Goal: Information Seeking & Learning: Learn about a topic

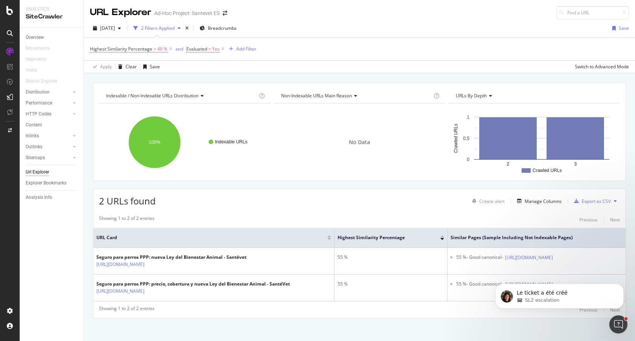
scroll to position [4, 0]
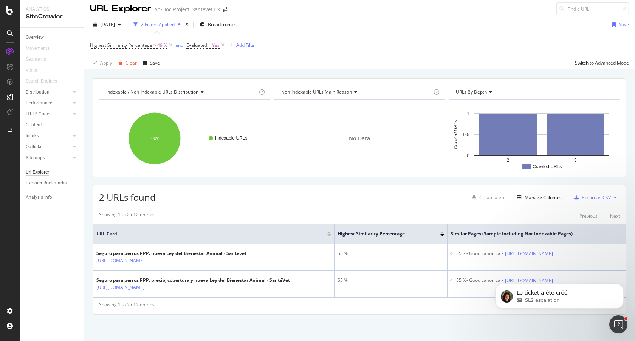
click at [130, 60] on div "Clear" at bounding box center [130, 63] width 11 height 6
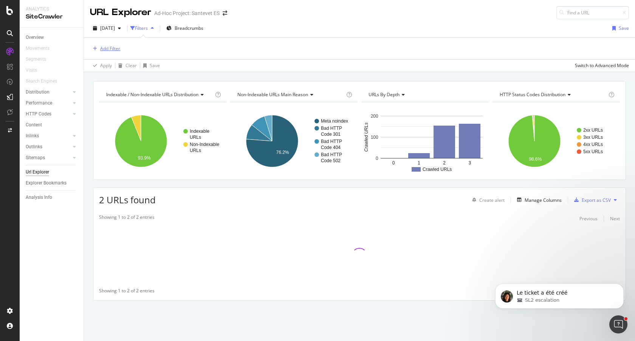
click at [117, 49] on div "Add Filter" at bounding box center [110, 48] width 20 height 6
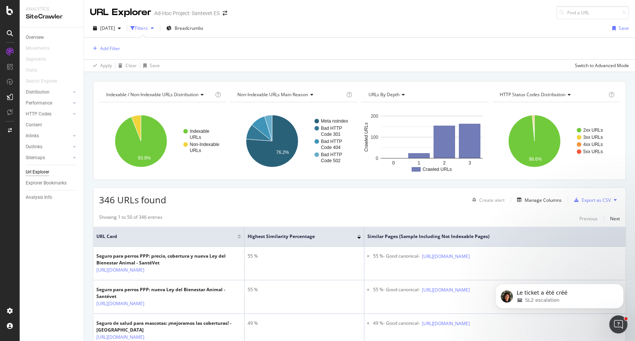
click at [309, 45] on div "Add Filter" at bounding box center [359, 49] width 539 height 22
click at [112, 49] on div "Add Filter" at bounding box center [110, 48] width 20 height 6
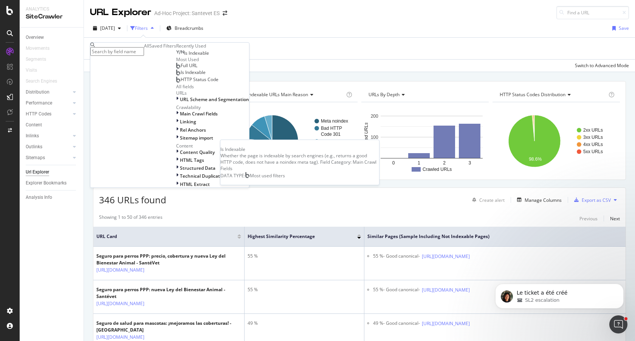
click at [181, 76] on span "Is Indexable" at bounding box center [193, 72] width 25 height 6
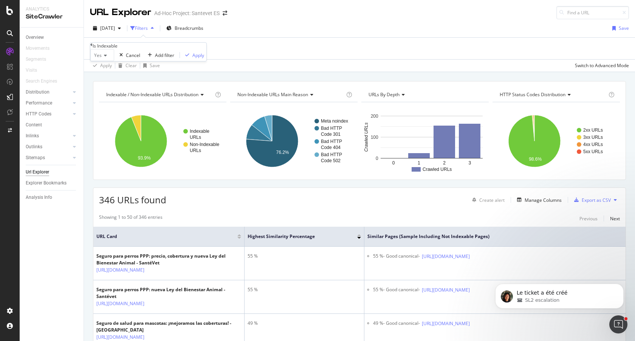
click at [107, 58] on icon at bounding box center [104, 55] width 5 height 5
click at [113, 77] on div "No" at bounding box center [102, 73] width 23 height 8
click at [191, 59] on div "Apply" at bounding box center [197, 55] width 12 height 6
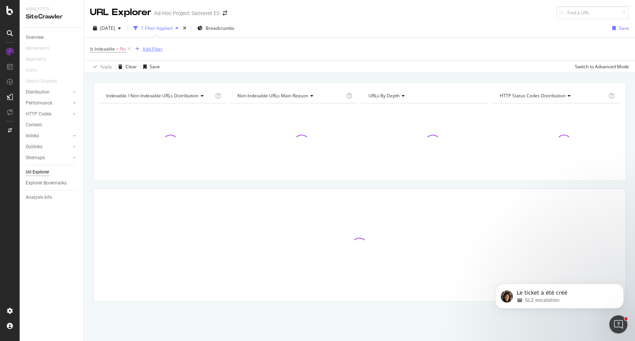
click at [150, 49] on div "Add Filter" at bounding box center [152, 49] width 20 height 6
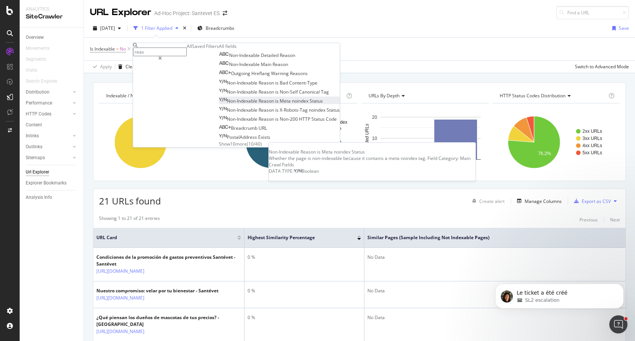
type input "reas"
click at [280, 104] on span "Meta" at bounding box center [286, 101] width 12 height 6
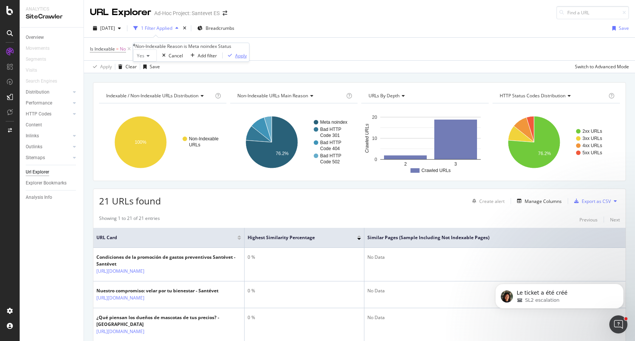
click at [238, 59] on div "Apply" at bounding box center [241, 56] width 12 height 6
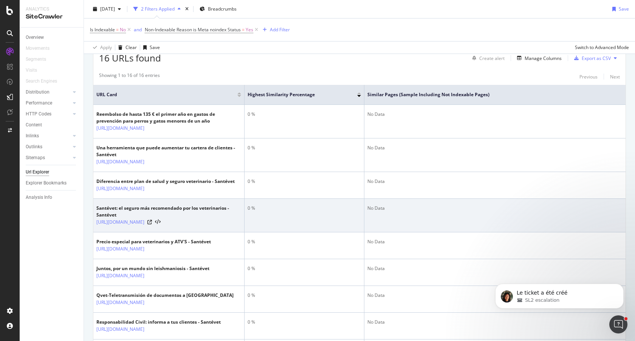
scroll to position [109, 0]
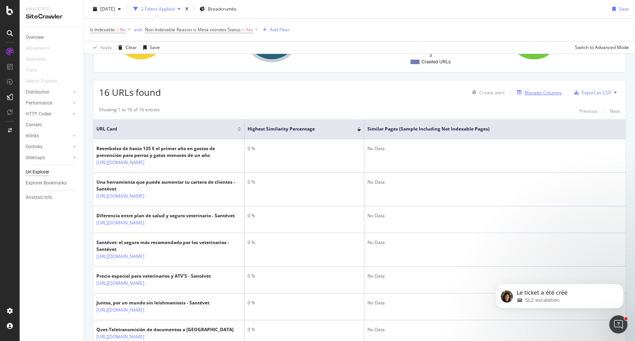
click at [543, 93] on div "Manage Columns" at bounding box center [542, 93] width 37 height 6
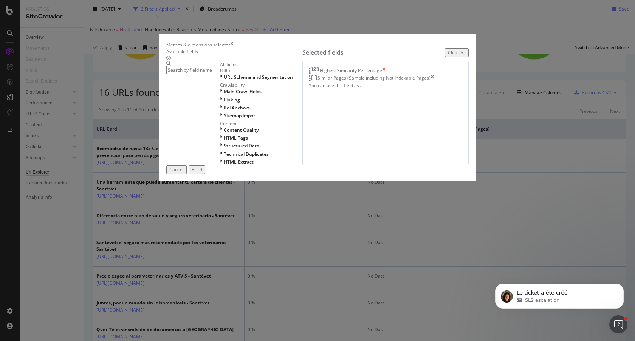
click at [385, 75] on icon "times" at bounding box center [383, 71] width 3 height 8
click at [434, 75] on div "Similar Pages (Sample including Not Indexable Pages)" at bounding box center [371, 71] width 125 height 8
click at [434, 75] on icon "times" at bounding box center [431, 71] width 3 height 8
click at [220, 74] on input "modal" at bounding box center [193, 70] width 54 height 9
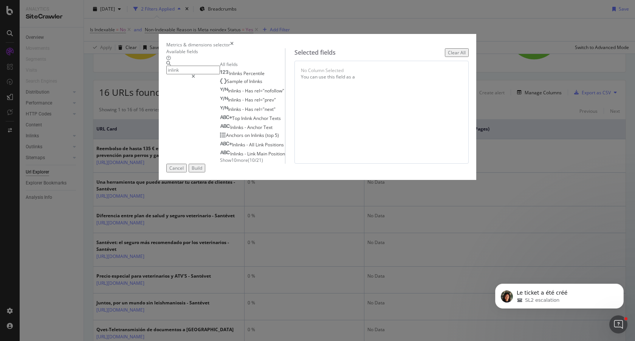
type input "inlink"
click at [220, 164] on div "Inlinks Percentile Sample of Inlinks Inlinks - Has rel="nofollow" Inlinks - Has…" at bounding box center [252, 116] width 65 height 95
click at [220, 164] on span "Show 10 more" at bounding box center [234, 160] width 28 height 6
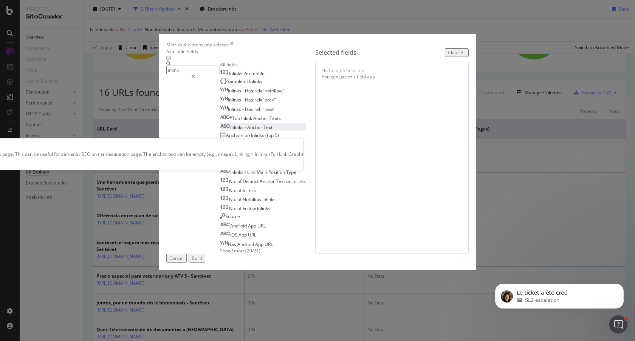
click at [247, 131] on span "Anchor" at bounding box center [255, 127] width 16 height 6
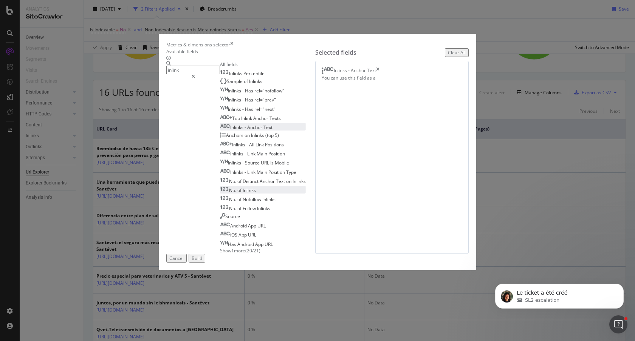
click at [242, 194] on span "Inlinks" at bounding box center [248, 190] width 13 height 6
click at [367, 82] on span "Unique Inlinks" at bounding box center [380, 79] width 29 height 6
click at [361, 141] on span "Total Inlinks" at bounding box center [357, 138] width 32 height 7
click at [220, 74] on input "inlink" at bounding box center [193, 70] width 54 height 9
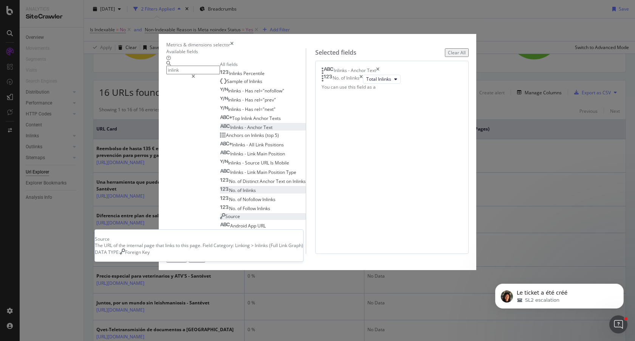
click at [220, 220] on div "Source" at bounding box center [230, 216] width 20 height 6
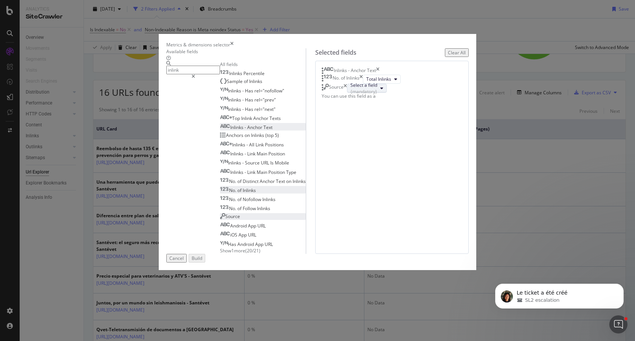
click at [377, 95] on div "Select a field (mandatory)" at bounding box center [363, 88] width 27 height 13
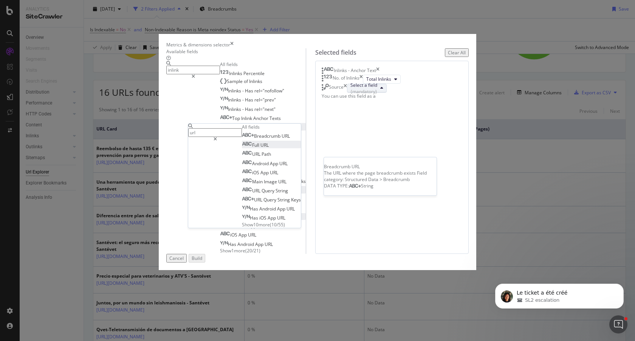
type input "url"
click at [269, 148] on span "Full URL" at bounding box center [255, 145] width 27 height 6
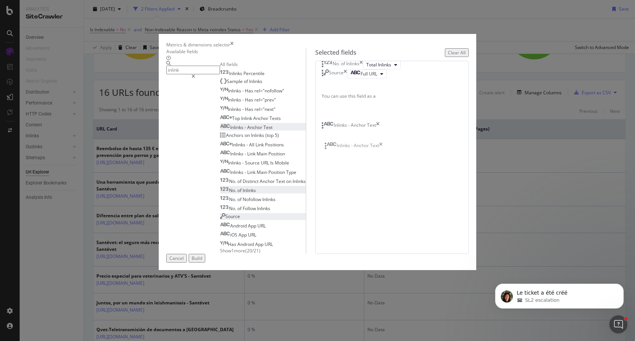
drag, startPoint x: 337, startPoint y: 107, endPoint x: 336, endPoint y: 145, distance: 38.2
click at [202, 262] on div "Build" at bounding box center [196, 258] width 11 height 6
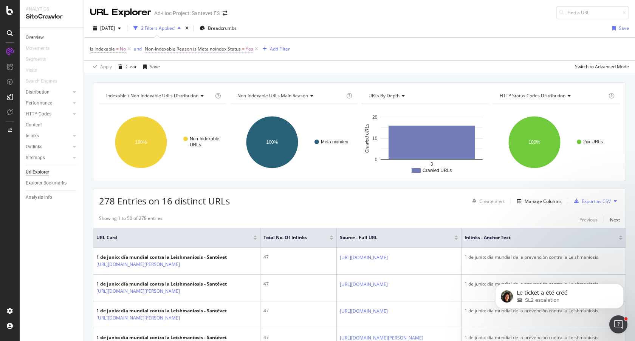
click at [216, 50] on span "Non-Indexable Reason is Meta noindex Status" at bounding box center [193, 49] width 96 height 6
click at [111, 47] on span "Is Indexable" at bounding box center [102, 49] width 25 height 6
click at [124, 58] on div "Cancel" at bounding box center [131, 54] width 14 height 6
click at [226, 51] on span "Non-Indexable Reason is Meta noindex Status" at bounding box center [193, 49] width 96 height 6
click at [365, 56] on div "Is Indexable = No and Non-Indexable Reason is Meta noindex Status = Yes Add Fil…" at bounding box center [359, 49] width 539 height 23
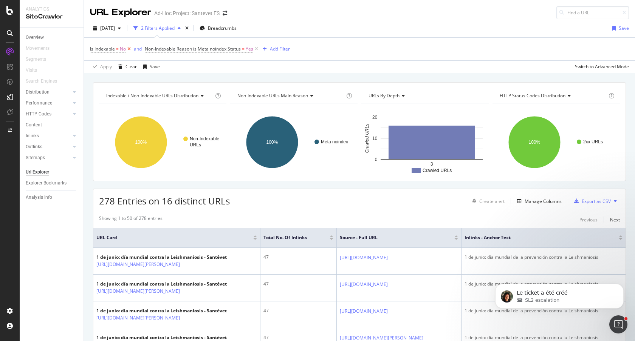
click at [132, 49] on icon at bounding box center [129, 49] width 6 height 8
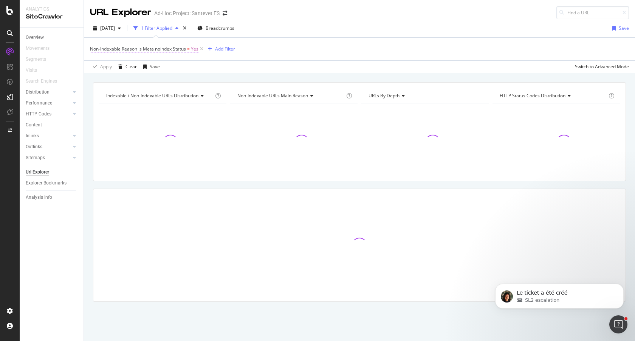
click at [153, 50] on span "Non-Indexable Reason is Meta noindex Status" at bounding box center [138, 49] width 96 height 6
click at [93, 46] on icon at bounding box center [91, 44] width 2 height 5
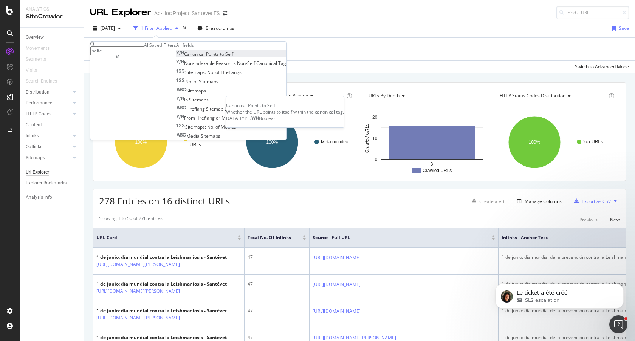
type input "selfc"
click at [206, 57] on span "Points" at bounding box center [213, 54] width 14 height 6
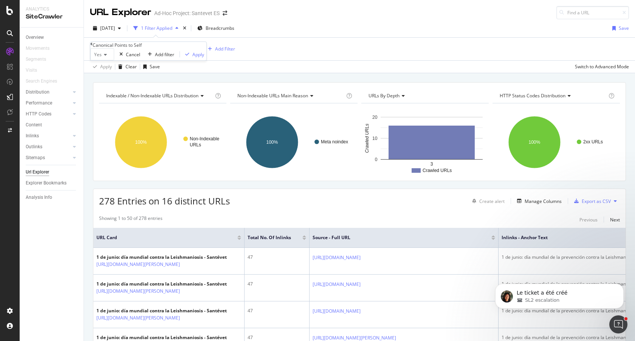
click at [102, 58] on span "Yes" at bounding box center [98, 54] width 8 height 6
click at [108, 76] on div "No" at bounding box center [102, 72] width 23 height 8
click at [191, 58] on div "Apply" at bounding box center [197, 54] width 12 height 6
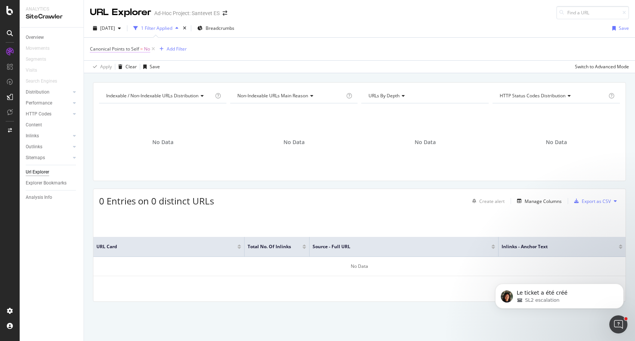
click at [130, 48] on span "Canonical Points to Self" at bounding box center [114, 49] width 49 height 6
click at [93, 46] on icon at bounding box center [91, 44] width 2 height 5
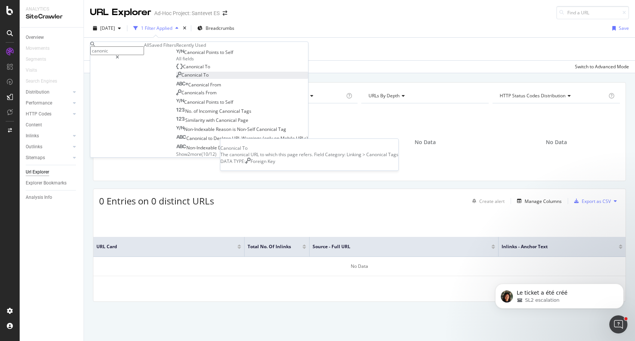
scroll to position [5, 0]
click at [176, 158] on span "Show 2 more" at bounding box center [188, 154] width 25 height 6
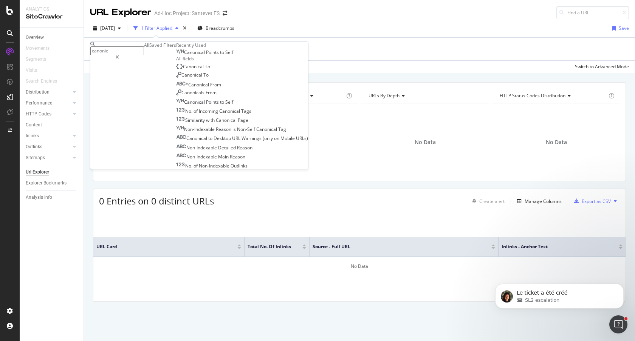
scroll to position [14, 0]
click at [141, 49] on input "canonic" at bounding box center [117, 50] width 54 height 9
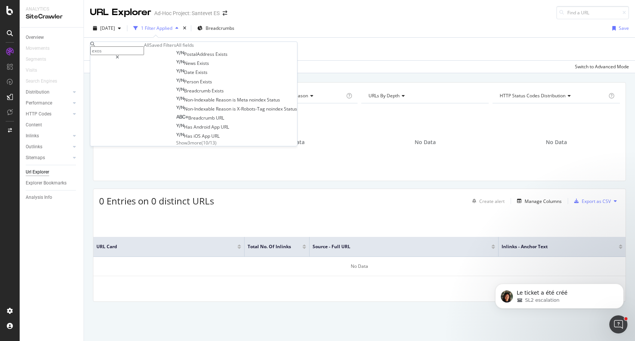
scroll to position [0, 0]
type input "exist"
click at [176, 146] on span "Show 3 more" at bounding box center [188, 143] width 25 height 6
click at [346, 167] on div "No Data" at bounding box center [293, 143] width 127 height 66
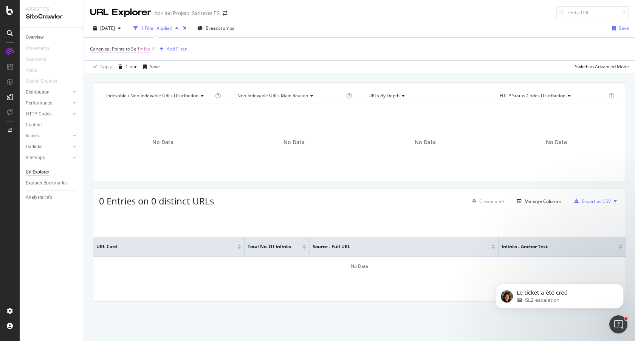
click at [141, 50] on span "=" at bounding box center [141, 49] width 3 height 6
click at [93, 46] on icon at bounding box center [91, 44] width 2 height 5
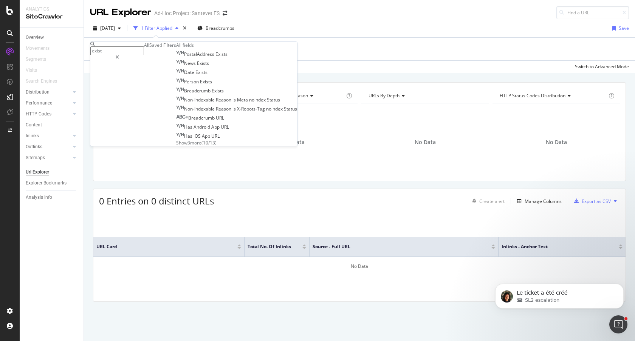
click at [285, 57] on div "Canonical Points to Self = No Add Filter" at bounding box center [359, 49] width 539 height 23
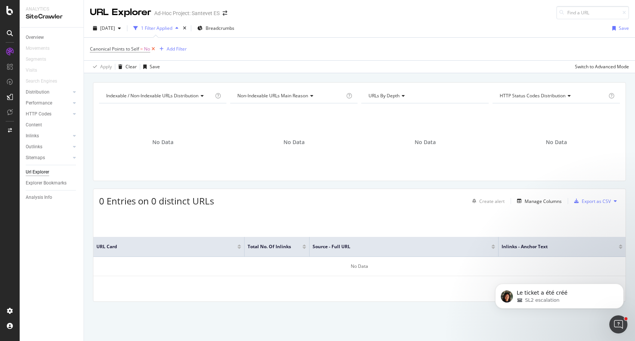
click at [154, 47] on icon at bounding box center [153, 49] width 6 height 8
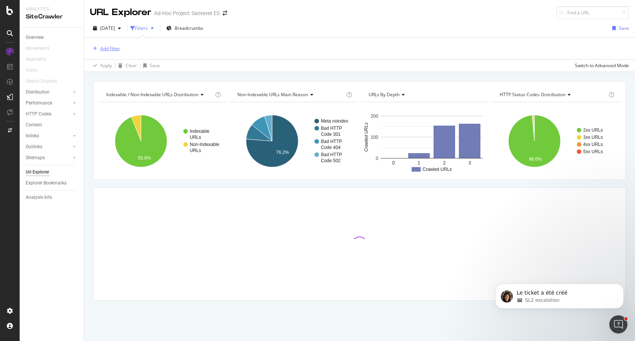
click at [111, 50] on div "Add Filter" at bounding box center [110, 48] width 20 height 6
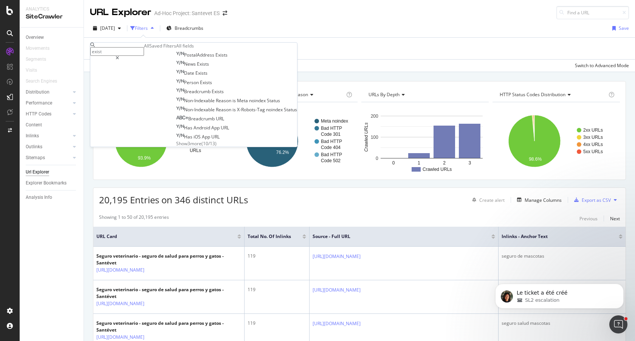
click at [176, 147] on span "Show 3 more" at bounding box center [188, 144] width 25 height 6
click at [289, 59] on div "Apply Clear Save Switch to Advanced Mode" at bounding box center [359, 65] width 551 height 12
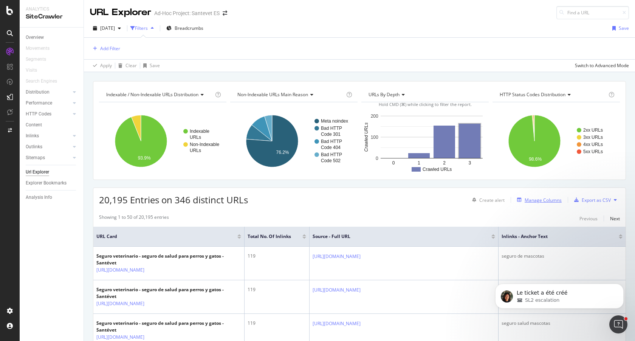
click at [540, 204] on div "Manage Columns" at bounding box center [538, 200] width 48 height 8
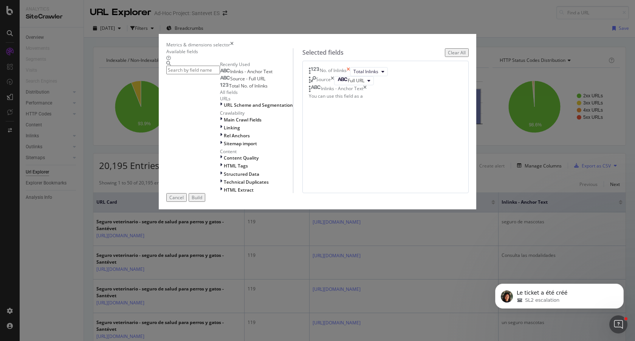
click at [350, 76] on icon "times" at bounding box center [347, 71] width 3 height 9
click at [334, 76] on icon "times" at bounding box center [331, 71] width 3 height 9
click at [366, 75] on icon "times" at bounding box center [364, 71] width 3 height 8
click at [213, 74] on input "modal" at bounding box center [193, 70] width 54 height 9
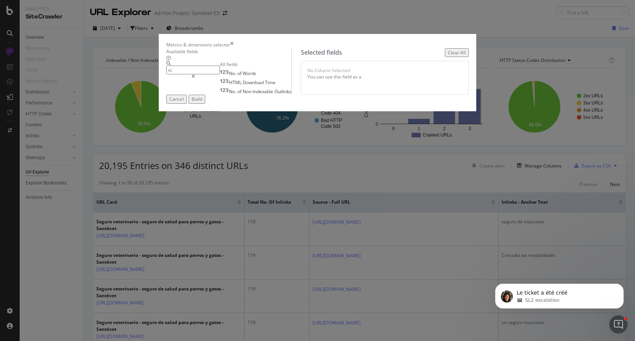
type input "x"
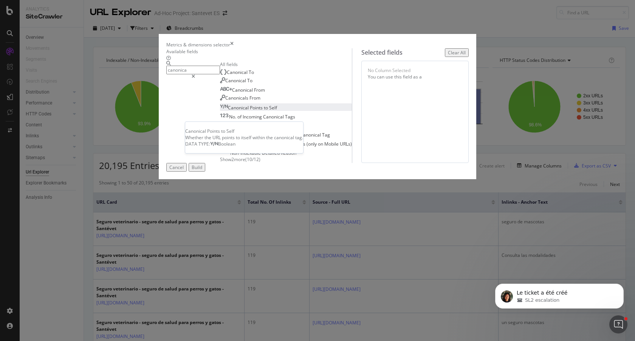
type input "canonica"
click at [269, 111] on span "Self" at bounding box center [273, 108] width 8 height 6
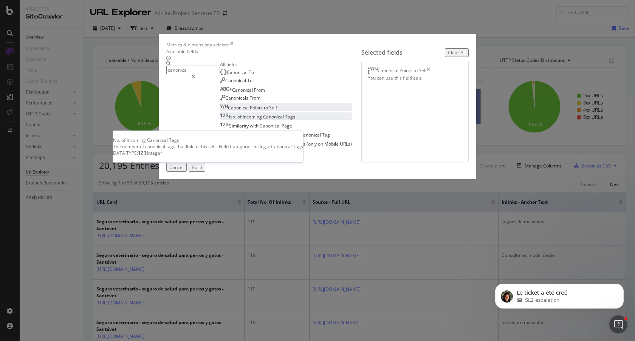
click at [263, 120] on span "Canonical" at bounding box center [274, 117] width 22 height 6
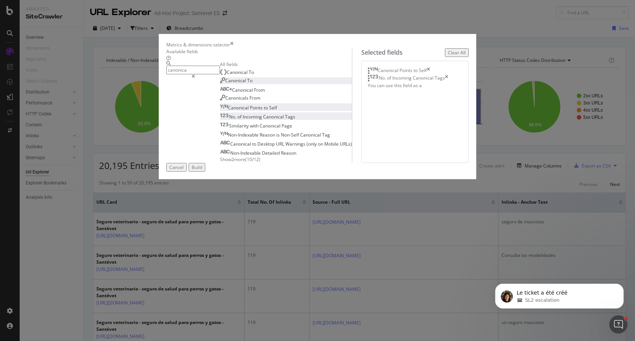
click at [225, 84] on span "Canonical" at bounding box center [236, 80] width 22 height 6
click at [409, 93] on div "Select a field (mandatory)" at bounding box center [422, 86] width 27 height 13
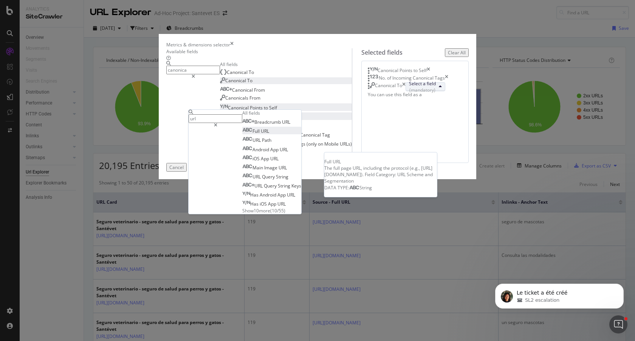
type input "url"
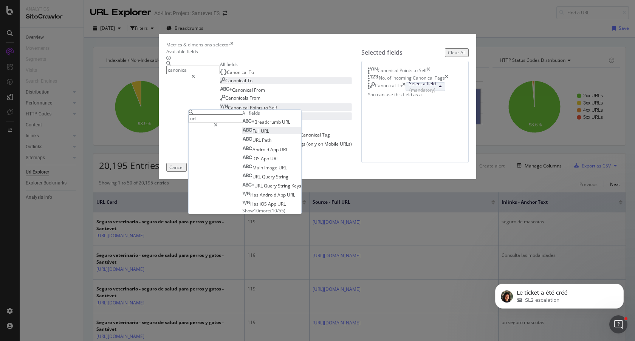
click at [269, 134] on span "Full URL" at bounding box center [255, 131] width 27 height 6
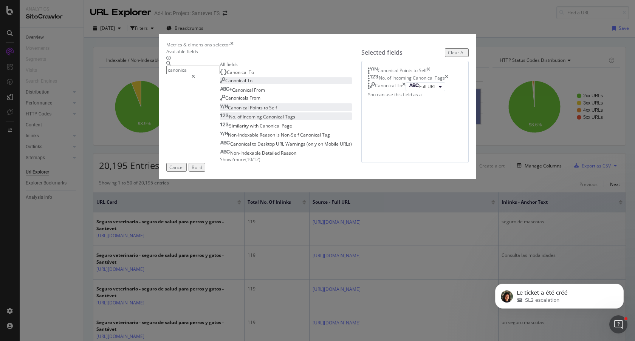
click at [202, 171] on div "Build" at bounding box center [196, 167] width 11 height 6
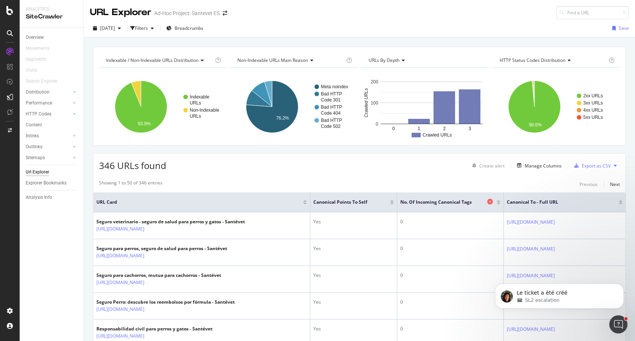
click at [487, 202] on icon at bounding box center [490, 202] width 6 height 6
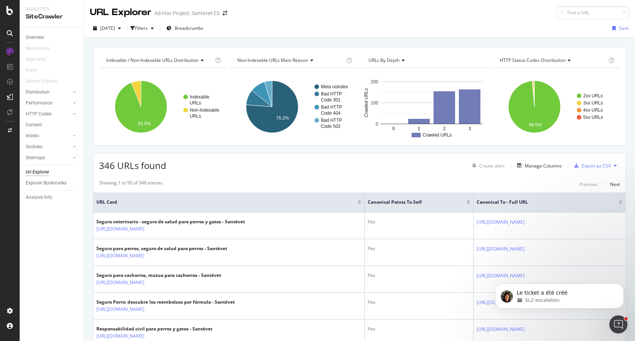
click at [466, 204] on div at bounding box center [468, 204] width 4 height 2
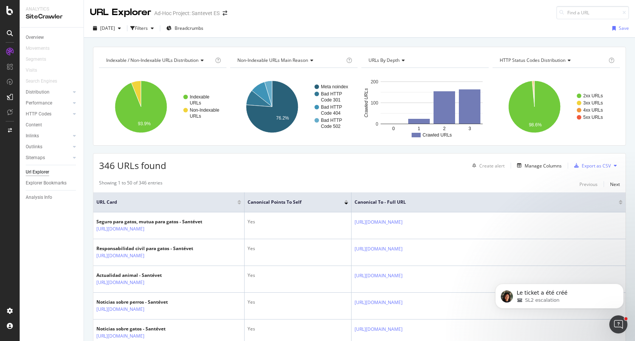
click at [346, 204] on div at bounding box center [346, 204] width 4 height 2
click at [346, 201] on div at bounding box center [346, 201] width 4 height 2
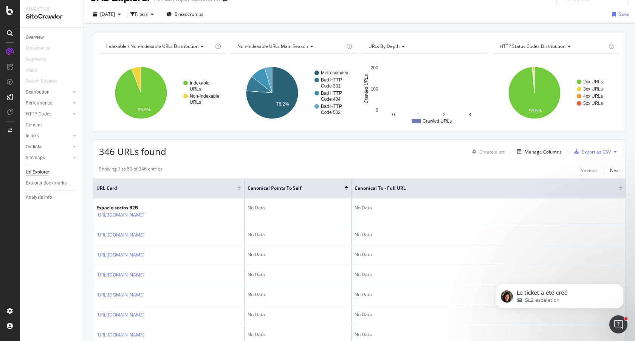
scroll to position [8, 0]
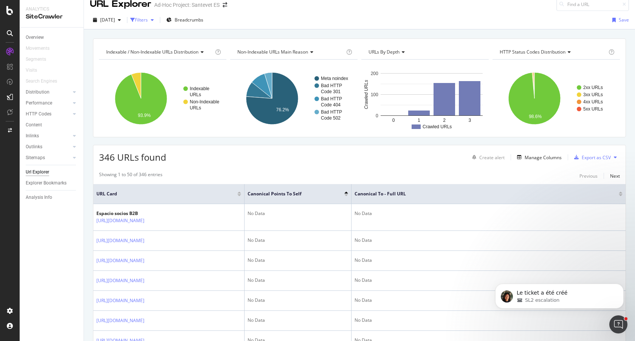
click at [148, 20] on div "Filters" at bounding box center [141, 20] width 13 height 6
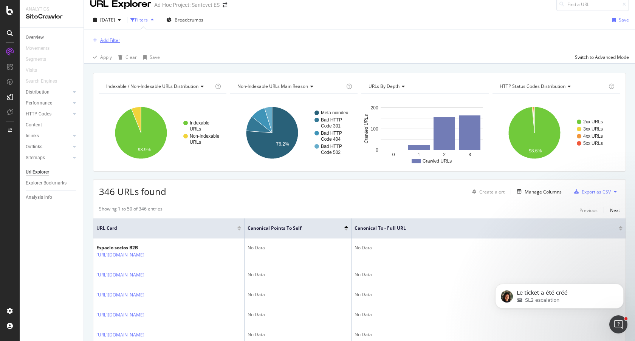
click at [108, 41] on div "Add Filter" at bounding box center [110, 40] width 20 height 6
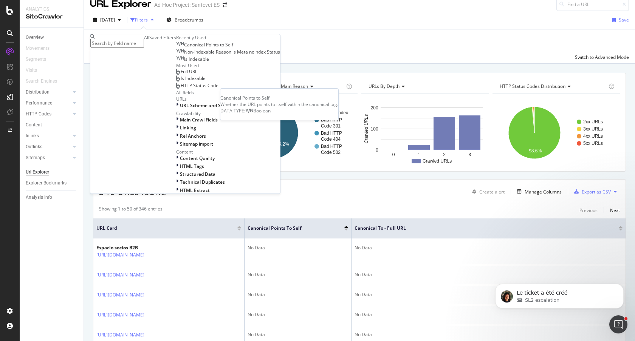
click at [184, 48] on span "Canonical Points to Self" at bounding box center [208, 45] width 49 height 6
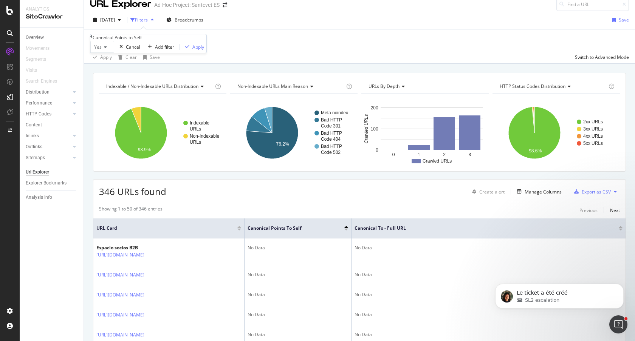
click at [107, 49] on icon at bounding box center [104, 47] width 5 height 5
click at [99, 69] on div "No" at bounding box center [102, 65] width 23 height 8
click at [191, 50] on div "Apply" at bounding box center [197, 47] width 12 height 6
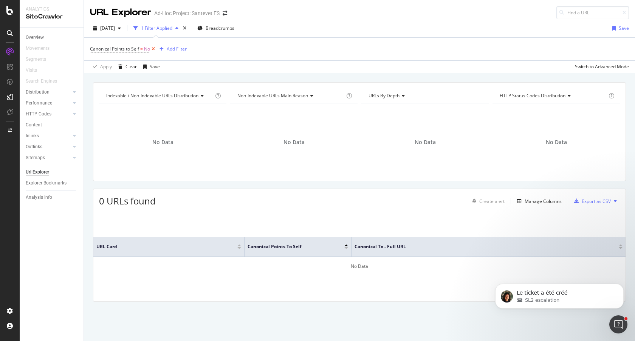
click at [152, 49] on icon at bounding box center [153, 49] width 6 height 8
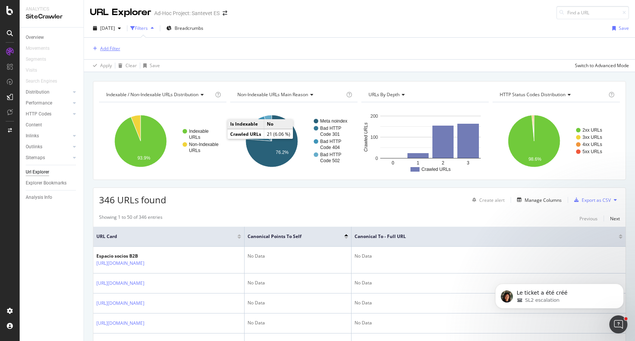
click at [111, 49] on div "Add Filter" at bounding box center [110, 48] width 20 height 6
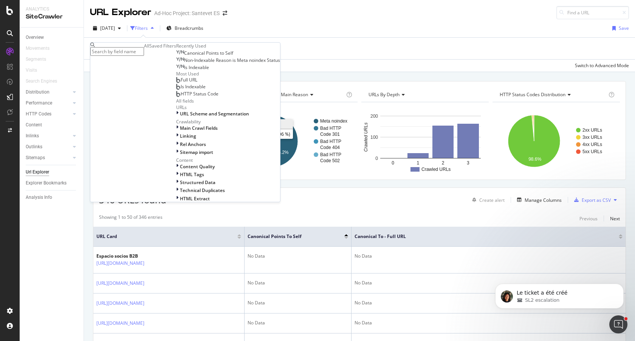
click at [121, 50] on input "text" at bounding box center [117, 51] width 54 height 9
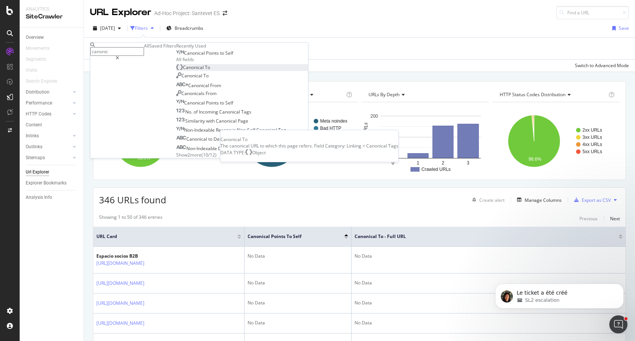
type input "canonic"
click at [183, 71] on span "Canonical" at bounding box center [194, 67] width 22 height 6
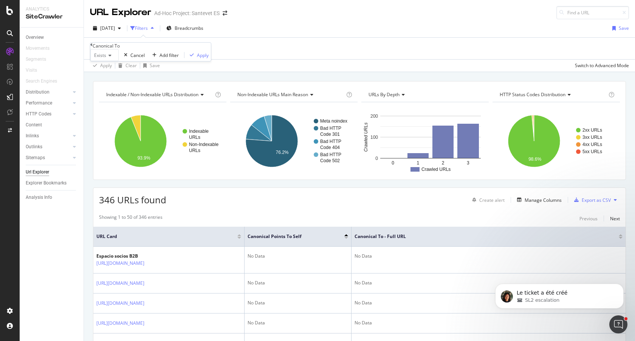
click at [111, 58] on icon at bounding box center [108, 55] width 5 height 5
click at [109, 83] on span "Doesn't exist" at bounding box center [101, 76] width 16 height 13
click at [212, 59] on div "Apply" at bounding box center [218, 55] width 12 height 6
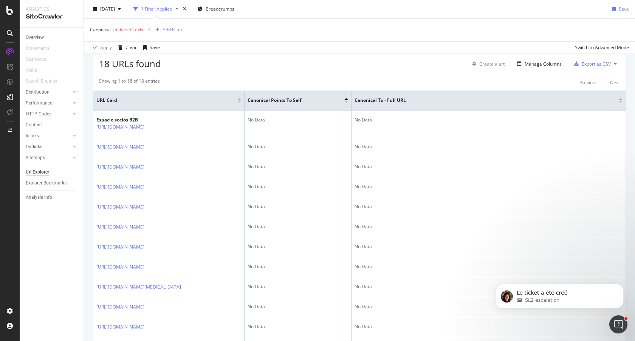
scroll to position [138, 0]
click at [169, 29] on div "Add Filter" at bounding box center [172, 29] width 20 height 6
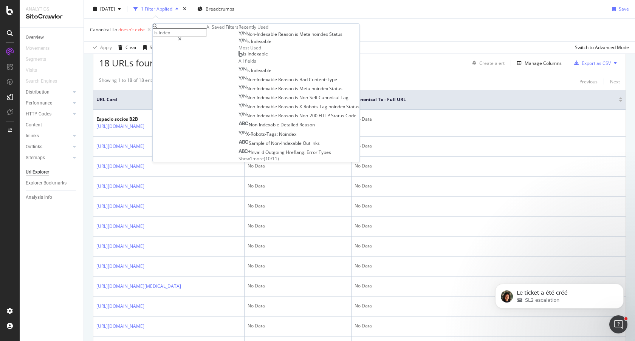
type input "is index"
click at [238, 45] on div "Is Indexable" at bounding box center [254, 42] width 33 height 6
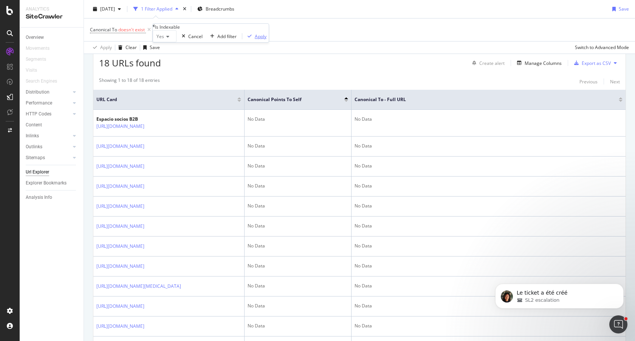
click at [255, 40] on div "Apply" at bounding box center [261, 36] width 12 height 6
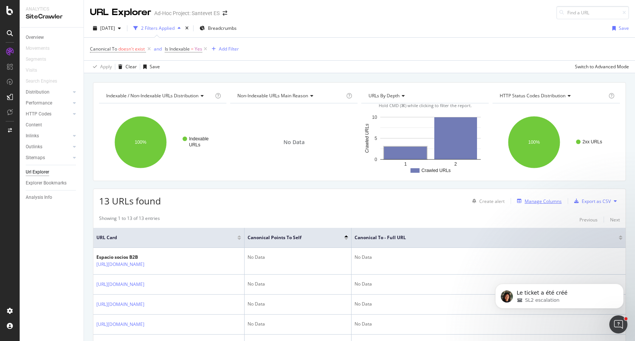
click at [530, 203] on div "Manage Columns" at bounding box center [542, 201] width 37 height 6
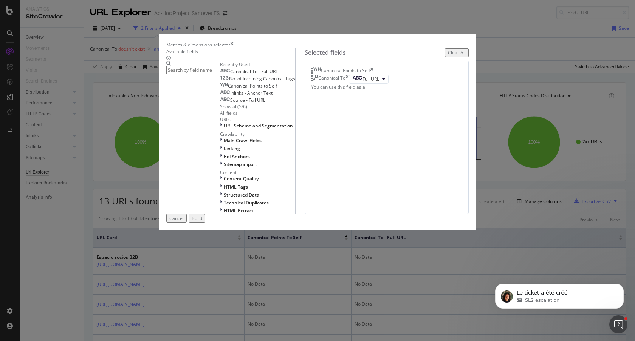
click at [220, 74] on input "modal" at bounding box center [193, 70] width 54 height 9
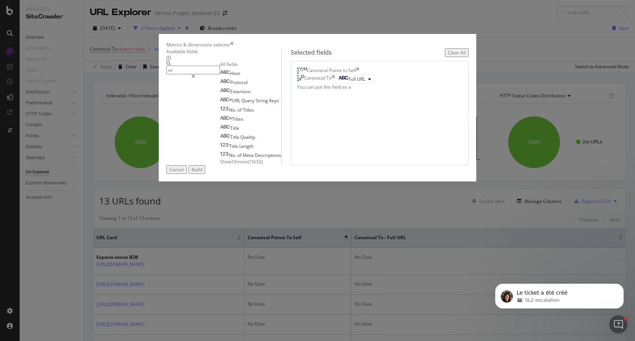
type input "s"
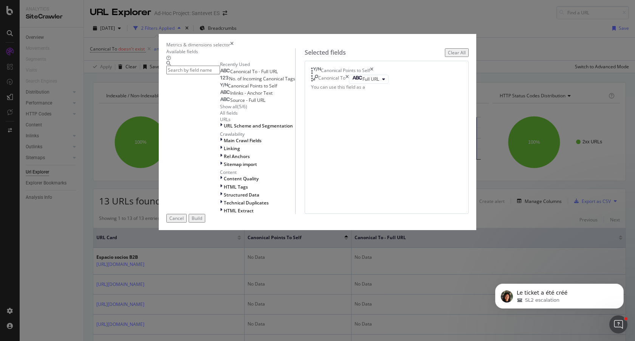
click at [233, 42] on icon "times" at bounding box center [231, 45] width 3 height 6
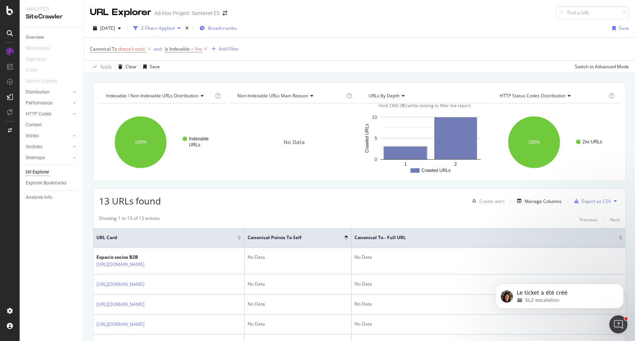
click at [232, 28] on span "Breadcrumbs" at bounding box center [222, 28] width 29 height 6
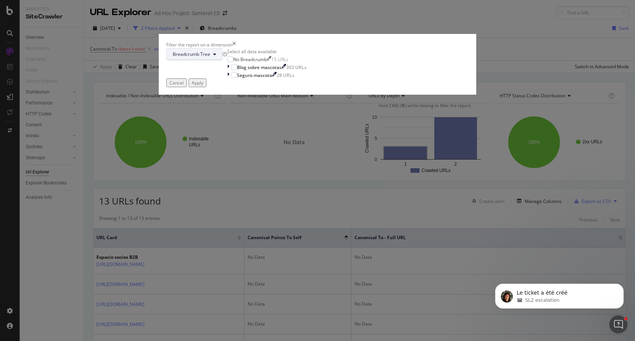
click at [210, 57] on span "Breadcrumb Tree" at bounding box center [191, 54] width 37 height 6
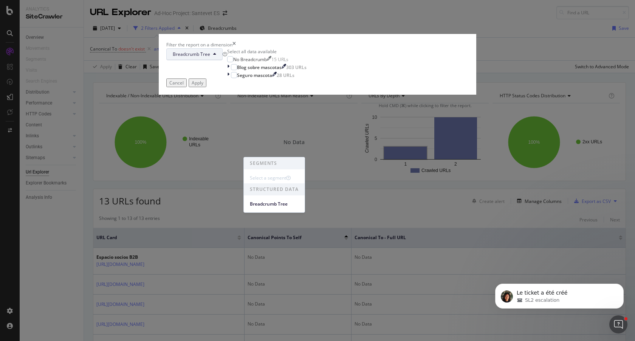
click at [327, 49] on div "Filter the report on a dimension Breadcrumb Tree Select all data available No B…" at bounding box center [317, 170] width 635 height 341
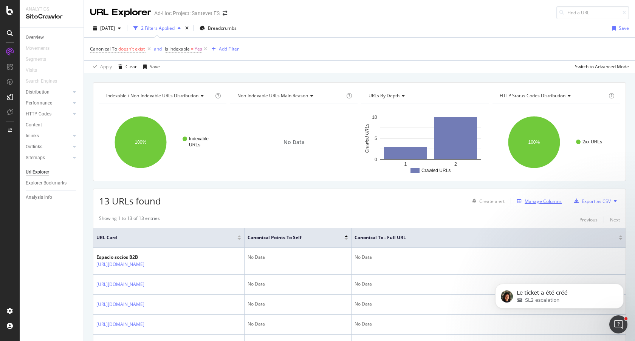
click at [542, 204] on div "Manage Columns" at bounding box center [542, 201] width 37 height 6
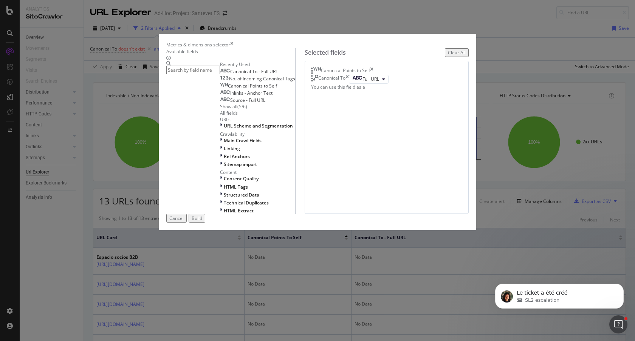
click at [216, 74] on input "modal" at bounding box center [193, 70] width 54 height 9
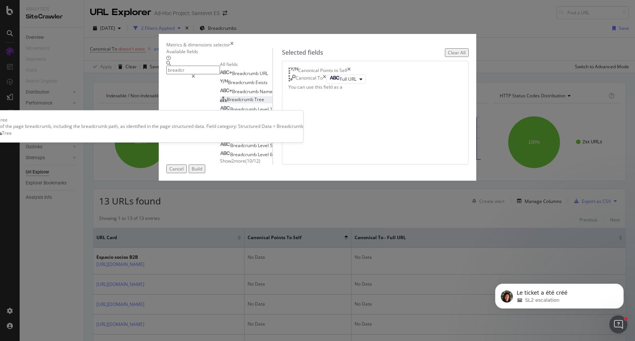
type input "breadcr"
click at [227, 103] on span "Breadcrumb" at bounding box center [241, 99] width 28 height 6
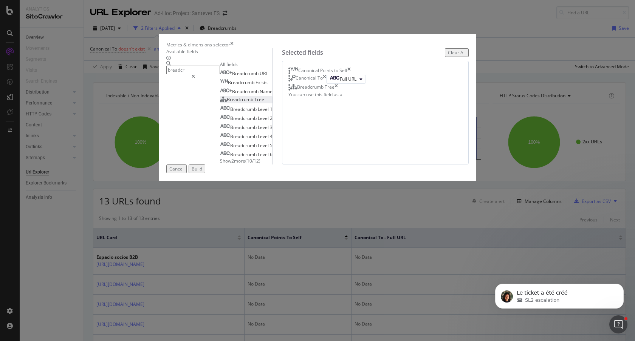
click at [202, 172] on div "Build" at bounding box center [196, 169] width 11 height 6
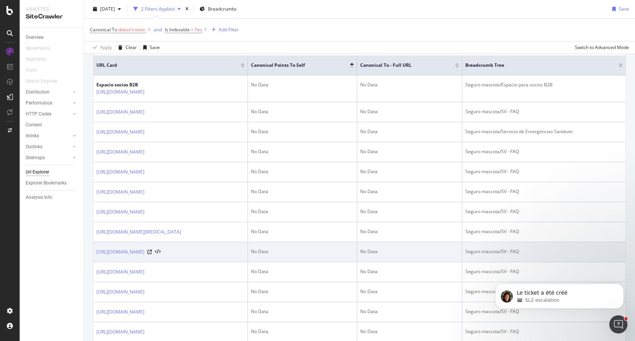
scroll to position [170, 0]
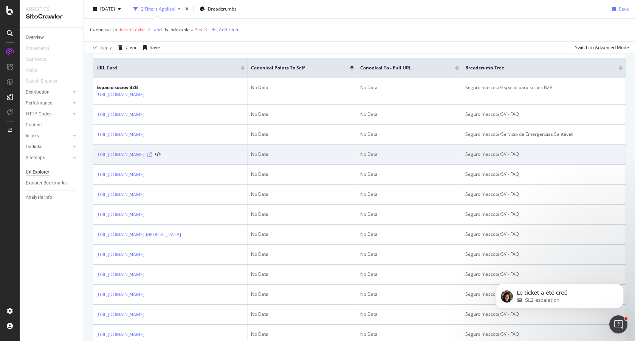
click at [152, 156] on icon at bounding box center [149, 155] width 5 height 5
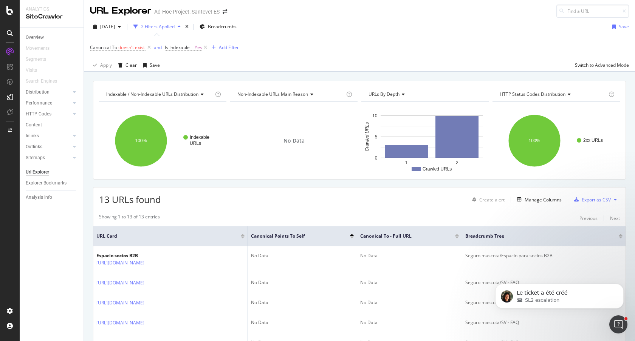
scroll to position [155, 0]
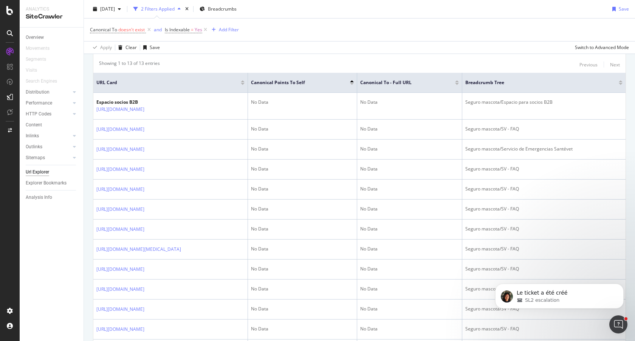
click at [244, 84] on div at bounding box center [243, 84] width 4 height 2
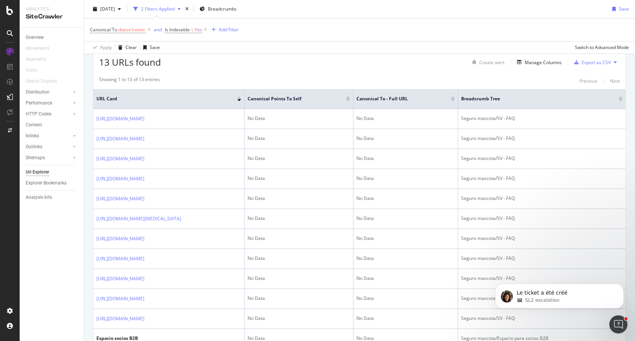
scroll to position [131, 0]
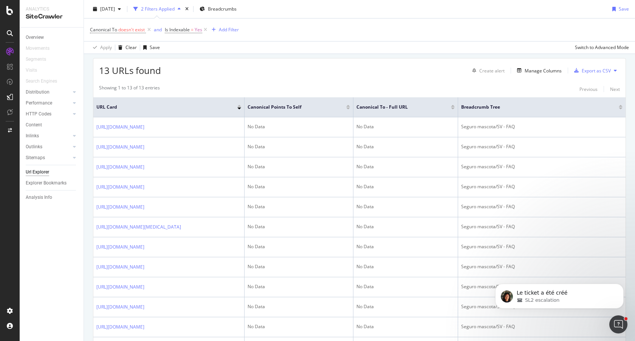
click at [239, 106] on div at bounding box center [239, 106] width 4 height 2
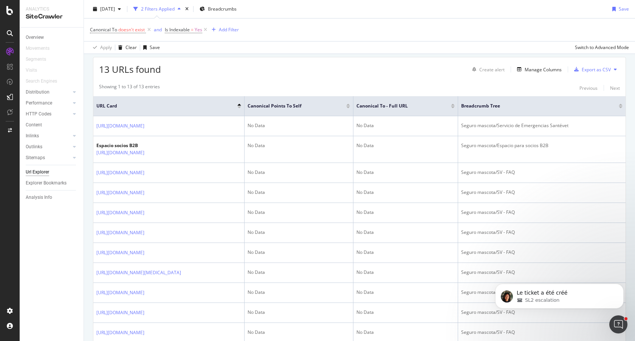
scroll to position [136, 0]
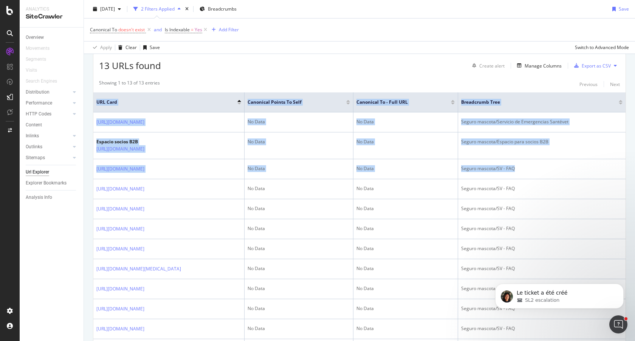
drag, startPoint x: 526, startPoint y: 172, endPoint x: 87, endPoint y: 120, distance: 442.0
click at [87, 120] on div "Indexable / Non-Indexable URLs distribution Chart (by Value) Table Expand Expor…" at bounding box center [359, 185] width 551 height 476
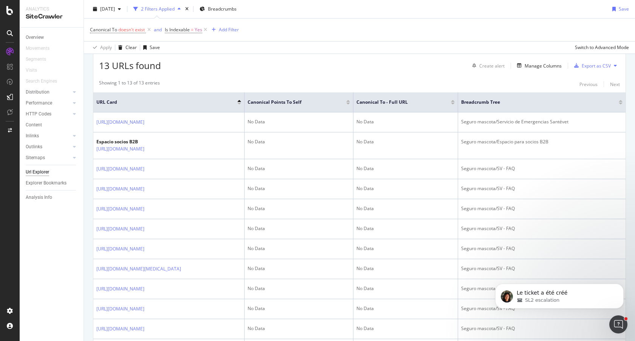
drag, startPoint x: 310, startPoint y: 63, endPoint x: 328, endPoint y: 81, distance: 24.8
click at [312, 63] on div "13 URLs found Create alert Manage Columns Export as CSV" at bounding box center [359, 63] width 532 height 19
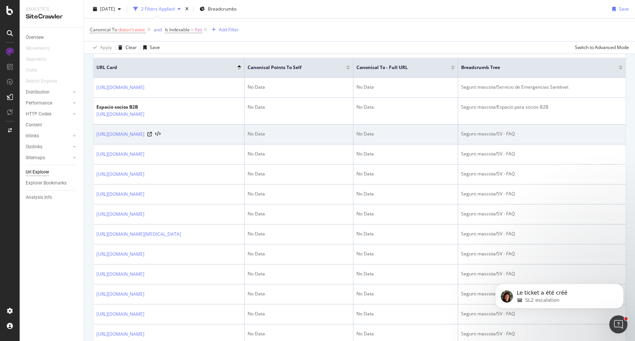
scroll to position [170, 0]
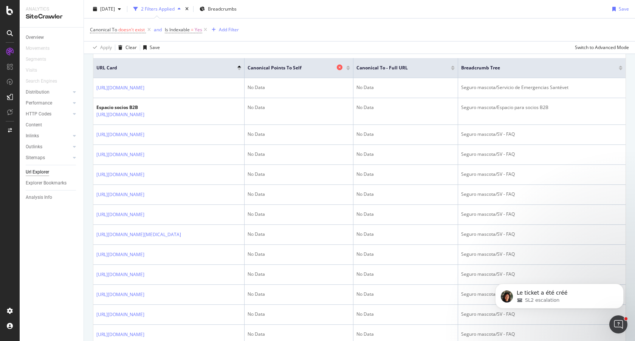
click at [338, 67] on icon at bounding box center [340, 68] width 6 height 6
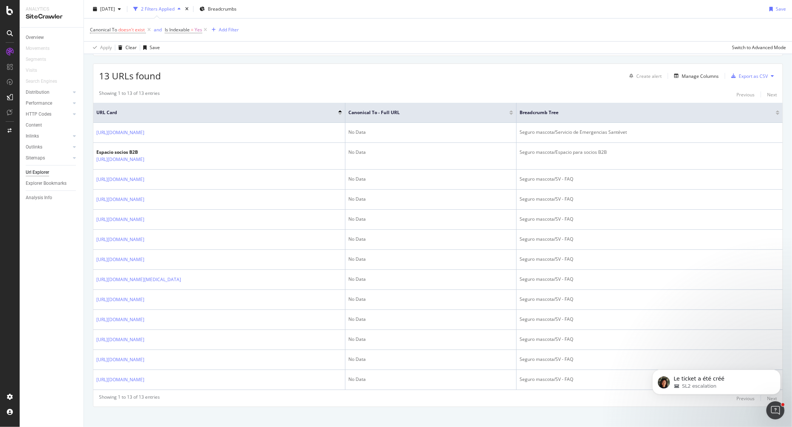
scroll to position [69, 0]
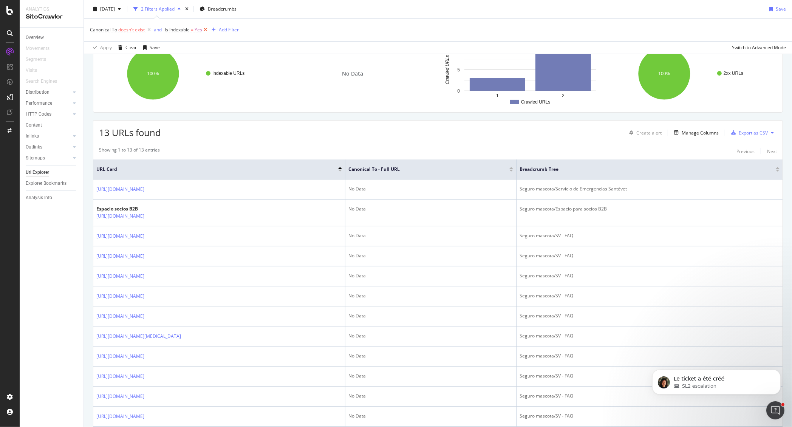
click at [204, 29] on icon at bounding box center [205, 30] width 6 height 8
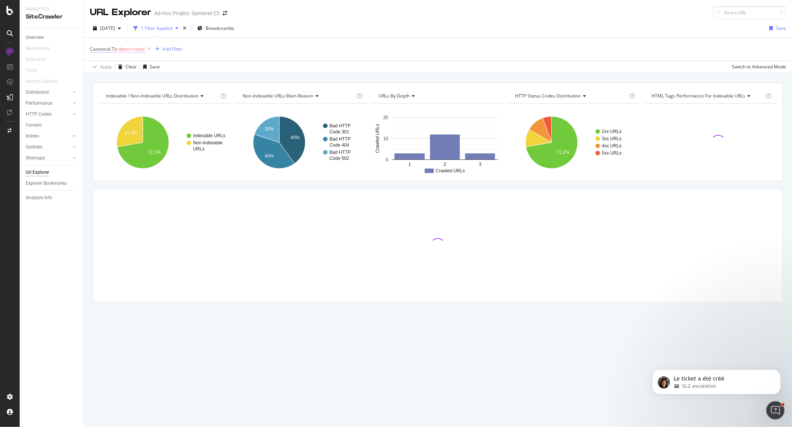
click at [127, 46] on span "doesn't exist" at bounding box center [131, 49] width 26 height 6
click at [93, 46] on icon at bounding box center [91, 44] width 2 height 5
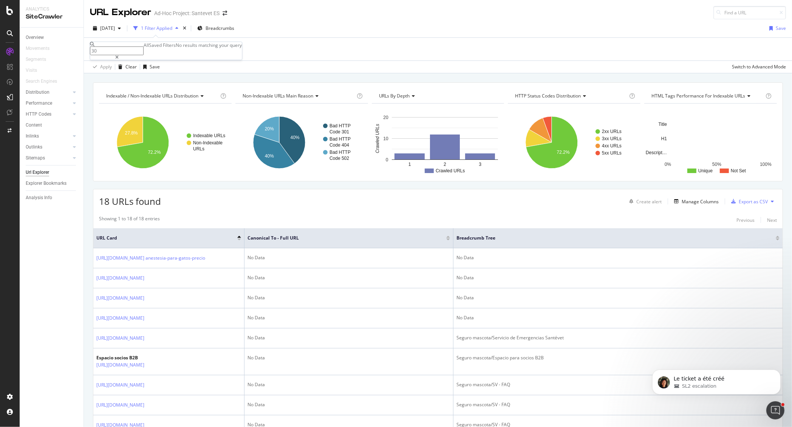
type input "3"
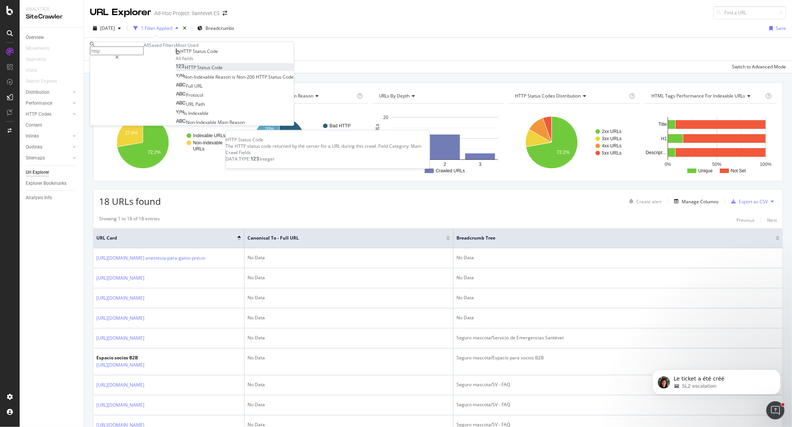
type input "http"
click at [176, 71] on div "HTTP Status Code" at bounding box center [199, 67] width 47 height 6
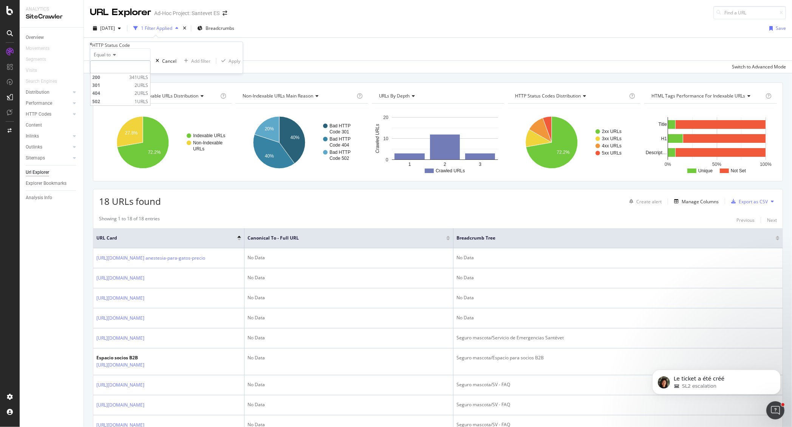
click at [118, 73] on input "number" at bounding box center [120, 66] width 60 height 13
type input "301"
click at [127, 80] on span "301" at bounding box center [113, 77] width 40 height 6
click at [229, 64] on div "Apply" at bounding box center [235, 61] width 12 height 6
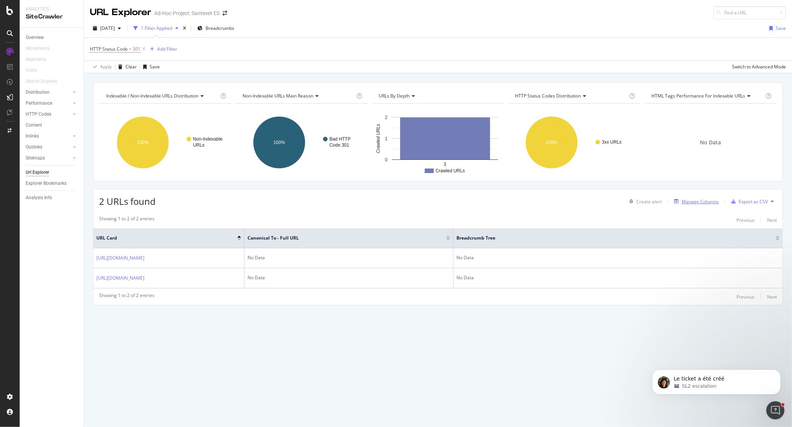
click at [634, 201] on div "Manage Columns" at bounding box center [699, 201] width 37 height 6
click at [634, 205] on div "Manage Columns" at bounding box center [695, 201] width 48 height 8
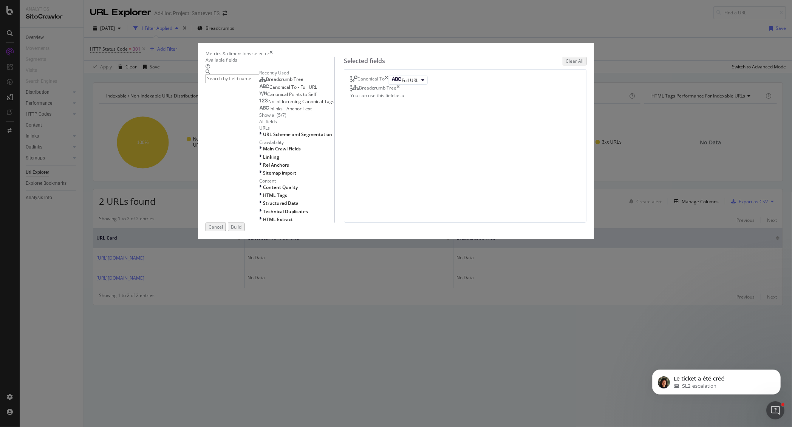
click at [273, 57] on icon "times" at bounding box center [270, 53] width 3 height 6
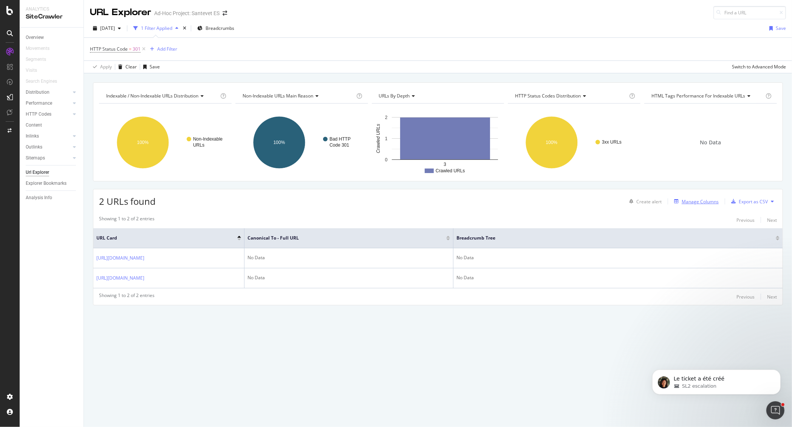
click at [634, 202] on div "Manage Columns" at bounding box center [699, 201] width 37 height 6
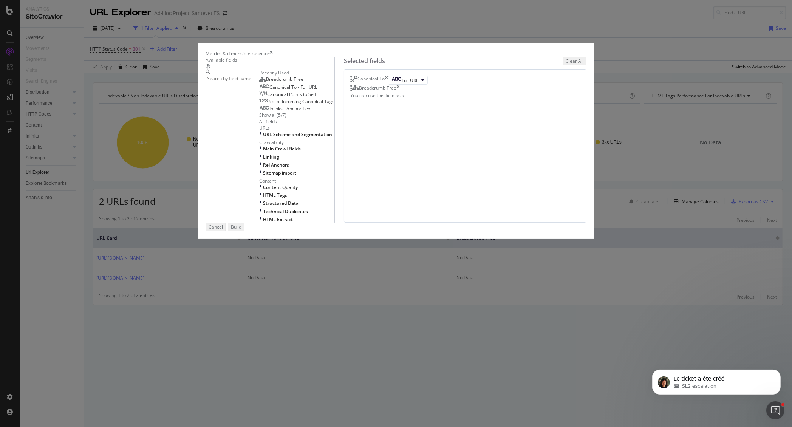
click at [388, 85] on div "Canonical To" at bounding box center [369, 80] width 38 height 9
click at [400, 92] on icon "times" at bounding box center [397, 89] width 3 height 8
click at [388, 85] on icon "times" at bounding box center [386, 80] width 3 height 9
click at [259, 83] on input "modal" at bounding box center [232, 78] width 54 height 9
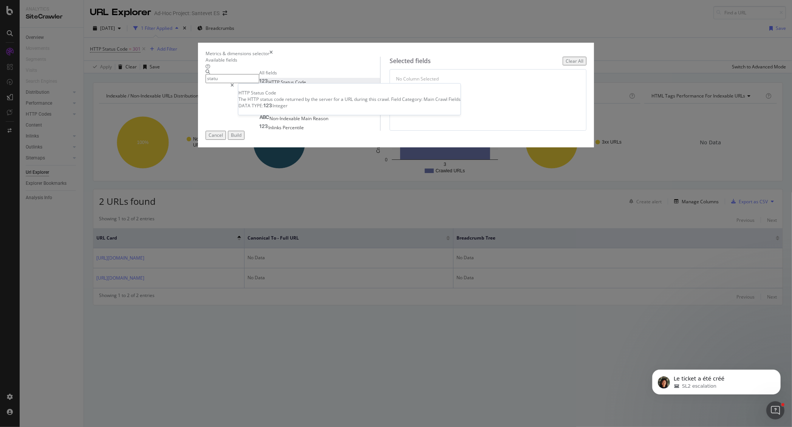
type input "statu"
click at [306, 85] on div "HTTP Status Code" at bounding box center [282, 82] width 47 height 6
click at [241, 138] on div "Build" at bounding box center [236, 135] width 11 height 6
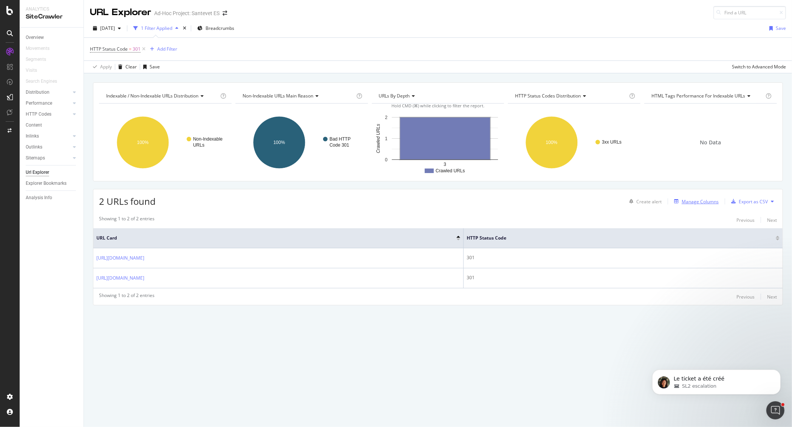
click at [634, 202] on div "Manage Columns" at bounding box center [699, 201] width 37 height 6
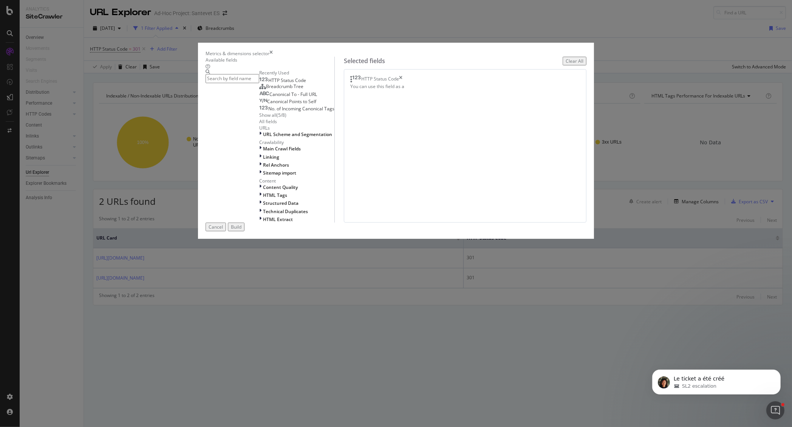
click at [259, 83] on input "modal" at bounding box center [232, 78] width 54 height 9
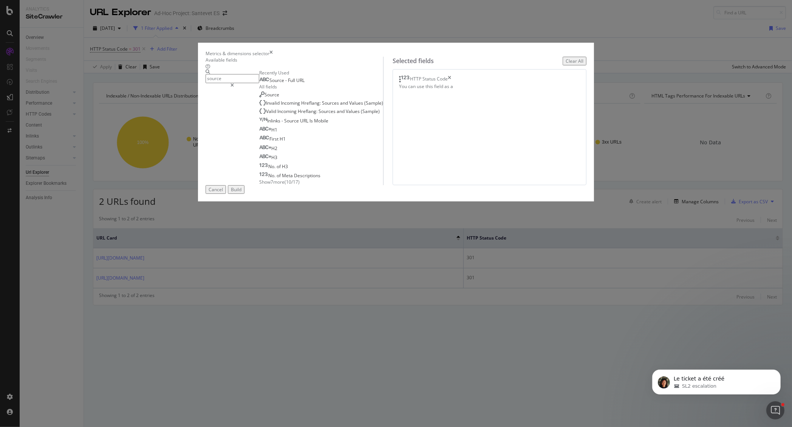
click at [308, 83] on div "Source - Full URL" at bounding box center [321, 79] width 124 height 7
click at [295, 83] on div "Source - Full URL" at bounding box center [321, 79] width 124 height 7
click at [296, 83] on span "URL" at bounding box center [300, 80] width 8 height 6
click at [259, 83] on input "source" at bounding box center [232, 78] width 54 height 9
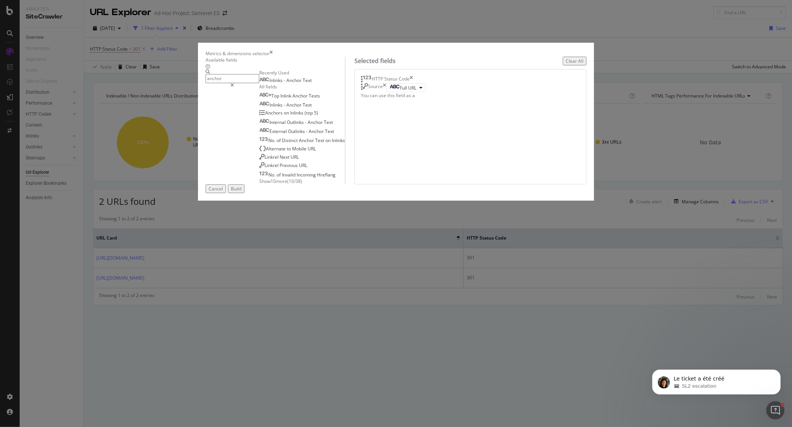
click at [286, 83] on span "Anchor" at bounding box center [294, 80] width 16 height 6
click at [259, 83] on input "anchor" at bounding box center [232, 78] width 54 height 9
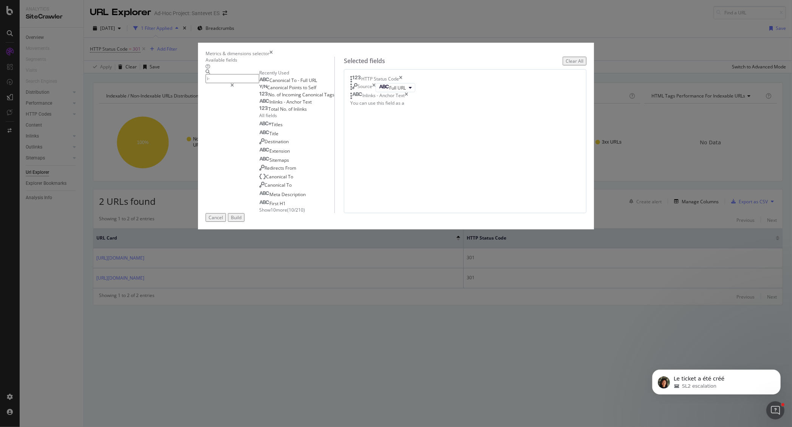
type input "i"
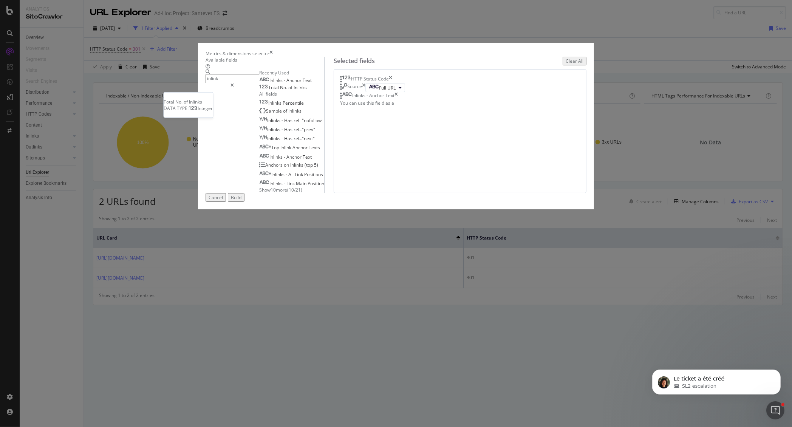
type input "inlink"
click at [293, 91] on span "Inlinks" at bounding box center [299, 87] width 13 height 6
drag, startPoint x: 416, startPoint y: 182, endPoint x: 419, endPoint y: 124, distance: 57.8
click at [419, 124] on body "Analytics SiteCrawler Overview Movements Segments Visits Search Engines Distrib…" at bounding box center [396, 213] width 792 height 427
click at [244, 202] on button "Build" at bounding box center [236, 197] width 17 height 9
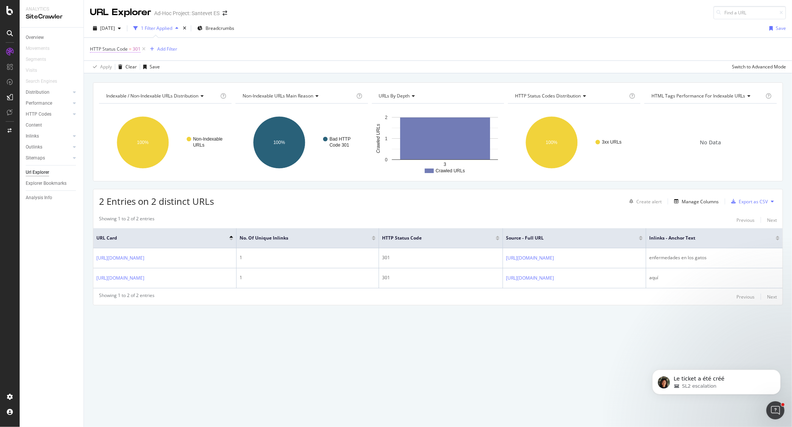
click at [124, 46] on span "HTTP Status Code" at bounding box center [109, 49] width 38 height 6
click at [112, 73] on input "301" at bounding box center [120, 66] width 60 height 13
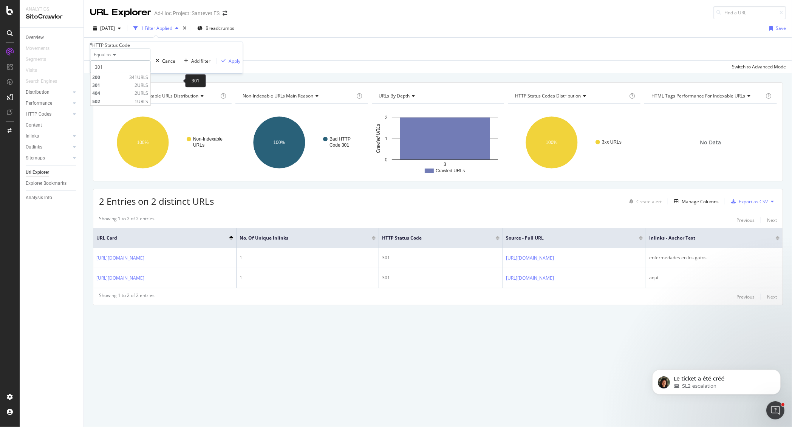
click at [112, 73] on input "301" at bounding box center [120, 66] width 60 height 13
type input "404"
click at [229, 64] on div "Apply" at bounding box center [235, 61] width 12 height 6
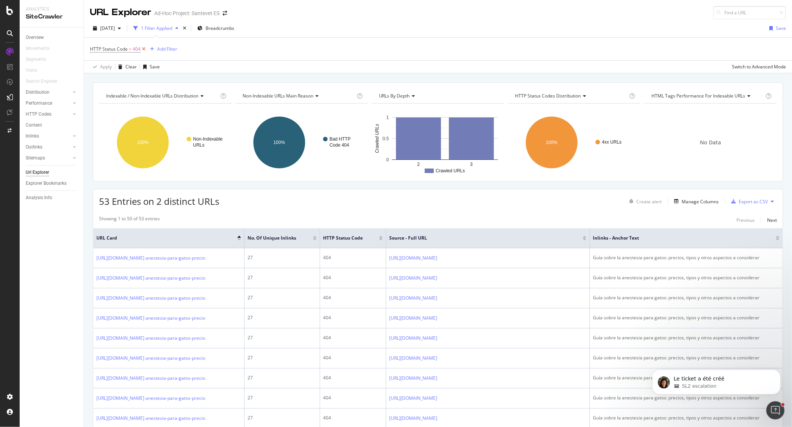
click at [145, 49] on icon at bounding box center [144, 49] width 6 height 8
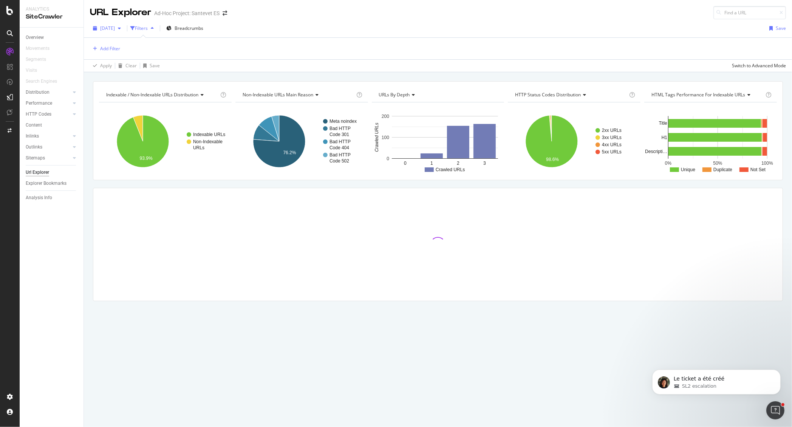
click at [124, 32] on div "[DATE]" at bounding box center [107, 28] width 34 height 11
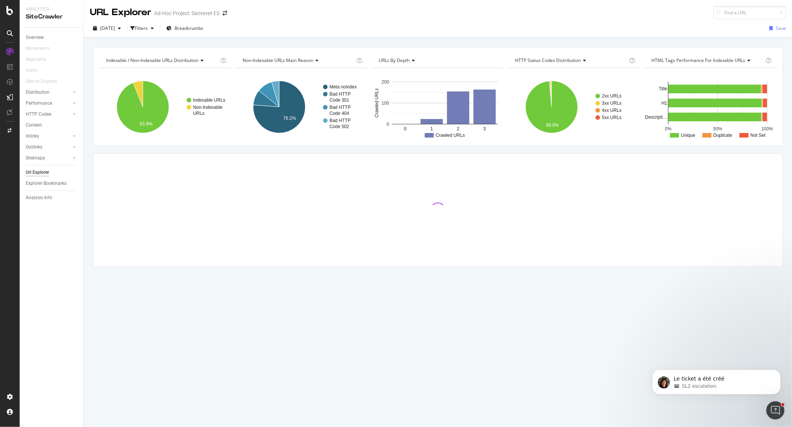
click at [280, 40] on div "Indexable / Non-Indexable URLs distribution Chart (by Value) Table Expand Expor…" at bounding box center [438, 47] width 708 height 18
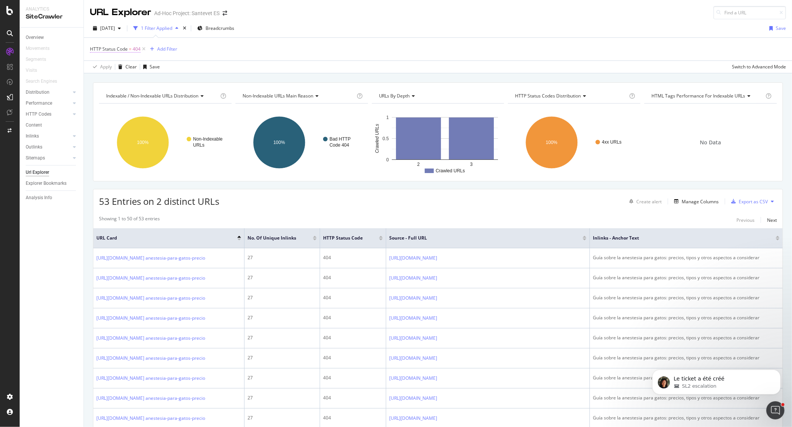
click at [108, 47] on span "HTTP Status Code" at bounding box center [109, 49] width 38 height 6
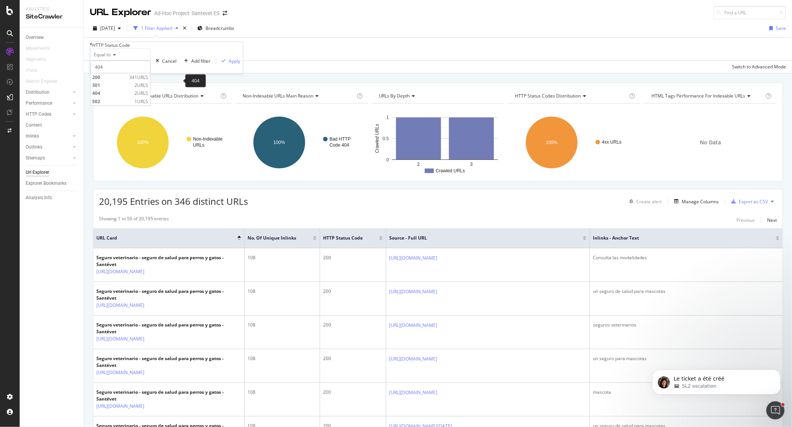
click at [115, 73] on input "404" at bounding box center [120, 66] width 60 height 13
click at [114, 105] on span "502" at bounding box center [113, 101] width 40 height 6
type input "502"
click at [229, 64] on div "Apply" at bounding box center [235, 61] width 12 height 6
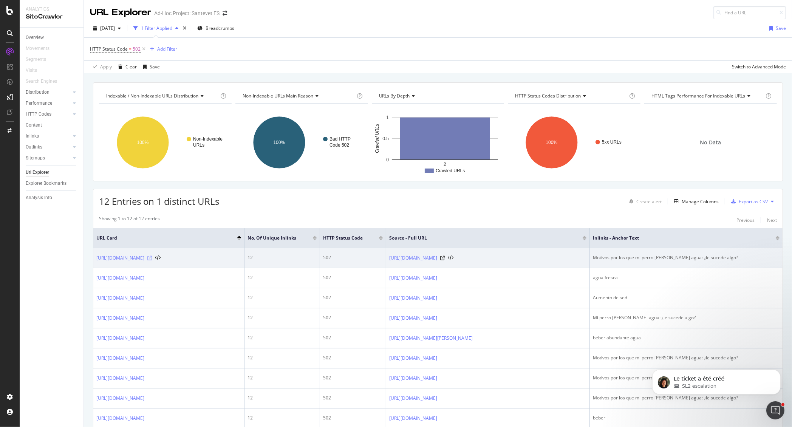
click at [152, 258] on icon at bounding box center [149, 258] width 5 height 5
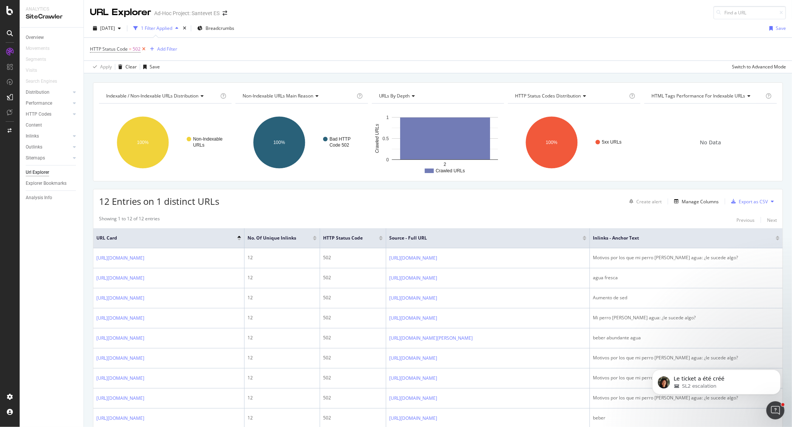
click at [145, 46] on icon at bounding box center [144, 49] width 6 height 8
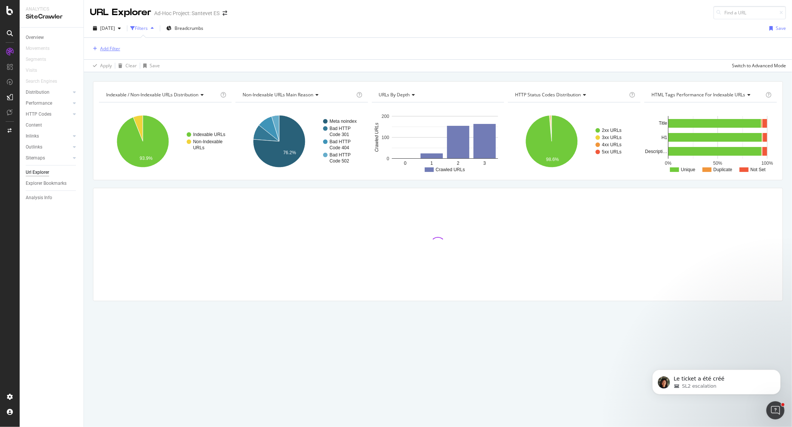
click at [109, 49] on div "Add Filter" at bounding box center [110, 48] width 20 height 6
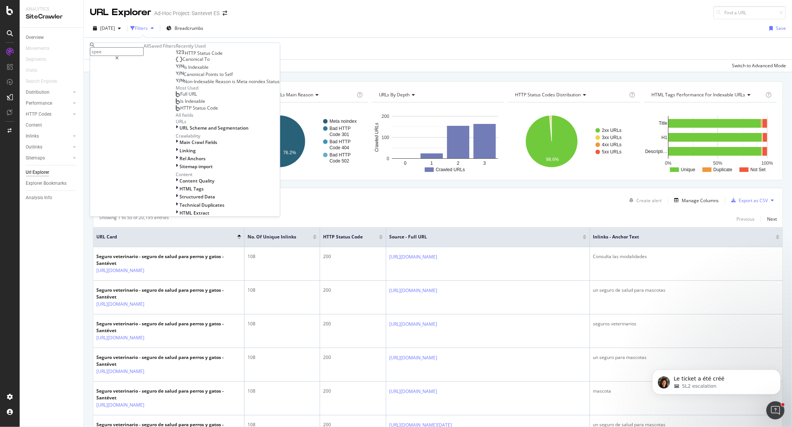
type input "speed"
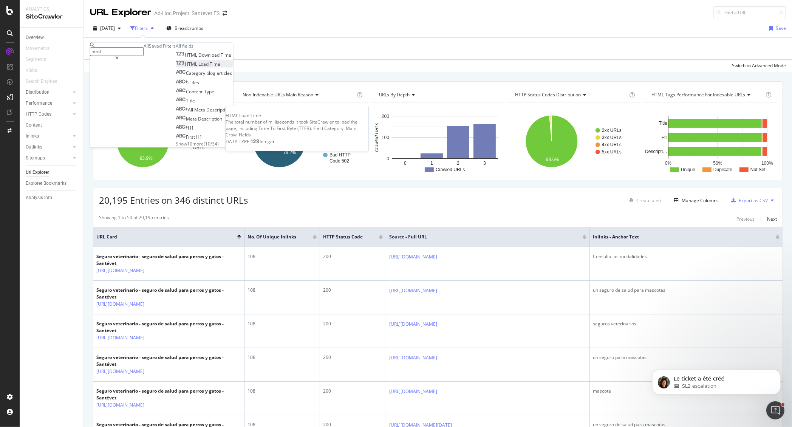
type input "html"
click at [199, 68] on span "Load" at bounding box center [204, 64] width 11 height 6
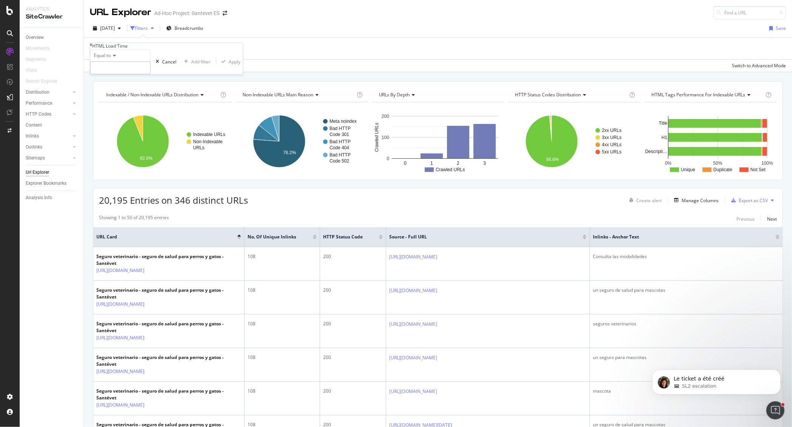
click at [133, 74] on input "number" at bounding box center [120, 68] width 60 height 13
click at [116, 58] on icon at bounding box center [113, 56] width 5 height 5
click at [120, 100] on span "Greater than" at bounding box center [106, 97] width 27 height 6
click at [134, 74] on input "number" at bounding box center [120, 68] width 60 height 13
type input "999"
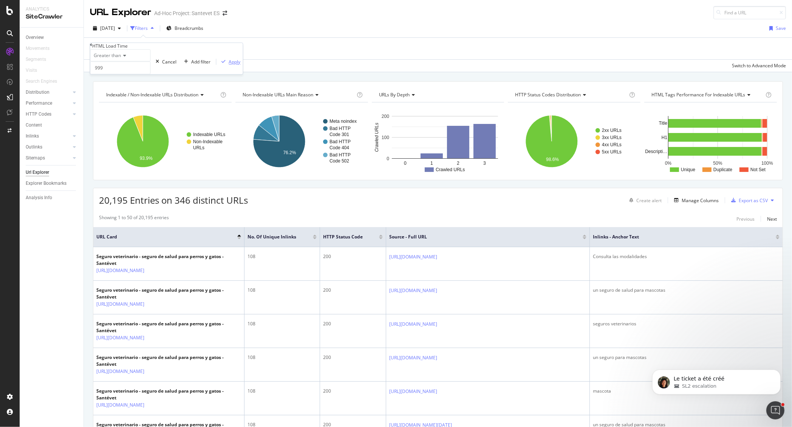
click at [219, 65] on div "Apply" at bounding box center [230, 62] width 22 height 6
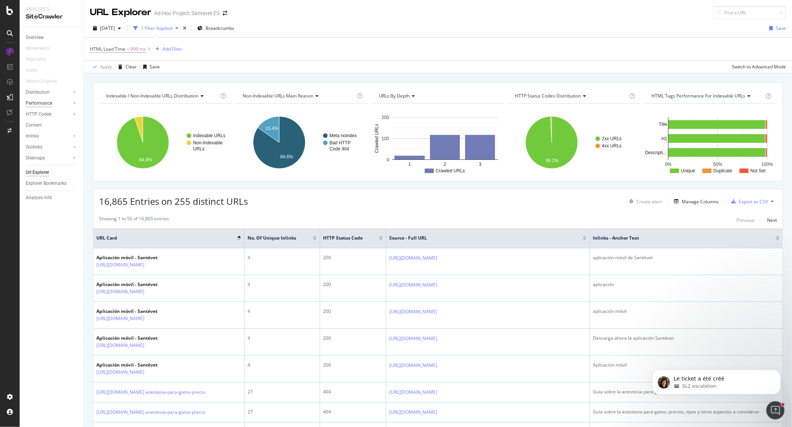
click at [46, 104] on div "Performance" at bounding box center [39, 103] width 26 height 8
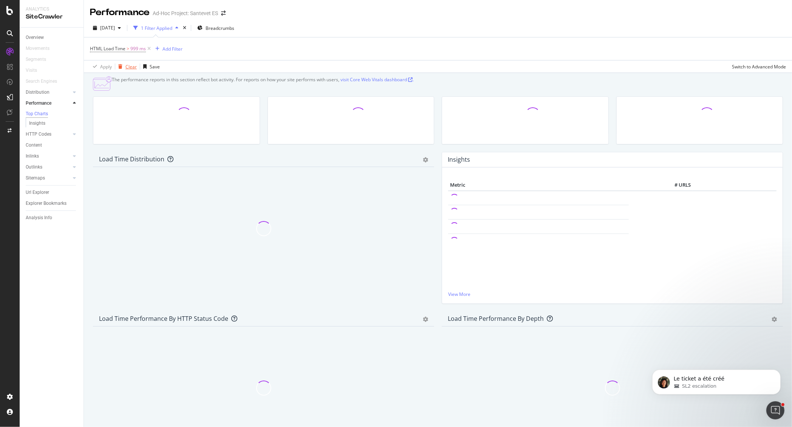
click at [131, 67] on div "Clear" at bounding box center [130, 66] width 11 height 6
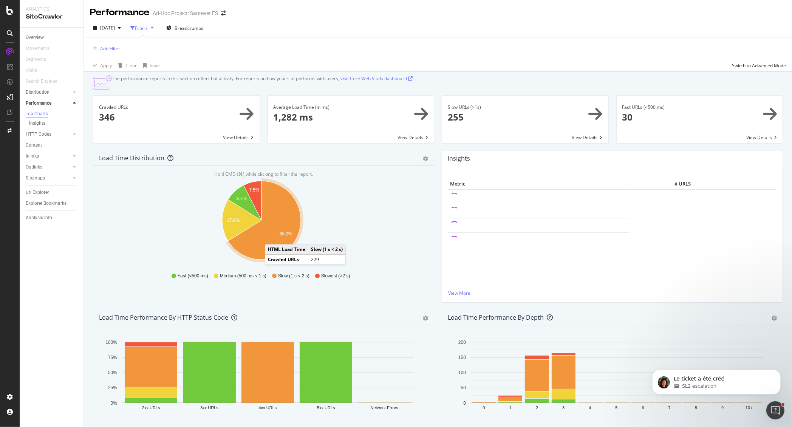
click at [273, 246] on icon "A chart." at bounding box center [264, 220] width 73 height 79
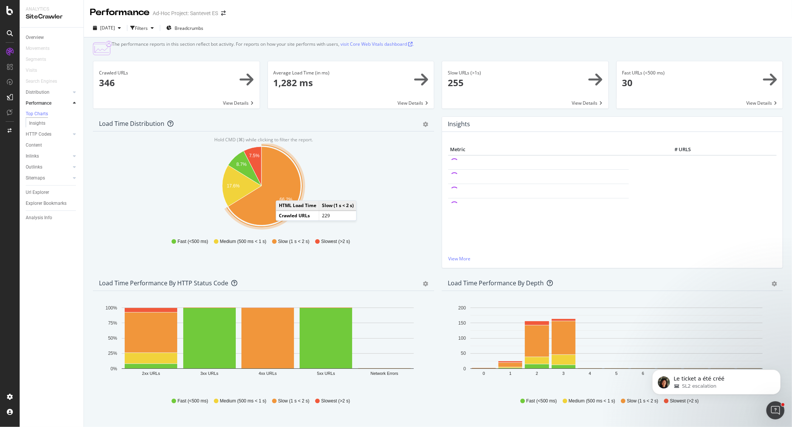
click at [284, 202] on icon "A chart." at bounding box center [264, 186] width 73 height 79
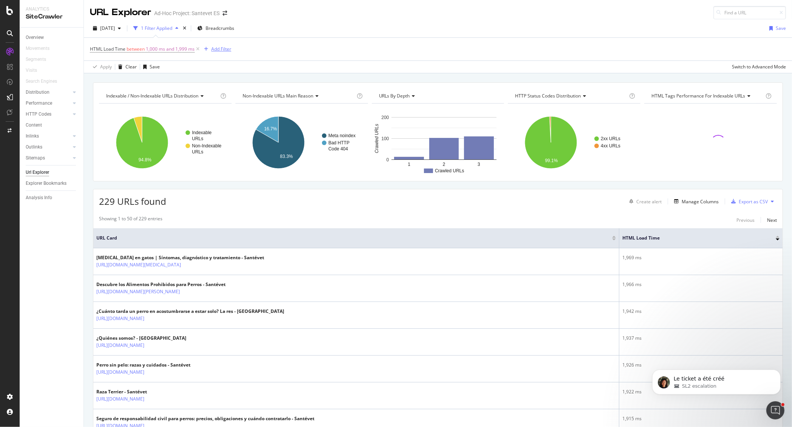
click at [223, 52] on div "Add Filter" at bounding box center [221, 49] width 20 height 6
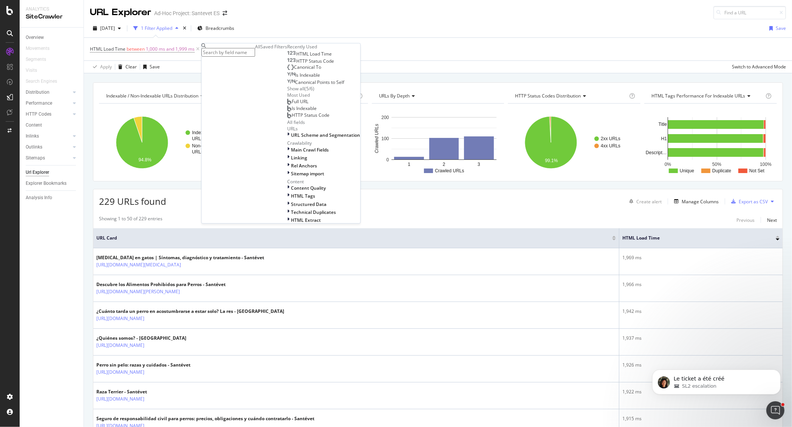
click at [295, 78] on span "Is Indexable" at bounding box center [307, 75] width 25 height 6
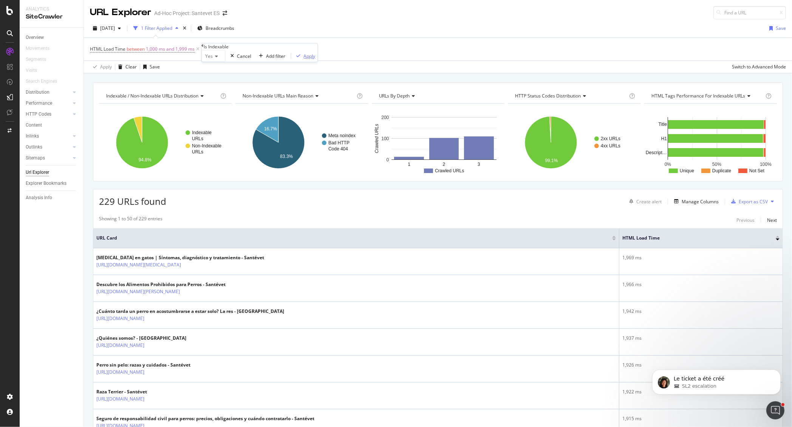
click at [304, 59] on div "Apply" at bounding box center [310, 56] width 12 height 6
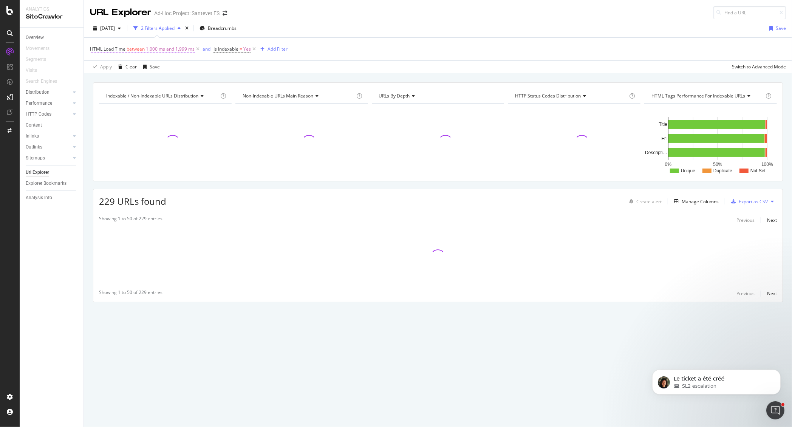
click at [158, 50] on span "1,000 ms and 1,999 ms" at bounding box center [170, 49] width 49 height 11
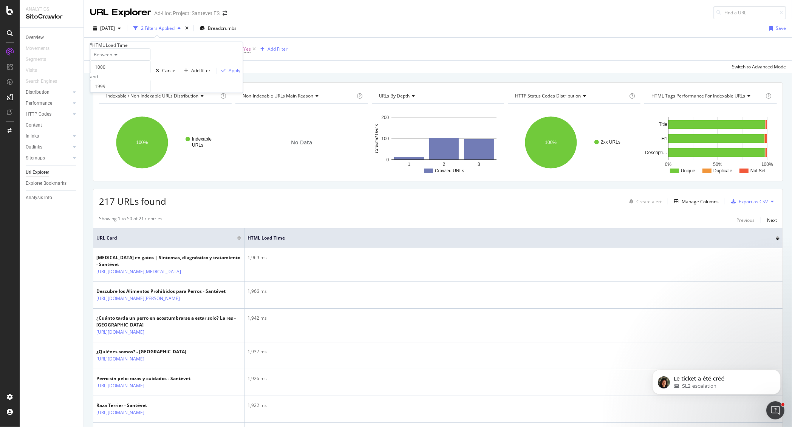
click at [111, 58] on span "Between" at bounding box center [103, 54] width 19 height 6
click at [133, 100] on div "Greater than" at bounding box center [121, 97] width 60 height 8
click at [136, 73] on input "number" at bounding box center [120, 66] width 60 height 13
type input "999"
click at [229, 64] on div "Apply" at bounding box center [235, 61] width 12 height 6
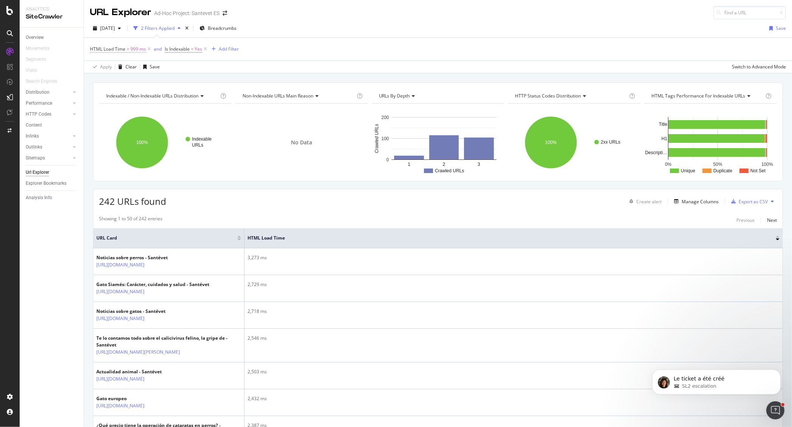
click at [125, 49] on span "HTML Load Time > 999 ms" at bounding box center [118, 49] width 56 height 7
drag, startPoint x: 112, startPoint y: 76, endPoint x: 99, endPoint y: 78, distance: 13.4
click at [99, 73] on input "999" at bounding box center [120, 66] width 60 height 13
type input "1999"
click at [229, 64] on div "Apply" at bounding box center [235, 61] width 12 height 6
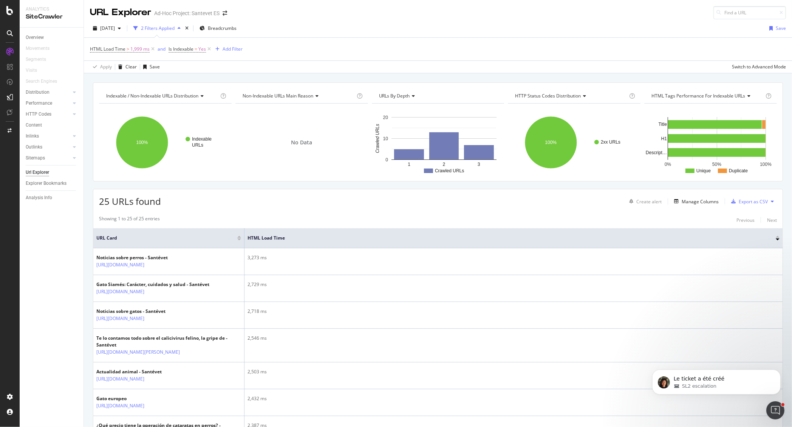
drag, startPoint x: 40, startPoint y: 156, endPoint x: 102, endPoint y: 102, distance: 81.9
click at [40, 156] on div "Sitemaps" at bounding box center [35, 158] width 19 height 8
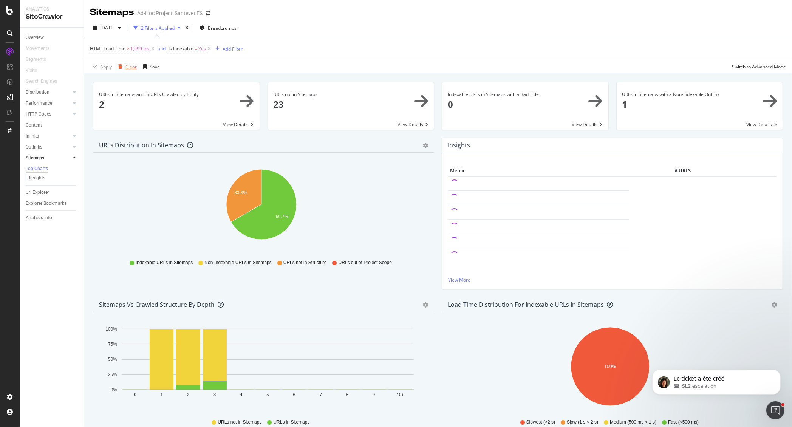
click at [128, 66] on div "Clear" at bounding box center [130, 66] width 11 height 6
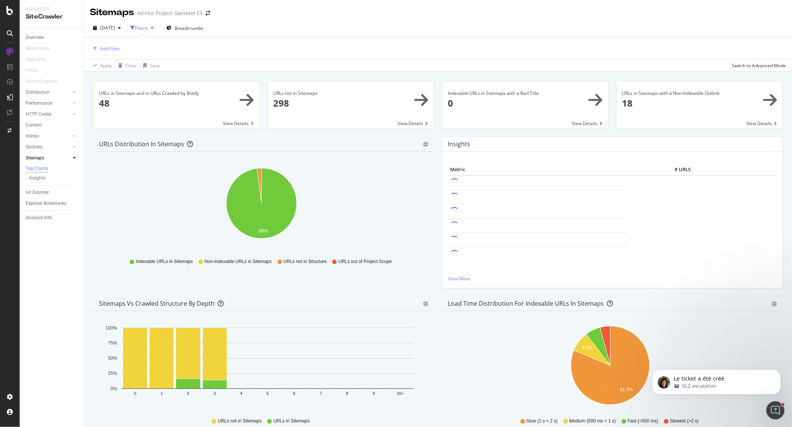
click at [331, 103] on span at bounding box center [351, 104] width 166 height 47
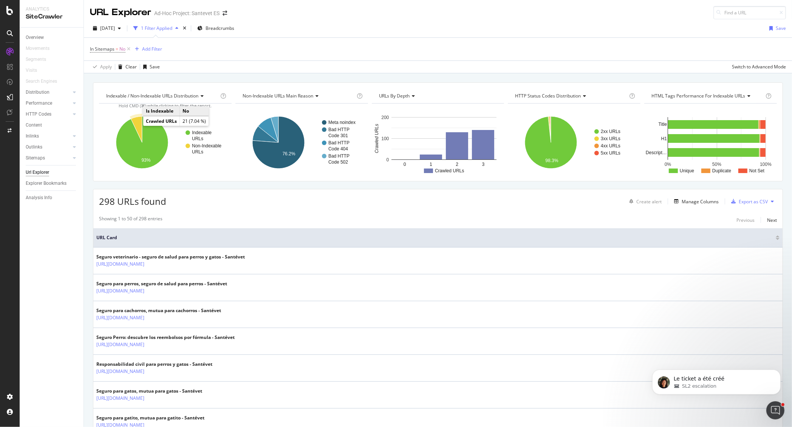
click at [139, 124] on icon "A chart." at bounding box center [136, 129] width 11 height 26
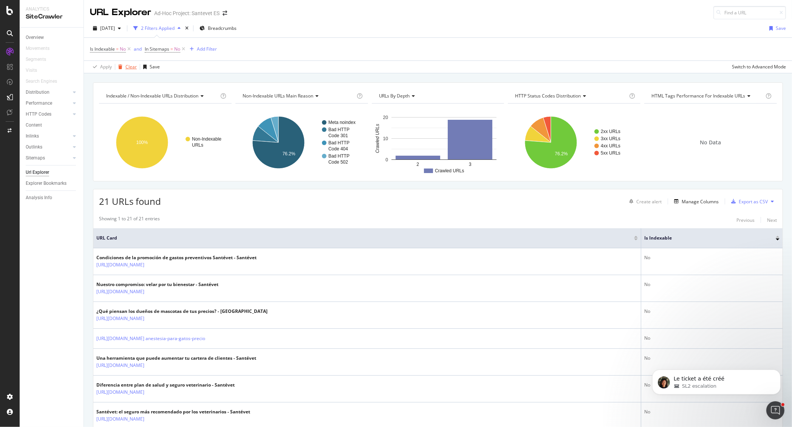
click at [134, 67] on div "Clear" at bounding box center [130, 66] width 11 height 6
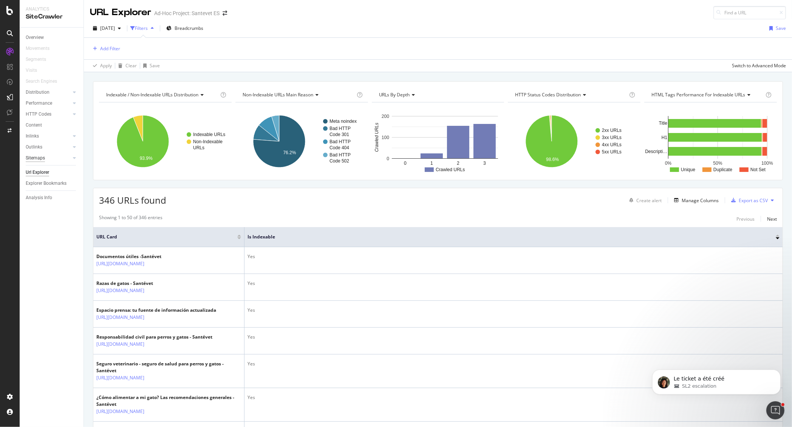
click at [36, 155] on div "Sitemaps" at bounding box center [35, 158] width 19 height 8
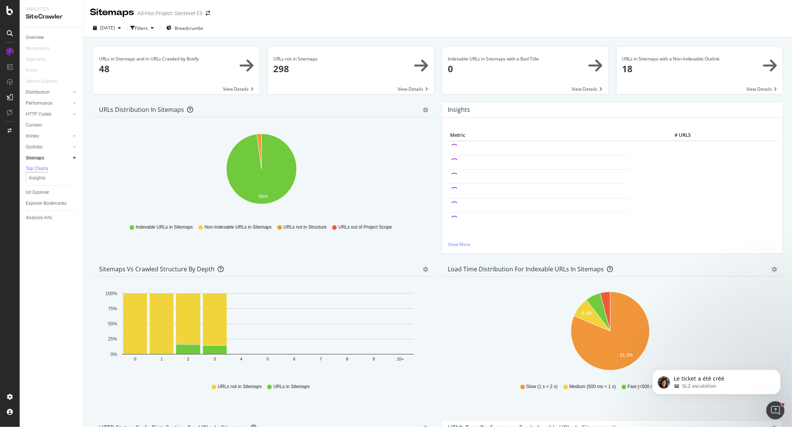
drag, startPoint x: 46, startPoint y: 193, endPoint x: 165, endPoint y: 120, distance: 138.9
click at [47, 193] on div "Url Explorer" at bounding box center [37, 192] width 23 height 8
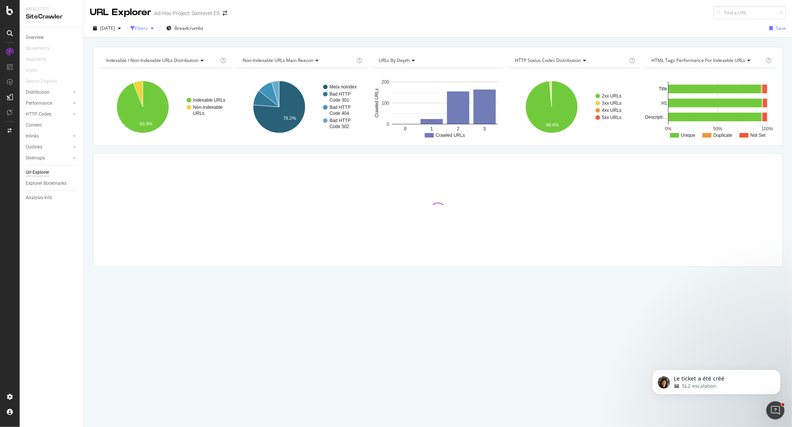
click at [148, 28] on div "Filters" at bounding box center [141, 28] width 13 height 6
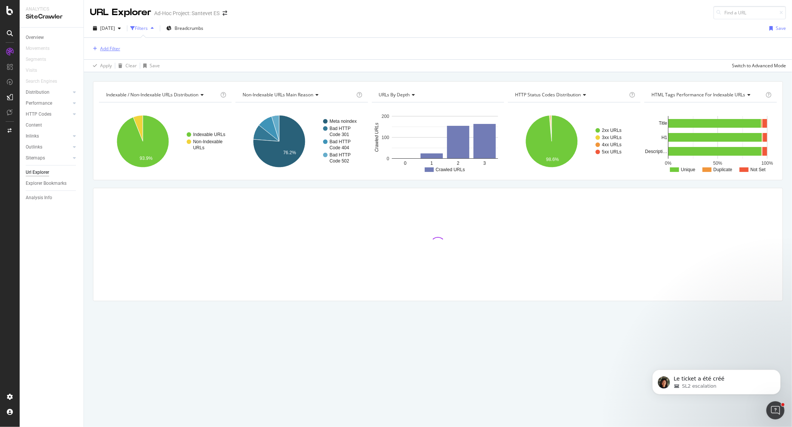
click at [112, 52] on div "Add Filter" at bounding box center [110, 48] width 20 height 6
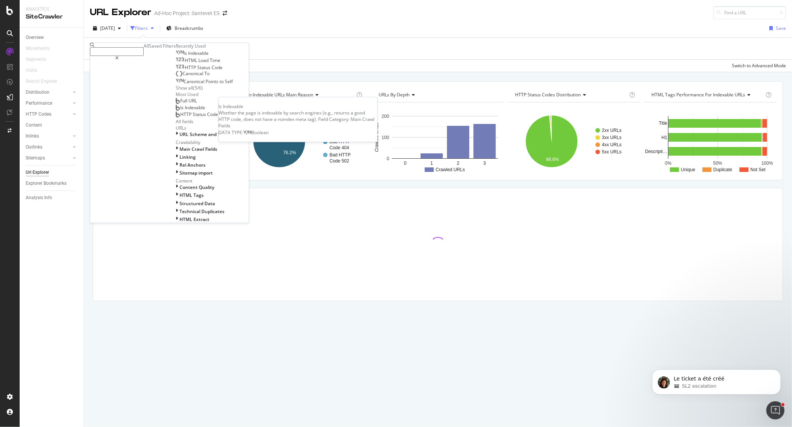
click at [184, 57] on span "Is Indexable" at bounding box center [196, 53] width 25 height 6
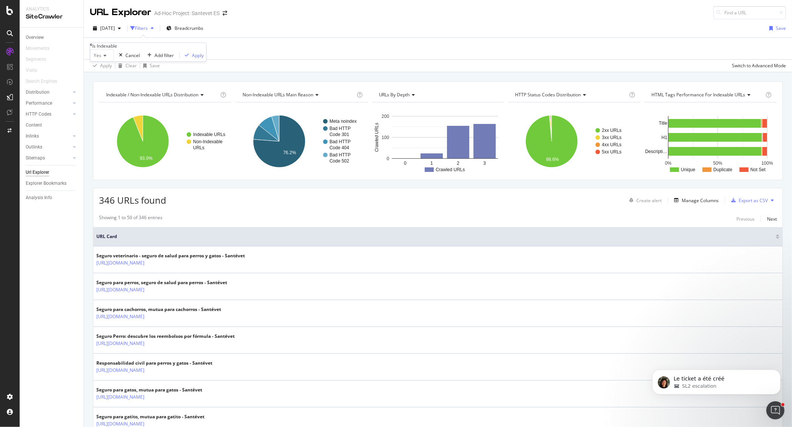
click at [102, 59] on span "Yes" at bounding box center [98, 56] width 8 height 6
click at [114, 77] on div "No" at bounding box center [102, 73] width 23 height 8
click at [191, 59] on div "Apply" at bounding box center [197, 55] width 12 height 6
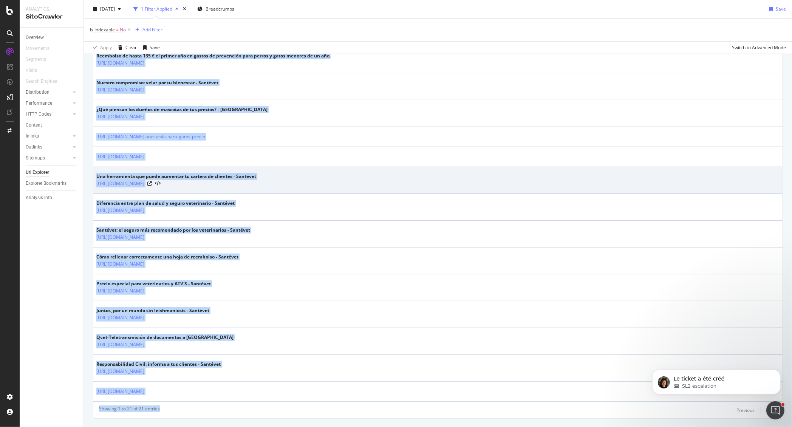
scroll to position [396, 0]
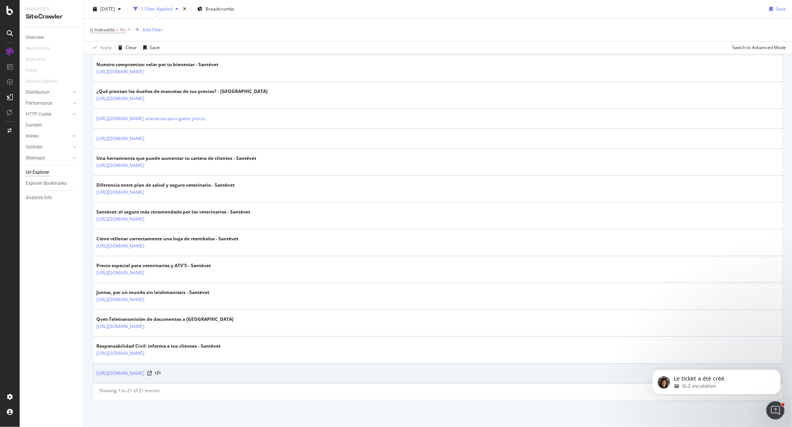
drag, startPoint x: 96, startPoint y: 237, endPoint x: 274, endPoint y: 369, distance: 221.9
click at [274, 341] on table "URL Card [URL][DOMAIN_NAME] [URL][DOMAIN_NAME] 1 de junio: día mundial contra l…" at bounding box center [437, 109] width 689 height 548
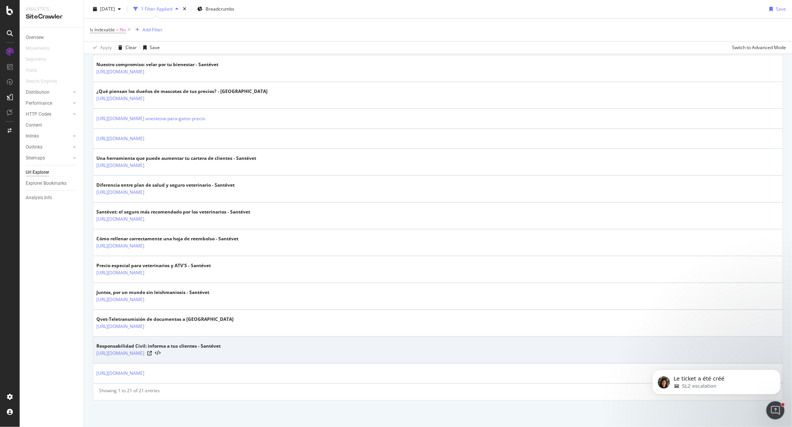
copy colgroup
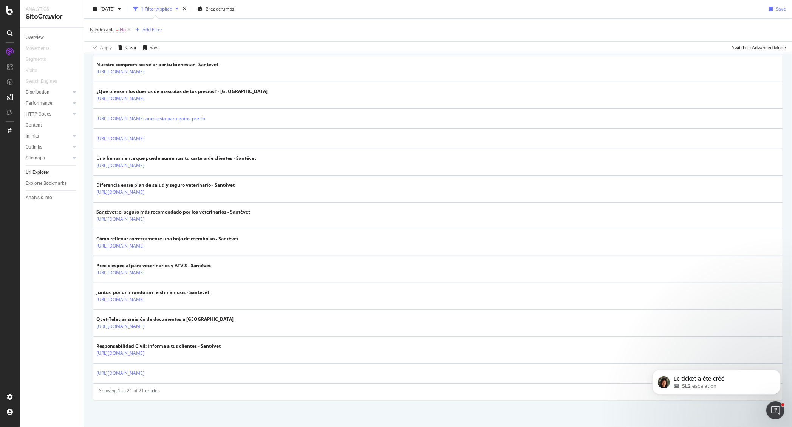
click at [62, 256] on div "Overview Movements Segments Visits Search Engines Distribution Top Charts Insig…" at bounding box center [52, 227] width 64 height 399
click at [131, 46] on div "Clear" at bounding box center [130, 47] width 11 height 6
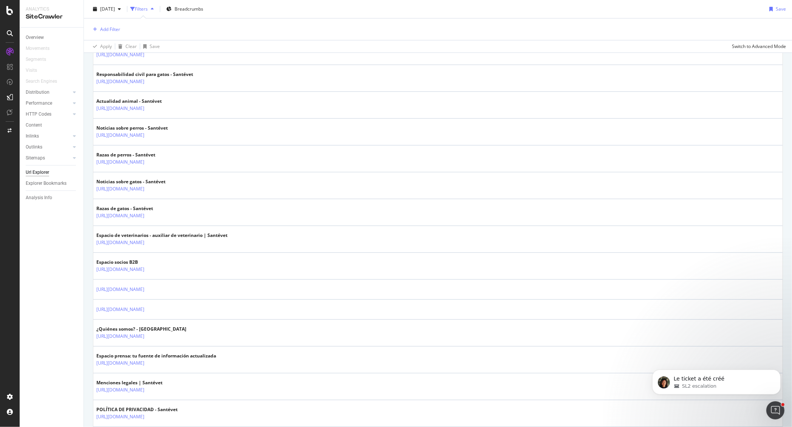
scroll to position [395, 0]
click at [41, 125] on div "Content" at bounding box center [34, 125] width 16 height 8
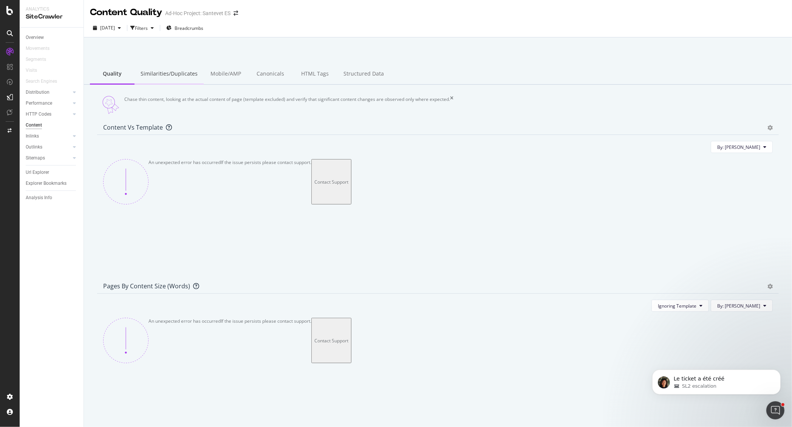
click at [184, 76] on div "Similarities/Duplicates" at bounding box center [168, 74] width 69 height 21
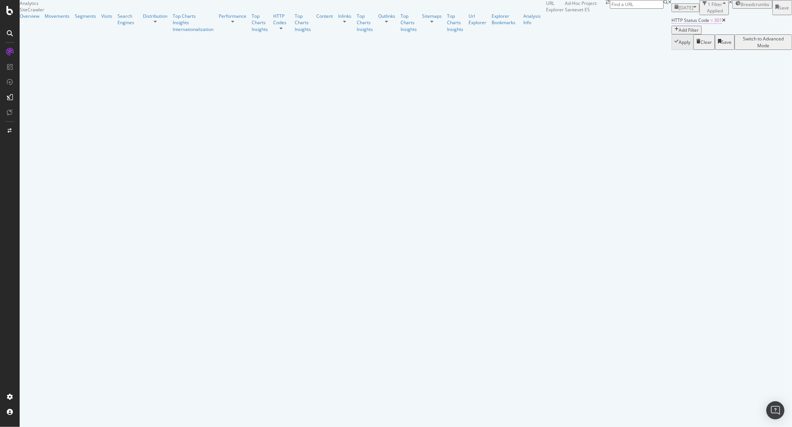
click at [710, 23] on span "=" at bounding box center [711, 20] width 3 height 6
click at [122, 73] on input "301" at bounding box center [120, 66] width 60 height 13
type input "404"
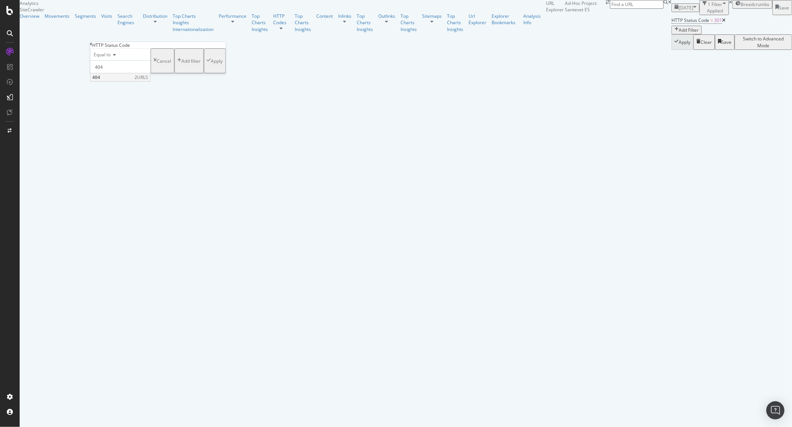
click at [110, 80] on span "404" at bounding box center [113, 77] width 40 height 6
drag, startPoint x: 172, startPoint y: 100, endPoint x: 182, endPoint y: 93, distance: 12.9
click at [173, 73] on div "Equal to 404 404 Cancel Add filter Apply" at bounding box center [158, 60] width 136 height 25
click at [182, 73] on div "Equal to 404 404 Cancel Add filter Apply" at bounding box center [158, 60] width 136 height 25
click at [211, 64] on div "Apply" at bounding box center [217, 61] width 12 height 6
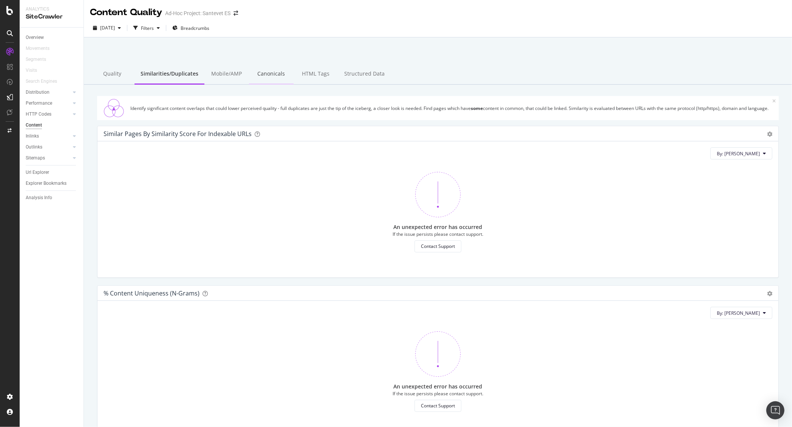
click at [264, 75] on div "Canonicals" at bounding box center [271, 74] width 45 height 21
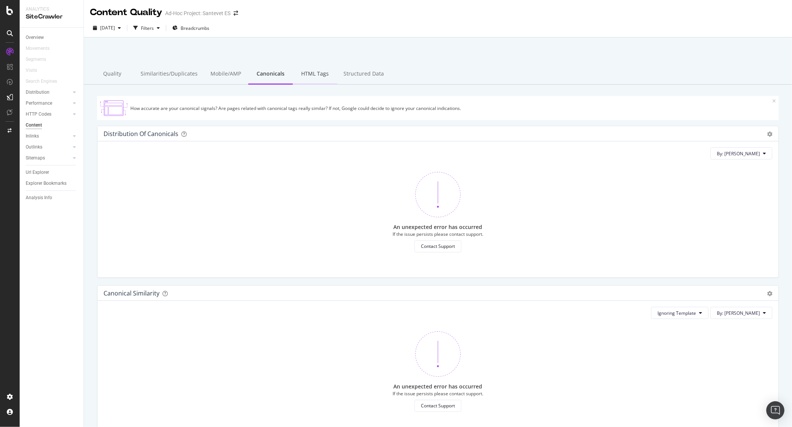
click at [314, 73] on div "HTML Tags" at bounding box center [315, 74] width 45 height 21
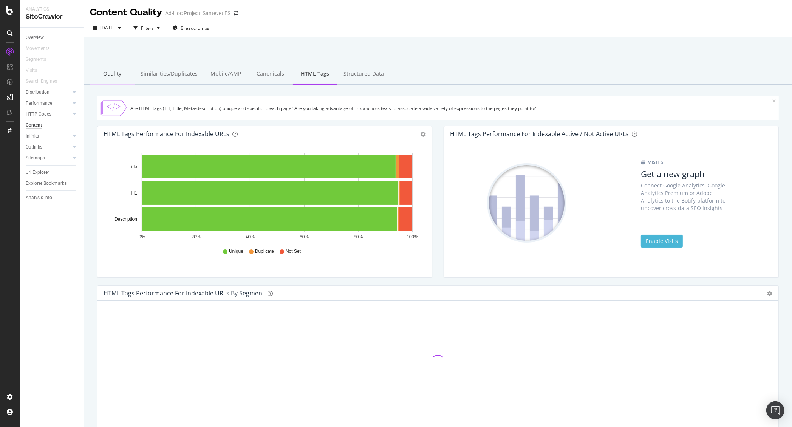
click at [113, 74] on div "Quality" at bounding box center [112, 74] width 45 height 21
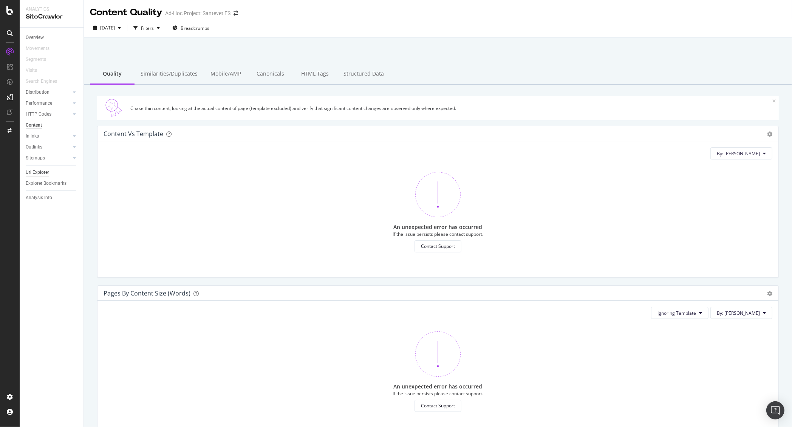
click at [40, 172] on div "Url Explorer" at bounding box center [37, 172] width 23 height 8
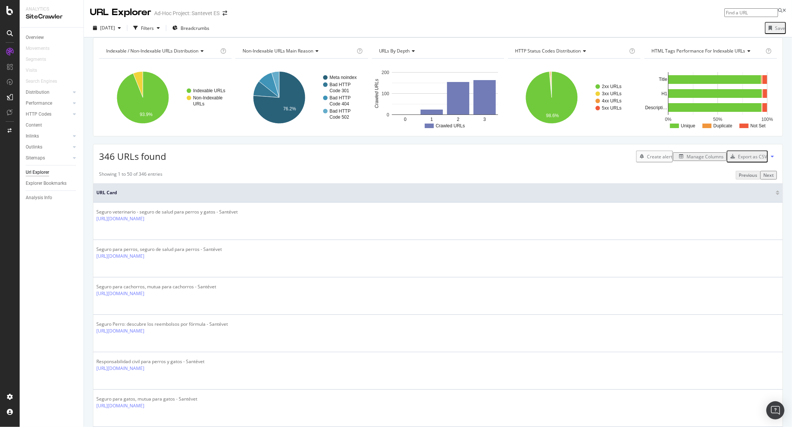
click at [370, 195] on th "URL Card" at bounding box center [437, 192] width 689 height 19
click at [154, 31] on div "Filters" at bounding box center [147, 28] width 13 height 6
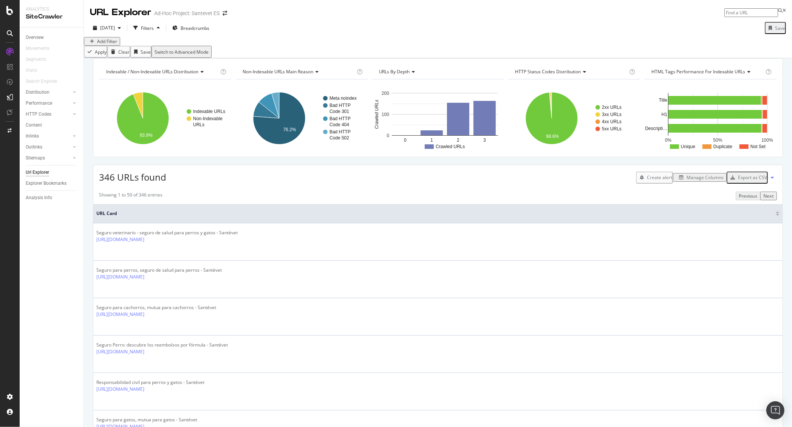
click at [113, 45] on div "Add Filter" at bounding box center [107, 41] width 20 height 6
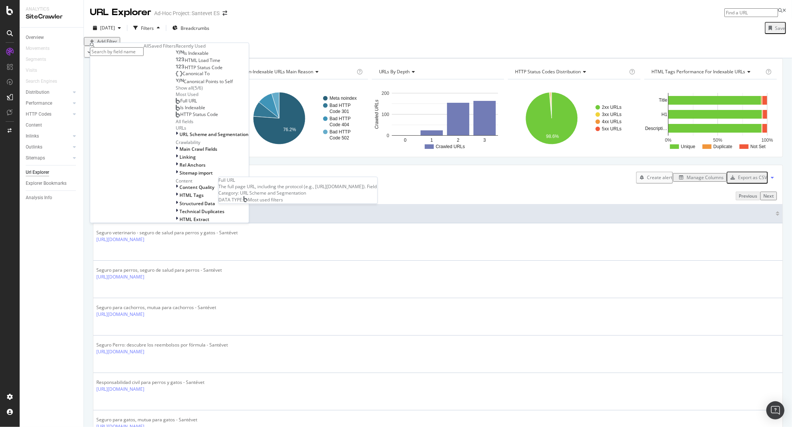
click at [176, 104] on div "Full URL" at bounding box center [186, 101] width 21 height 6
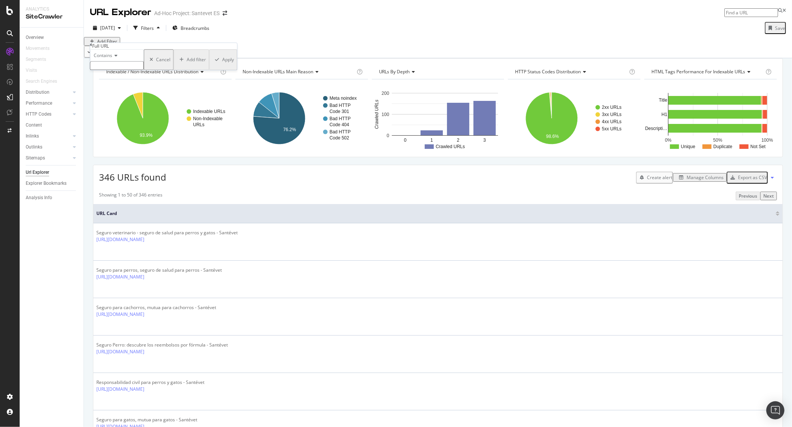
click at [113, 59] on span "Contains" at bounding box center [103, 56] width 19 height 6
click at [124, 133] on span "Matches regex" at bounding box center [108, 129] width 31 height 6
click at [144, 70] on input "text" at bounding box center [117, 66] width 54 height 9
paste input "https://www.santevet.es/espacio-socios-btob| https://www.santevet.es/preguntas-…"
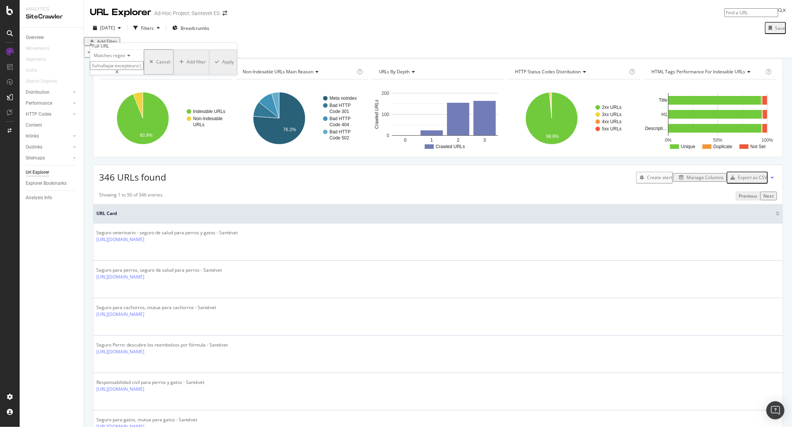
click at [144, 70] on input "text" at bounding box center [117, 66] width 54 height 9
type input "https://www.santevet.es/espacio-socios-btob| https://www.santevet.es/preguntas-…"
drag, startPoint x: 141, startPoint y: 82, endPoint x: -2, endPoint y: 73, distance: 142.7
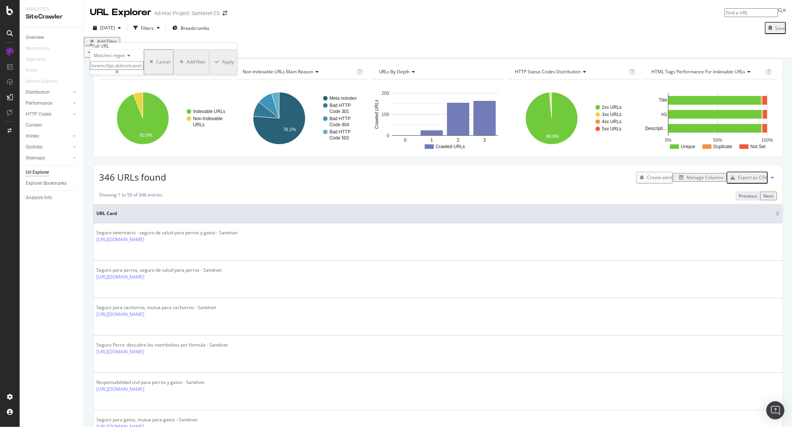
click at [0, 73] on html "Analytics SiteCrawler Overview Movements Segments Visits Search Engines Distrib…" at bounding box center [396, 213] width 792 height 427
click at [119, 75] on icon at bounding box center [116, 72] width 3 height 5
click at [125, 59] on span "Matches regex" at bounding box center [109, 56] width 31 height 6
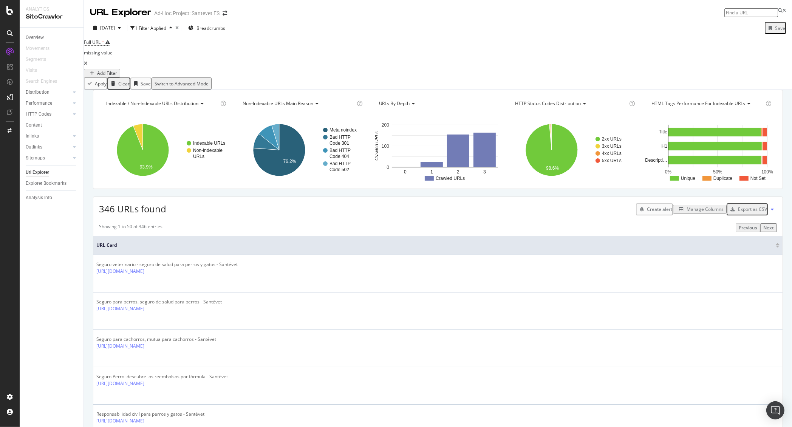
click at [304, 49] on div "Full URL = missing value Add Filter" at bounding box center [438, 57] width 708 height 40
click at [113, 48] on div "missing value" at bounding box center [98, 53] width 29 height 11
click at [127, 69] on div "Contains Cancel Add filter Apply" at bounding box center [163, 58] width 147 height 21
click at [128, 69] on input "text" at bounding box center [117, 64] width 54 height 9
paste input "https://www.santevet.es/espacio-socios-btob| https://www.santevet.es/preguntas-…"
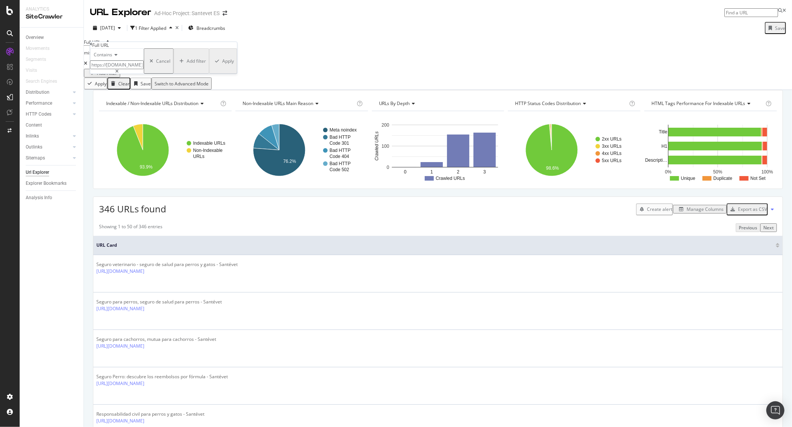
drag, startPoint x: 152, startPoint y: 80, endPoint x: 85, endPoint y: 79, distance: 66.5
click at [85, 79] on body "Analytics SiteCrawler Overview Movements Segments Visits Search Engines Distrib…" at bounding box center [396, 213] width 792 height 427
click at [144, 69] on input "https://www.santevet.es/espacio-socios-btob| https://www.santevet.es/preguntas-…" at bounding box center [117, 64] width 54 height 9
drag, startPoint x: 151, startPoint y: 79, endPoint x: 80, endPoint y: 74, distance: 71.2
click at [80, 74] on body "Analytics SiteCrawler Overview Movements Segments Visits Search Engines Distrib…" at bounding box center [396, 213] width 792 height 427
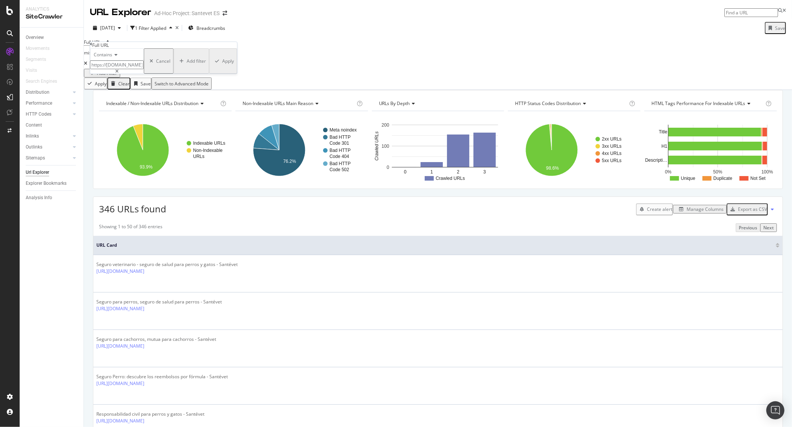
click at [122, 69] on input "https://www.santevet.es/espacio-socios-btob| https://www.santevet.es/preguntas-…" at bounding box center [117, 64] width 54 height 9
paste input "/espacio-socios-btob| /preguntas-frecuentes?thematic=necesito-saber-mas-sobre-f…"
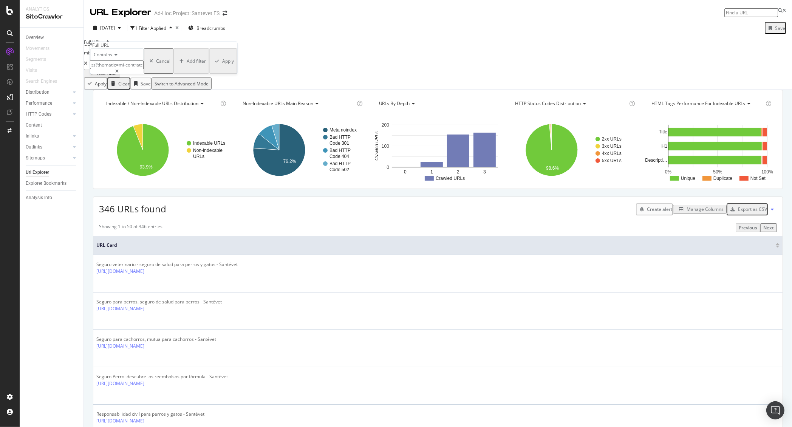
click at [118, 69] on input "/espacio-socios-btob| /preguntas-frecuentes?thematic=necesito-saber-mas-sobre-f…" at bounding box center [117, 64] width 54 height 9
click at [67, 80] on body "Analytics SiteCrawler Overview Movements Segments Visits Search Engines Distrib…" at bounding box center [396, 213] width 792 height 427
click at [119, 69] on input "/espacio-socios-btob| /preguntas-frecuentes?thematic=necesito-saber-mas-sobre-f…" at bounding box center [117, 64] width 54 height 9
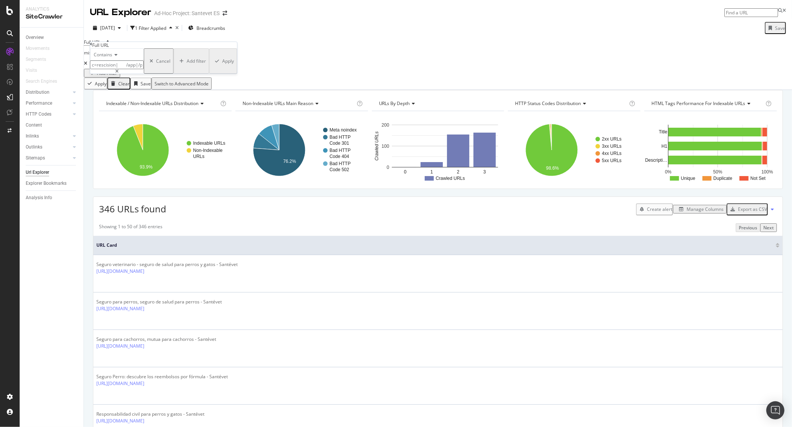
type input "/espacio-socios-btob| /preguntas-frecuentes?thematic=necesito-saber-mas-sobre-f…"
click at [156, 64] on div "Cancel" at bounding box center [163, 61] width 14 height 6
click at [87, 61] on icon at bounding box center [85, 63] width 3 height 5
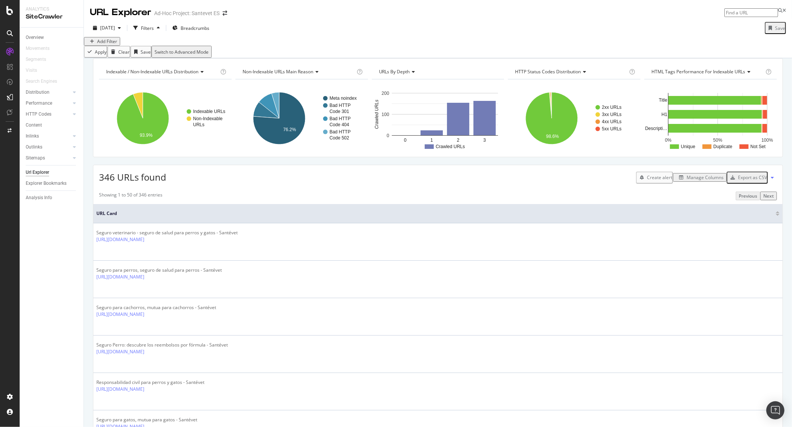
click at [106, 45] on div "Add Filter" at bounding box center [107, 41] width 20 height 6
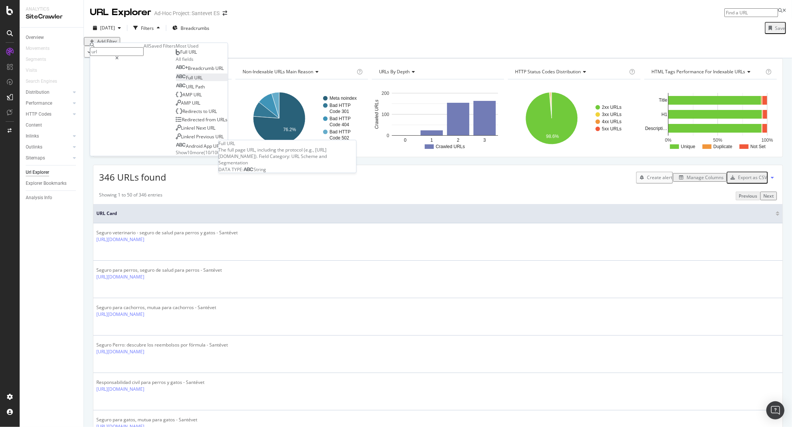
type input "url"
click at [195, 81] on span "URL" at bounding box center [199, 77] width 8 height 6
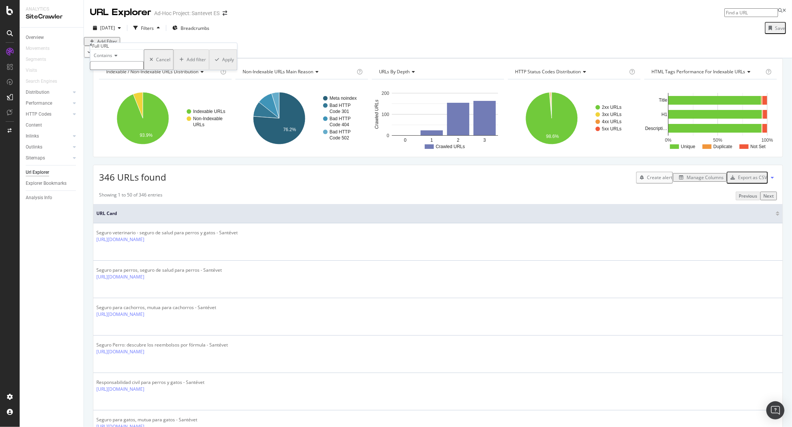
click at [118, 58] on icon at bounding box center [115, 56] width 5 height 5
click at [130, 69] on div "Equal to" at bounding box center [117, 66] width 53 height 8
click at [130, 70] on input "text" at bounding box center [117, 66] width 54 height 9
paste input "[URL][DOMAIN_NAME]"
type input "[URL][DOMAIN_NAME]"
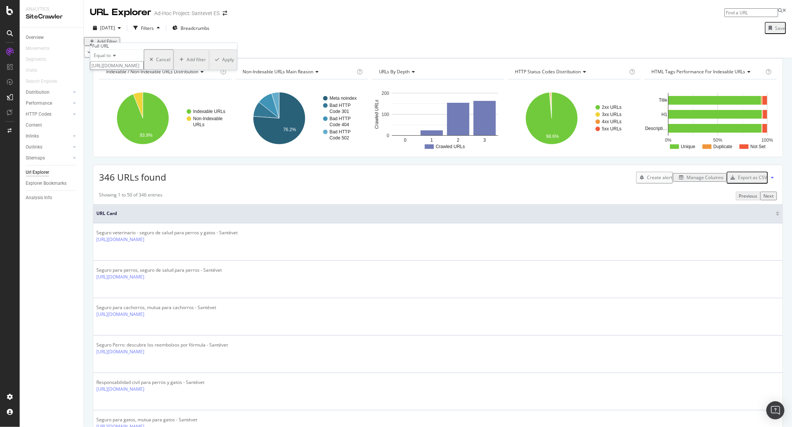
scroll to position [0, 29]
click at [327, 46] on div "Add Filter" at bounding box center [438, 41] width 708 height 9
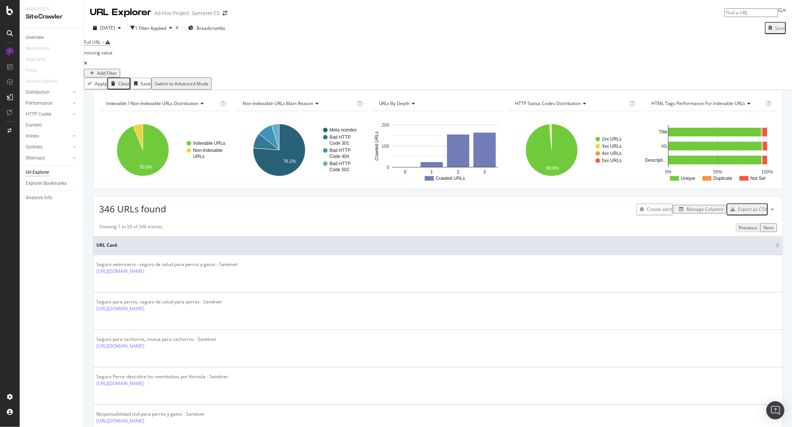
click at [113, 53] on span "Full URL = missing value" at bounding box center [98, 53] width 29 height 32
click at [113, 50] on div "missing value" at bounding box center [98, 53] width 29 height 11
click at [123, 60] on div "Contains" at bounding box center [117, 54] width 54 height 12
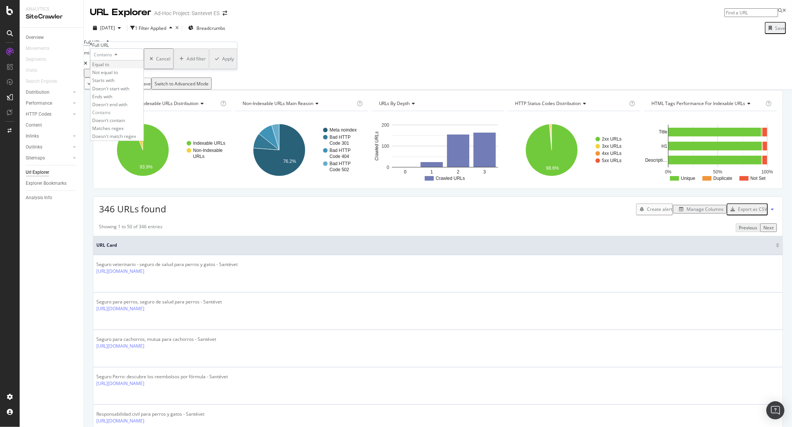
click at [123, 68] on div "Equal to" at bounding box center [117, 64] width 53 height 8
click at [136, 69] on input "text" at bounding box center [117, 64] width 54 height 9
paste input "[URL][DOMAIN_NAME]"
type input "[URL][DOMAIN_NAME]"
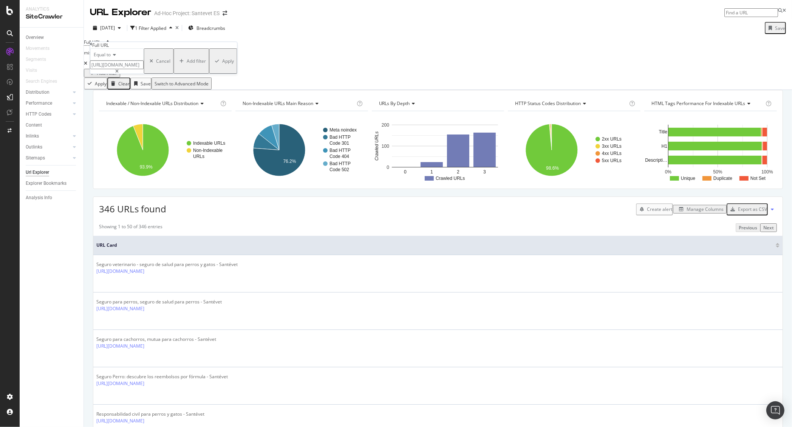
click at [222, 64] on div "Apply" at bounding box center [228, 61] width 12 height 6
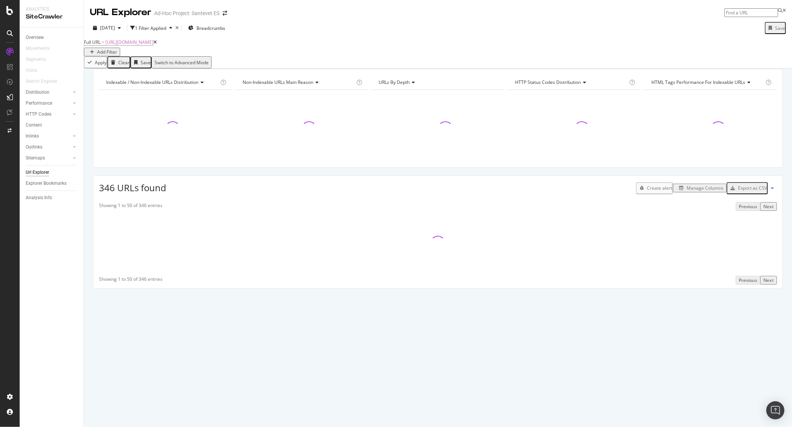
click at [117, 49] on div "Add Filter" at bounding box center [107, 52] width 20 height 6
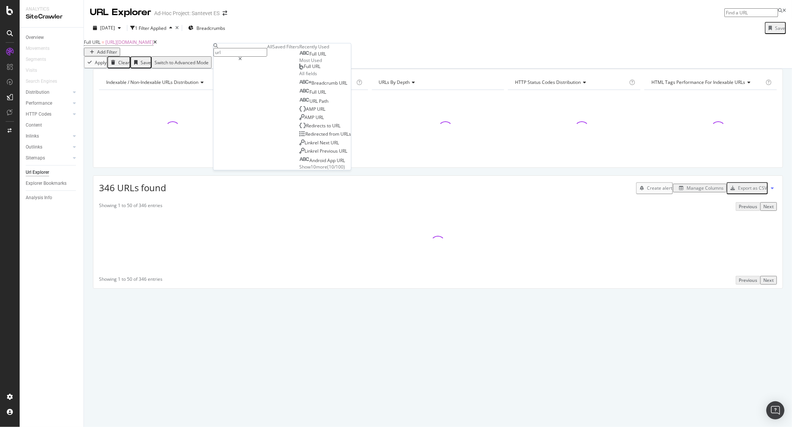
click at [309, 57] on div "Full URL" at bounding box center [317, 54] width 17 height 6
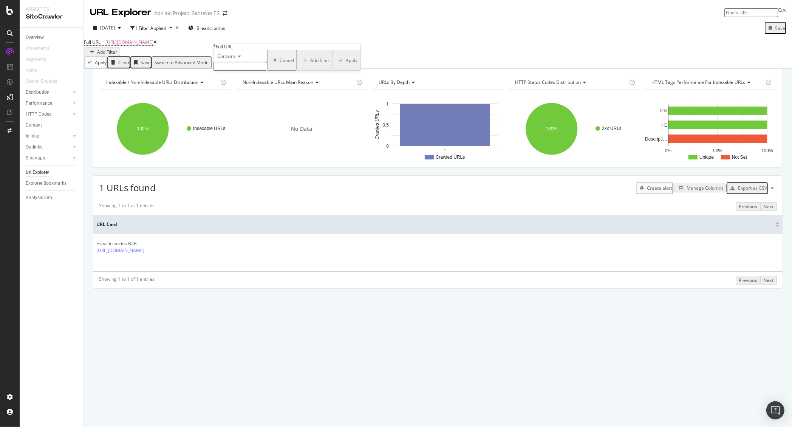
click at [267, 71] on input "text" at bounding box center [240, 66] width 54 height 9
paste input "[URL][DOMAIN_NAME]"
type input "[URL][DOMAIN_NAME]"
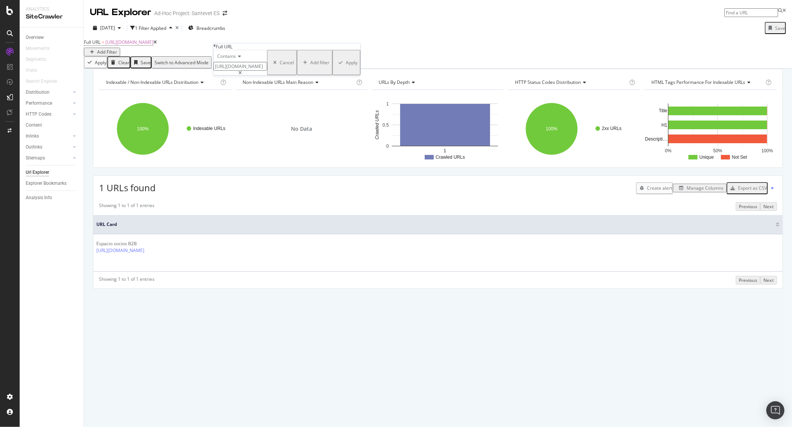
click at [302, 75] on div "Contains https://www.santevet.es/preguntas-frecuentes?thematic=necesito-saber-m…" at bounding box center [286, 62] width 147 height 25
click at [346, 66] on div "Apply" at bounding box center [352, 62] width 12 height 6
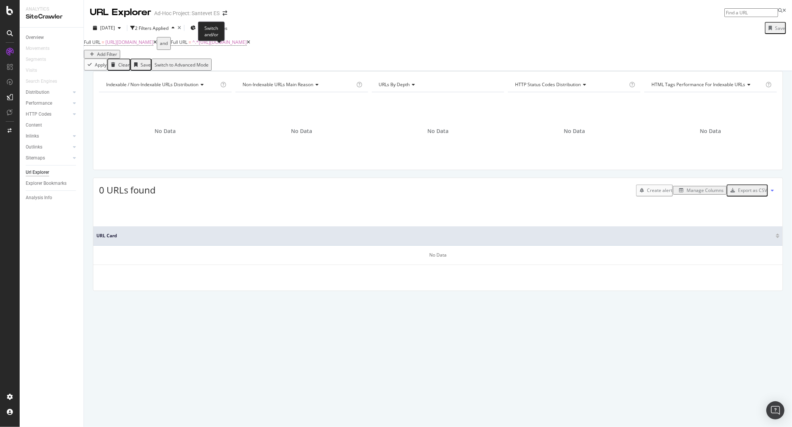
click at [168, 49] on div "and" at bounding box center [164, 43] width 8 height 11
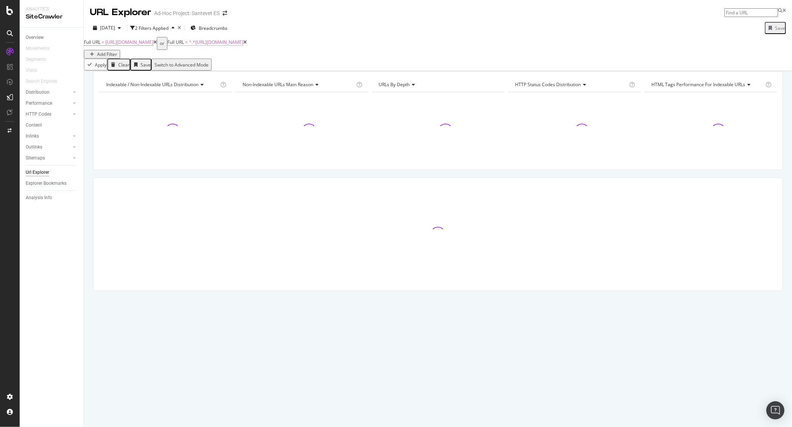
click at [243, 45] on span "^.*https://www.santevet.es/preguntas-frecuentes?thematic=necesito-saber-mas-sob…" at bounding box center [216, 42] width 54 height 6
click at [259, 69] on input "[URL][DOMAIN_NAME]" at bounding box center [250, 64] width 54 height 9
paste input "text"
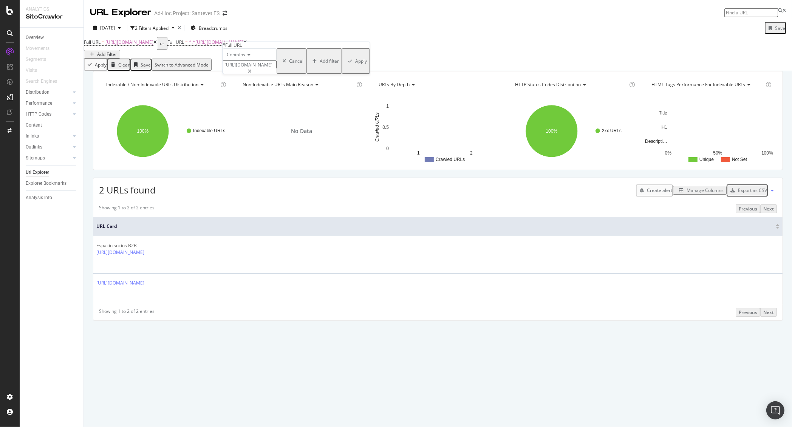
scroll to position [0, 35]
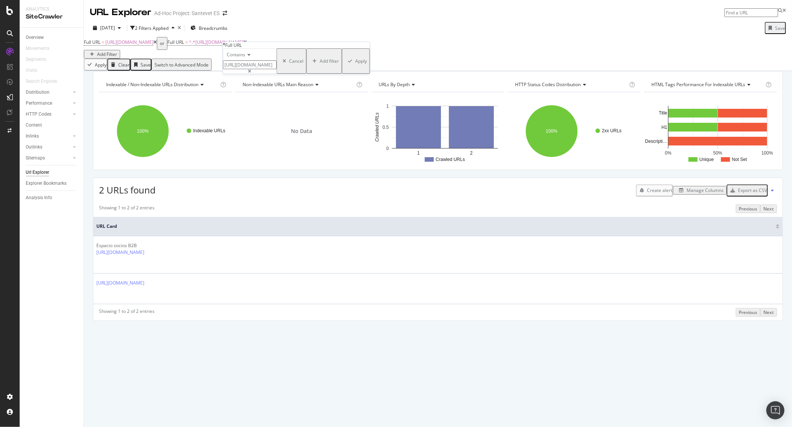
type input "https://www.santevet.es/preguntas-frecuentes*"
click at [355, 64] on div "Apply" at bounding box center [361, 61] width 12 height 6
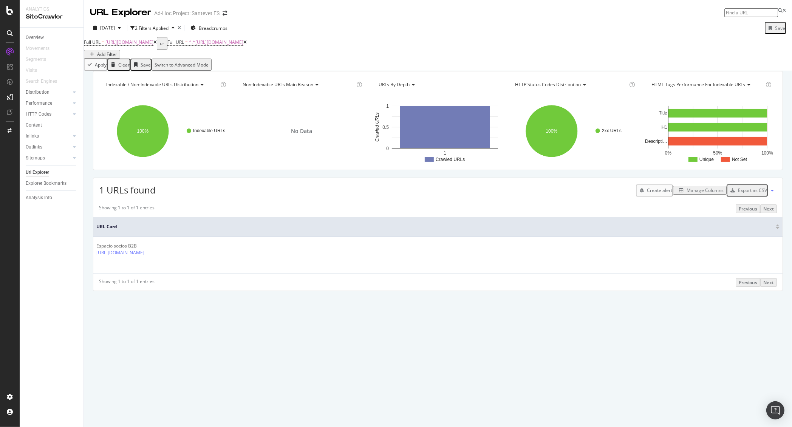
click at [117, 51] on div "Add Filter" at bounding box center [107, 54] width 20 height 6
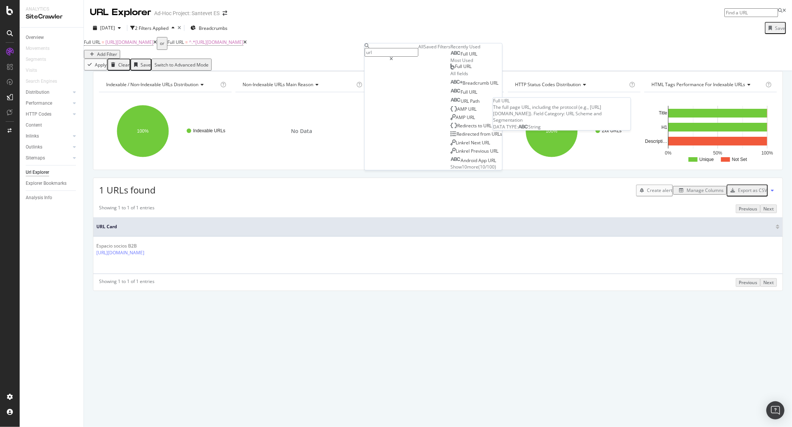
click at [469, 57] on span "URL" at bounding box center [473, 54] width 8 height 6
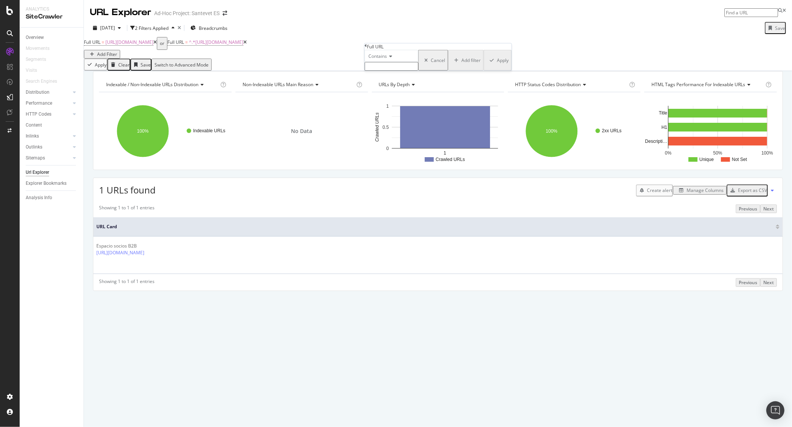
click at [387, 59] on span "Contains" at bounding box center [377, 56] width 19 height 6
click at [392, 70] on div "Equal to" at bounding box center [391, 66] width 53 height 8
click at [409, 71] on input "text" at bounding box center [391, 66] width 54 height 9
paste input "[URL][DOMAIN_NAME]"
type input "[URL][DOMAIN_NAME]"
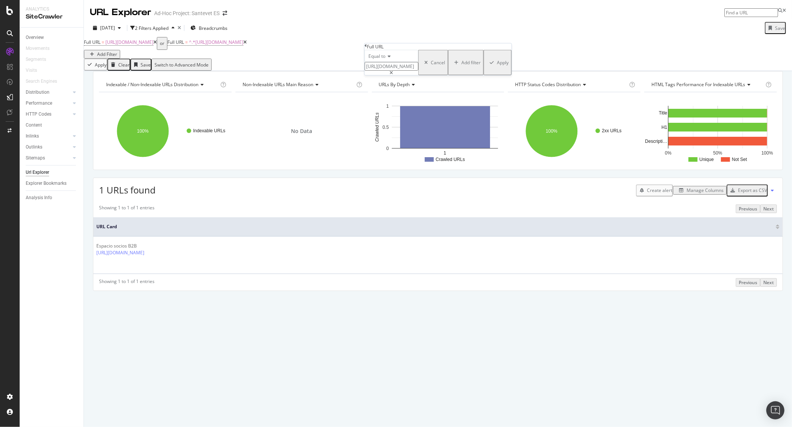
click at [497, 66] on div "Apply" at bounding box center [503, 62] width 12 height 6
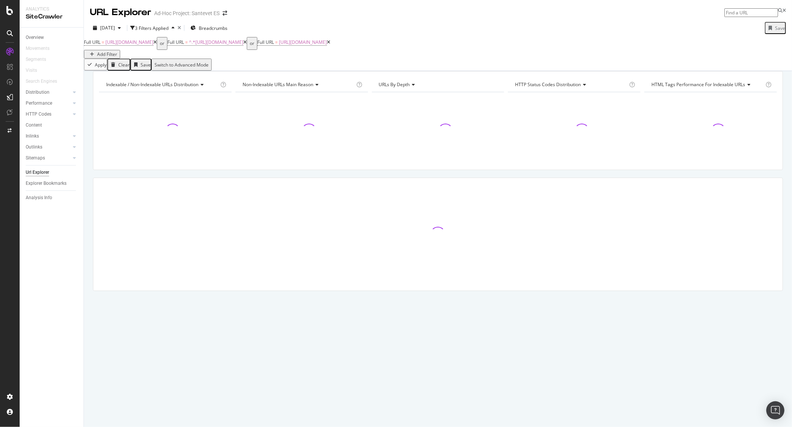
click at [117, 51] on div "Add Filter" at bounding box center [107, 54] width 20 height 6
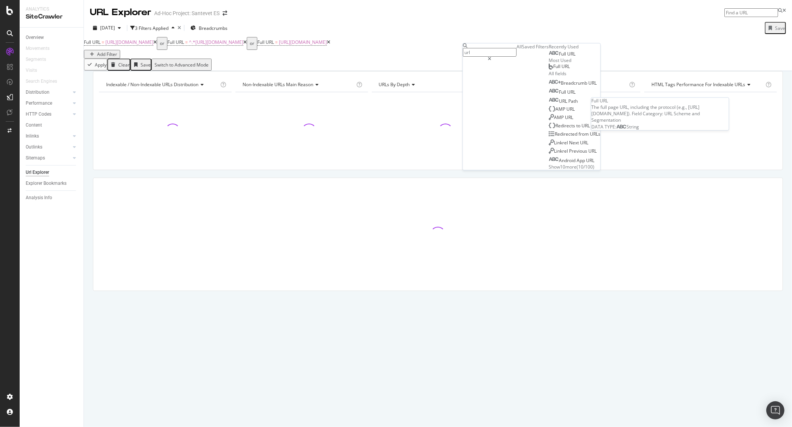
click at [559, 57] on span "Full" at bounding box center [563, 54] width 8 height 6
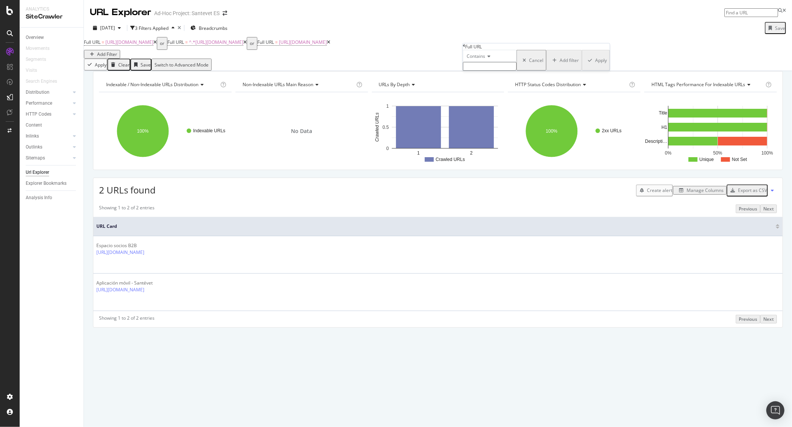
click at [494, 71] on input "text" at bounding box center [490, 66] width 54 height 9
paste input "[URL][DOMAIN_NAME]"
type input "[URL][DOMAIN_NAME]"
click at [483, 59] on span "Contains" at bounding box center [475, 56] width 19 height 6
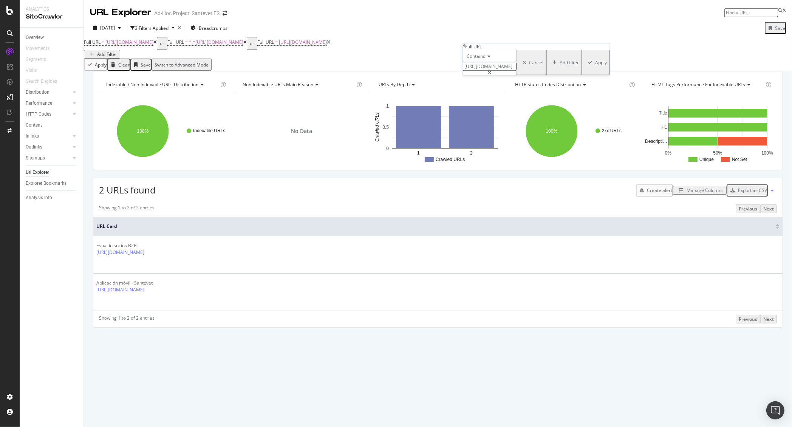
scroll to position [0, 0]
click at [488, 70] on div "Equal to" at bounding box center [489, 66] width 53 height 8
click at [595, 66] on div "Apply" at bounding box center [601, 62] width 12 height 6
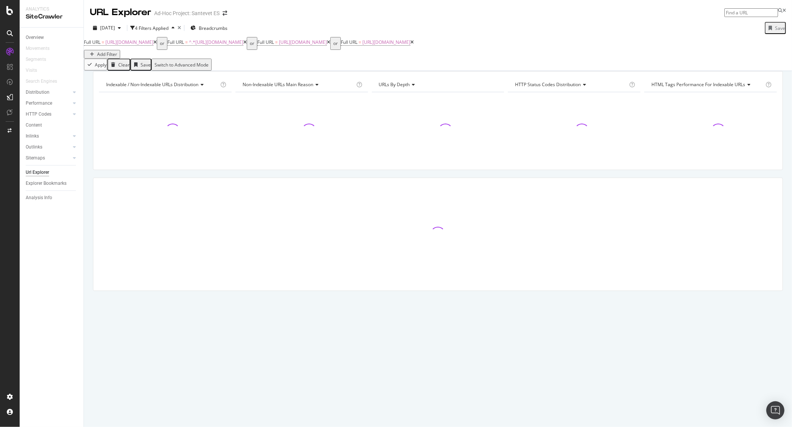
click at [117, 51] on div "Add Filter" at bounding box center [107, 54] width 20 height 6
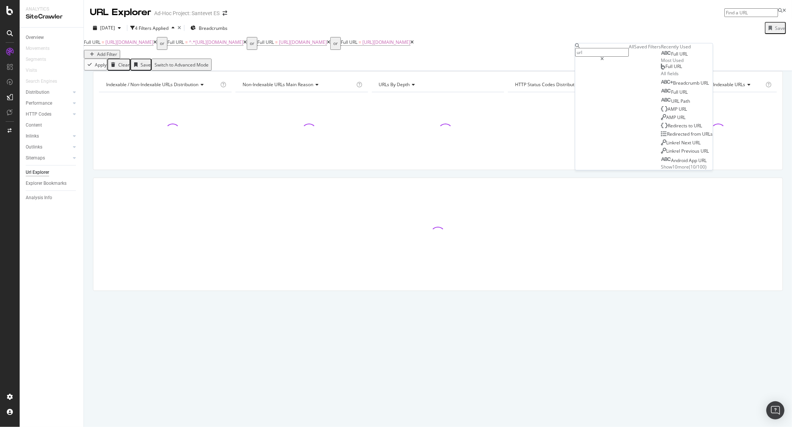
click at [679, 57] on span "URL" at bounding box center [683, 54] width 8 height 6
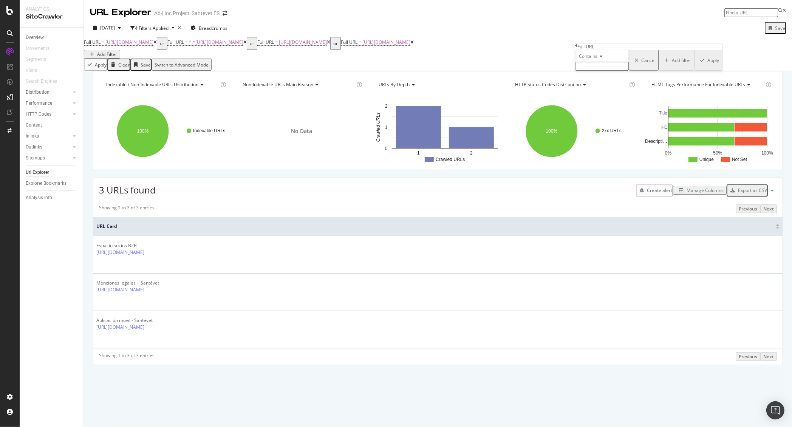
click at [597, 59] on span "Contains" at bounding box center [588, 56] width 19 height 6
click at [603, 70] on div "Equal to" at bounding box center [601, 66] width 53 height 8
click at [605, 71] on input "text" at bounding box center [602, 66] width 54 height 9
paste input "[URL][DOMAIN_NAME]"
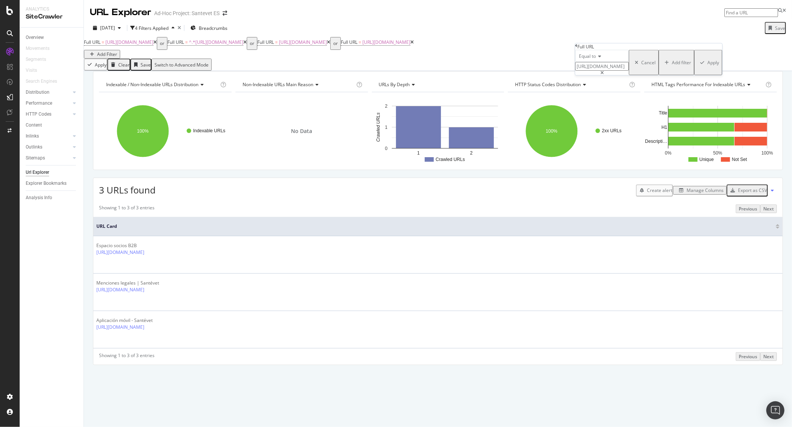
type input "[URL][DOMAIN_NAME]"
click at [707, 66] on div "Apply" at bounding box center [713, 62] width 12 height 6
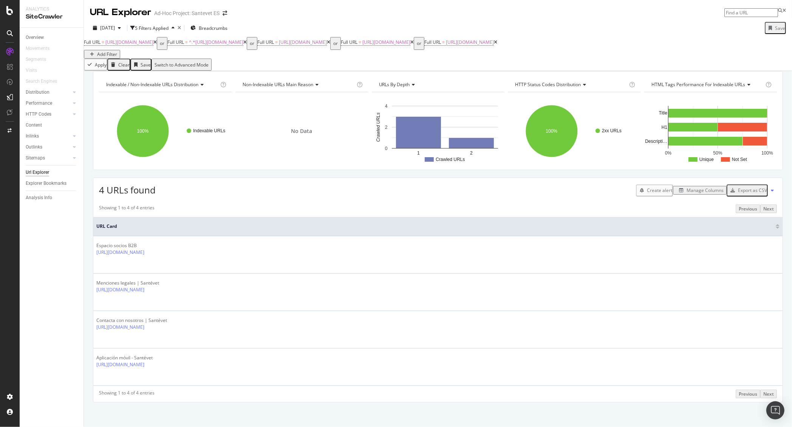
click at [94, 52] on icon "button" at bounding box center [92, 54] width 4 height 5
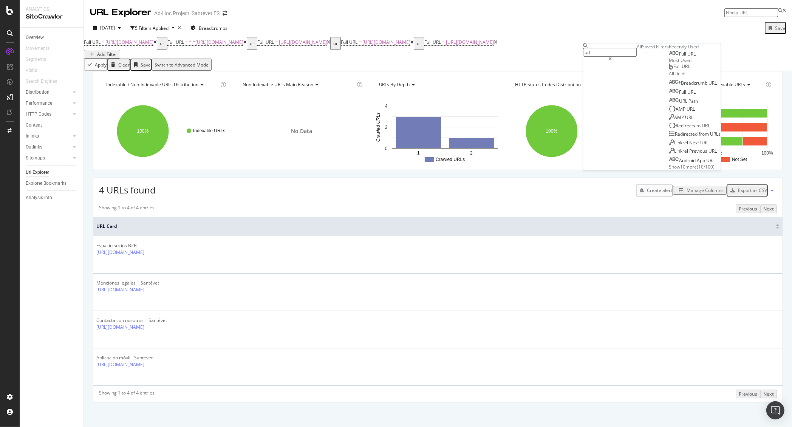
click at [669, 57] on div "Full URL" at bounding box center [682, 54] width 27 height 6
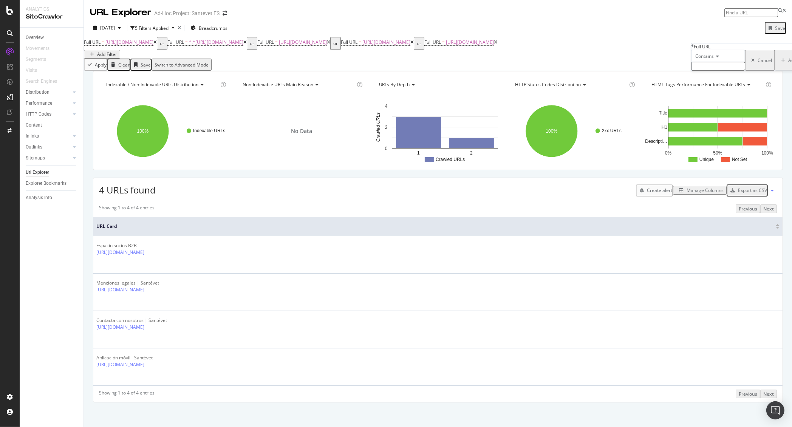
click at [709, 59] on span "Contains" at bounding box center [704, 56] width 19 height 6
click at [722, 70] on div "Equal to" at bounding box center [718, 66] width 53 height 8
click at [722, 71] on input "text" at bounding box center [718, 66] width 54 height 9
paste input "[URL][DOMAIN_NAME]"
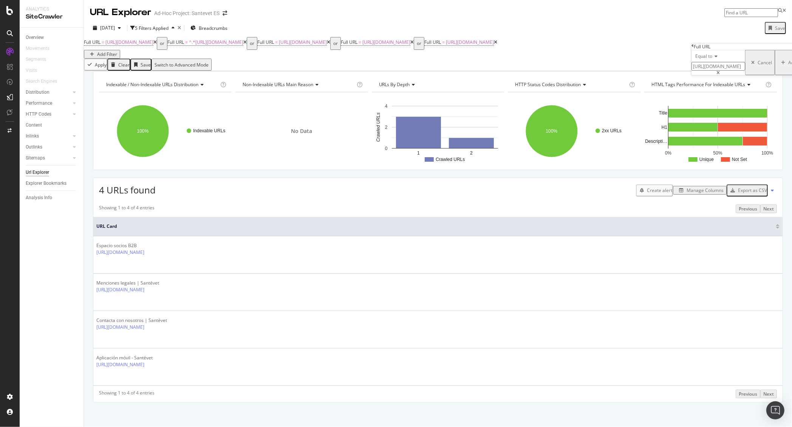
type input "[URL][DOMAIN_NAME]"
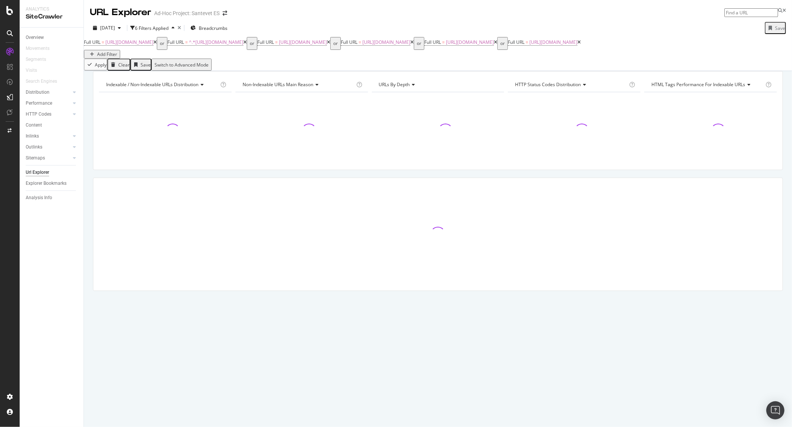
click at [117, 57] on div "Add Filter" at bounding box center [107, 54] width 20 height 6
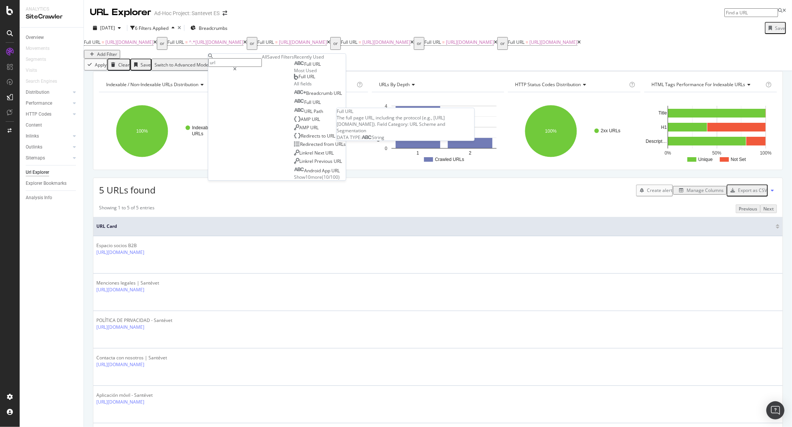
click at [294, 67] on div "Full URL" at bounding box center [307, 64] width 27 height 6
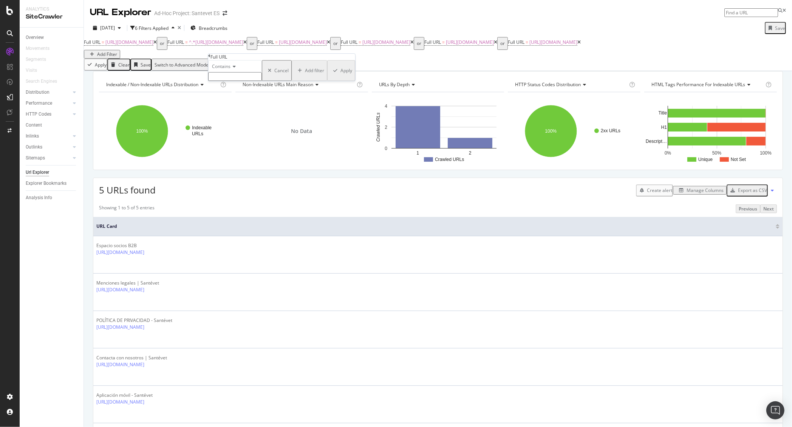
click at [230, 69] on span "Contains" at bounding box center [221, 66] width 19 height 6
click at [239, 80] on div "Equal to" at bounding box center [234, 76] width 53 height 8
click at [238, 81] on input "text" at bounding box center [235, 76] width 54 height 9
type input "[URL][DOMAIN_NAME]"
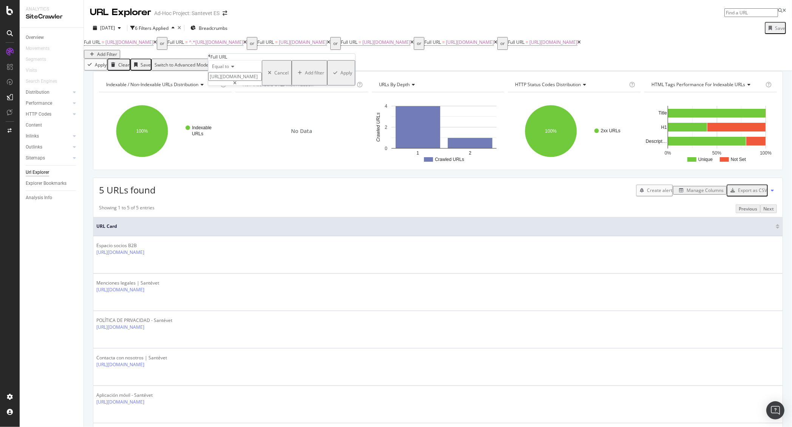
click at [340, 76] on div "Apply" at bounding box center [346, 72] width 12 height 6
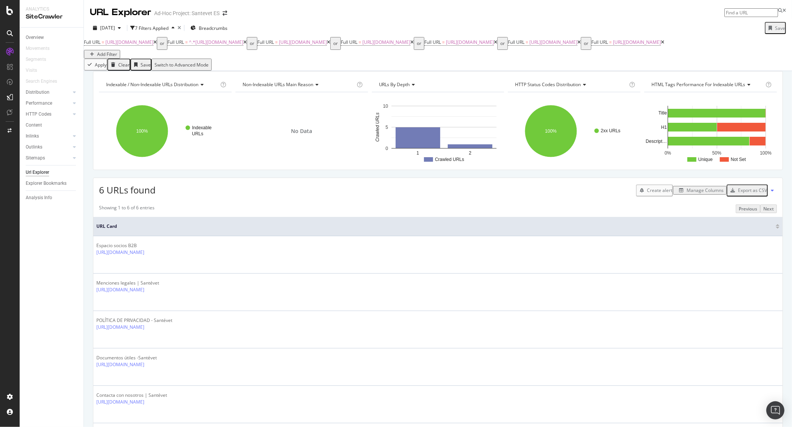
click at [117, 57] on div "Add Filter" at bounding box center [102, 54] width 30 height 6
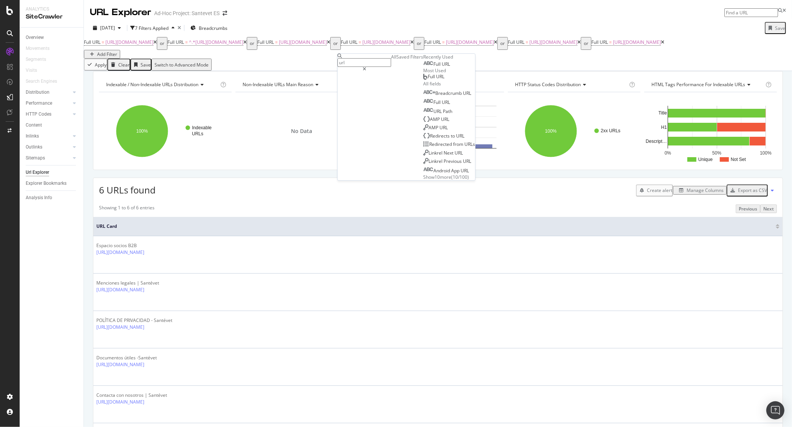
click at [423, 67] on div "Full URL" at bounding box center [436, 64] width 27 height 6
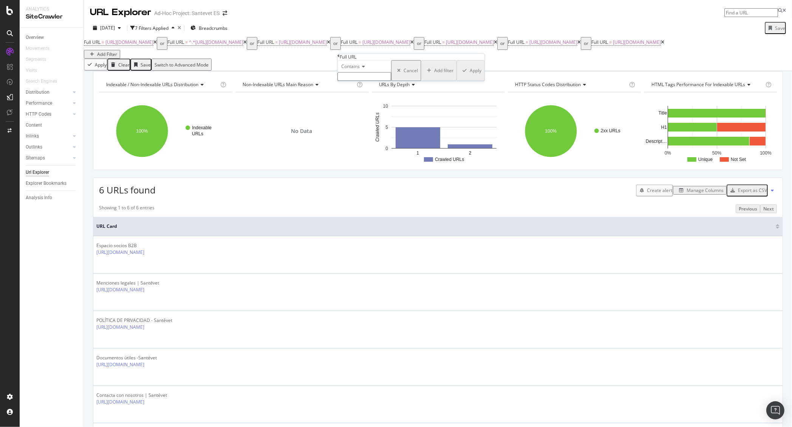
click at [354, 69] on span "Contains" at bounding box center [350, 66] width 19 height 6
click at [357, 79] on span "Equal to" at bounding box center [348, 76] width 17 height 6
click at [361, 81] on input "text" at bounding box center [365, 76] width 54 height 9
paste input "[URL][DOMAIN_NAME]"
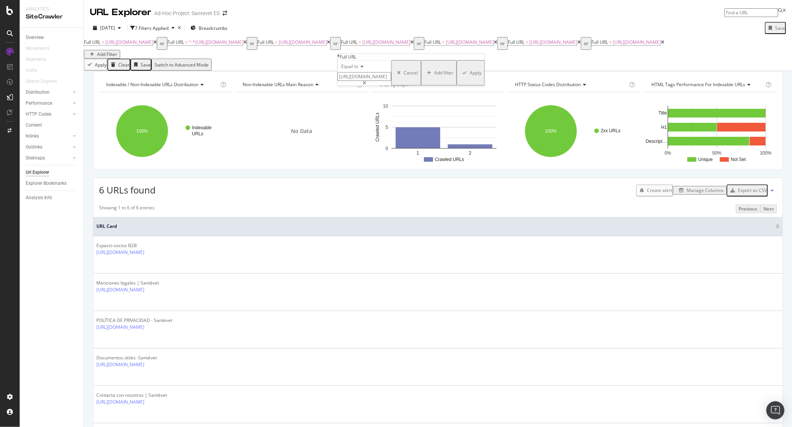
type input "[URL][DOMAIN_NAME]"
drag, startPoint x: 420, startPoint y: 108, endPoint x: 383, endPoint y: 82, distance: 45.8
click at [470, 76] on div "Apply" at bounding box center [476, 72] width 12 height 6
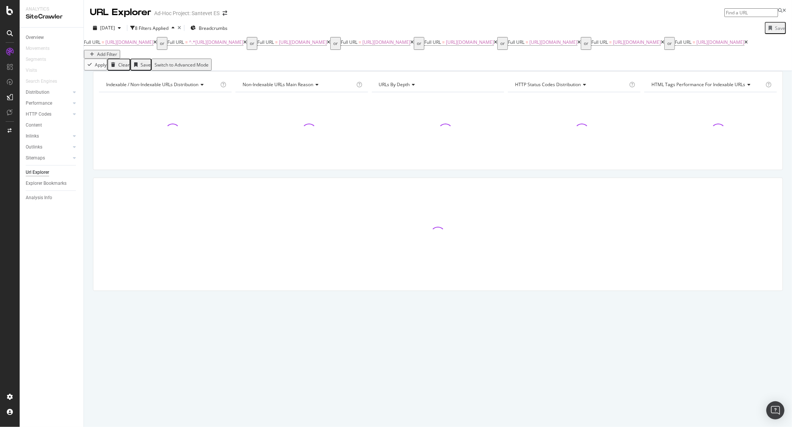
click at [117, 57] on div "Add Filter" at bounding box center [107, 54] width 20 height 6
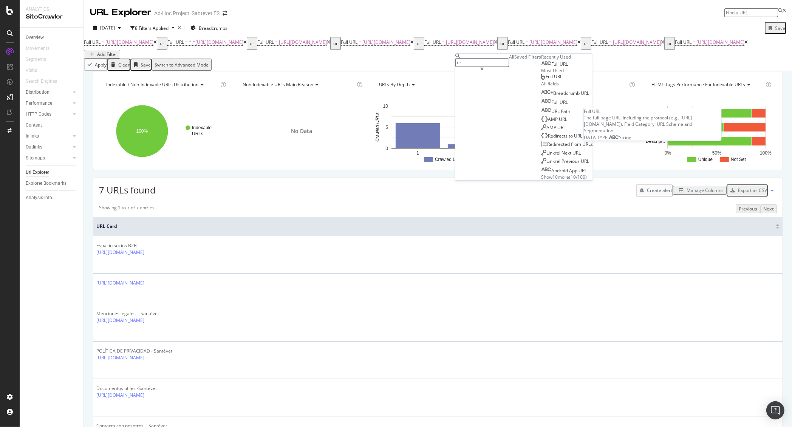
click at [551, 67] on span "Full" at bounding box center [555, 64] width 8 height 6
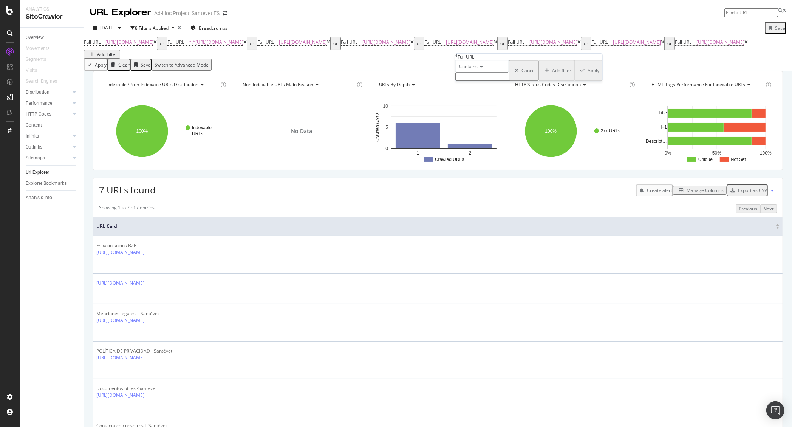
click at [474, 69] on span "Contains" at bounding box center [468, 66] width 19 height 6
click at [482, 80] on div "Equal to" at bounding box center [482, 76] width 53 height 8
click at [487, 81] on input "text" at bounding box center [482, 76] width 54 height 9
paste input "[URL][DOMAIN_NAME]"
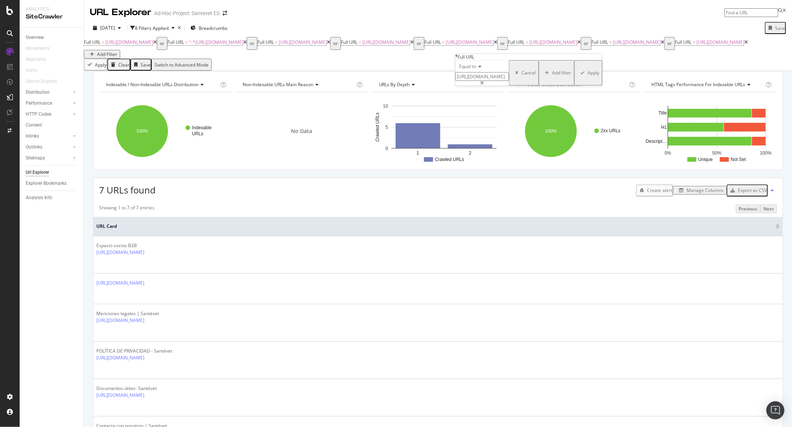
type input "[URL][DOMAIN_NAME]"
click at [587, 76] on div "Apply" at bounding box center [593, 72] width 12 height 6
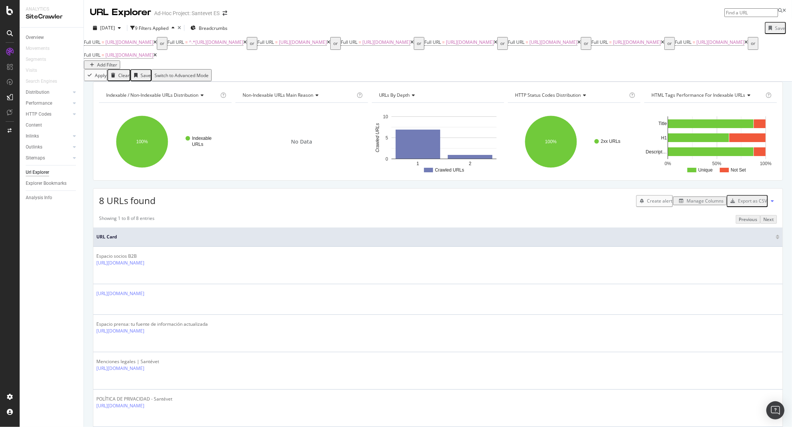
click at [117, 62] on div "Add Filter" at bounding box center [107, 65] width 20 height 6
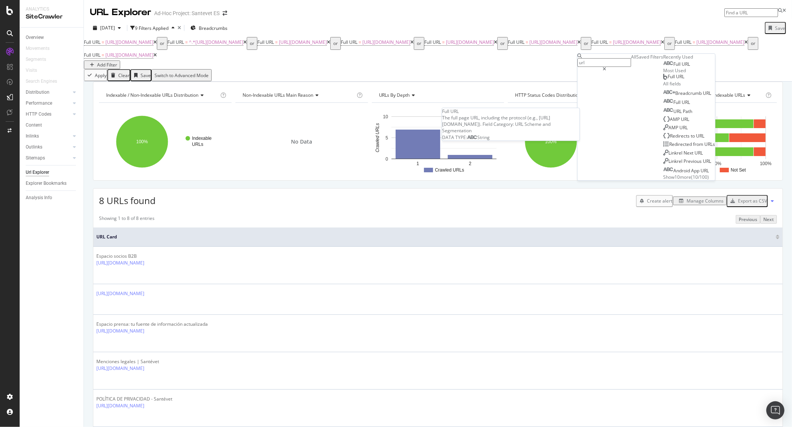
click at [673, 67] on span "Full" at bounding box center [677, 64] width 8 height 6
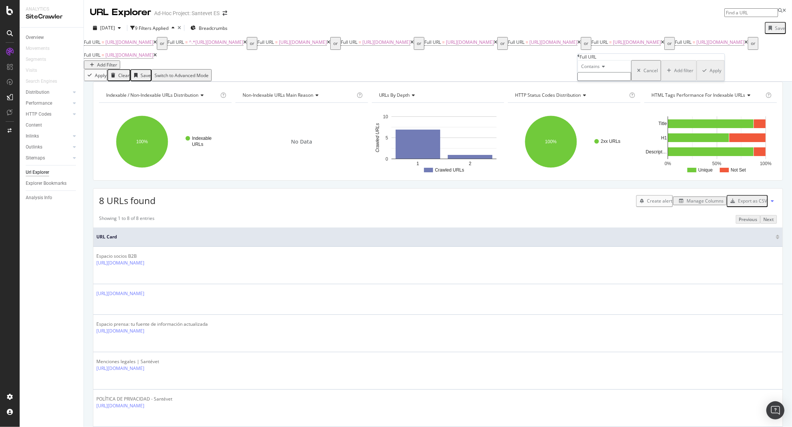
click at [605, 69] on icon at bounding box center [602, 66] width 5 height 5
click at [607, 80] on div "Equal to" at bounding box center [604, 76] width 53 height 8
click at [609, 81] on input "text" at bounding box center [605, 76] width 54 height 9
paste input "[URL][DOMAIN_NAME]"
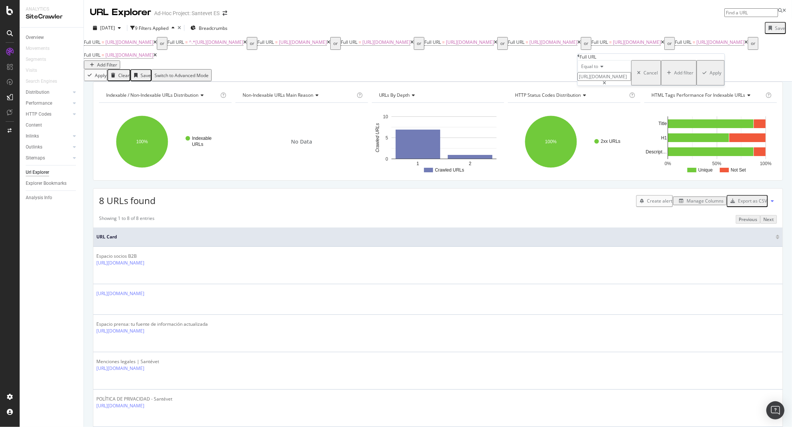
type input "[URL][DOMAIN_NAME]"
click at [710, 76] on div "Apply" at bounding box center [716, 72] width 12 height 6
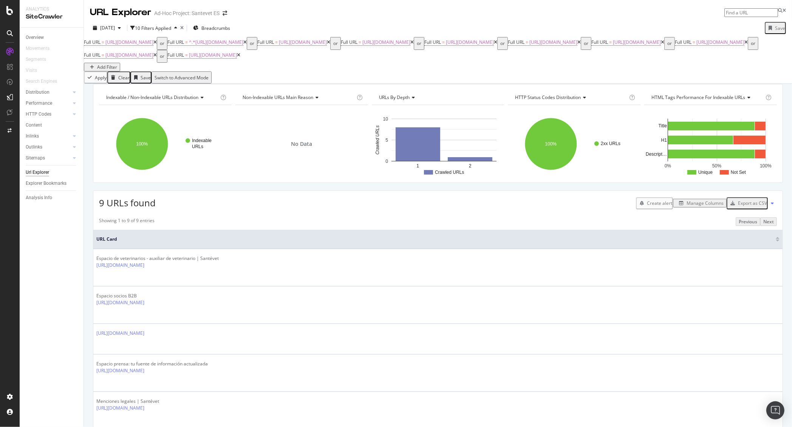
click at [117, 64] on div "Add Filter" at bounding box center [107, 67] width 20 height 6
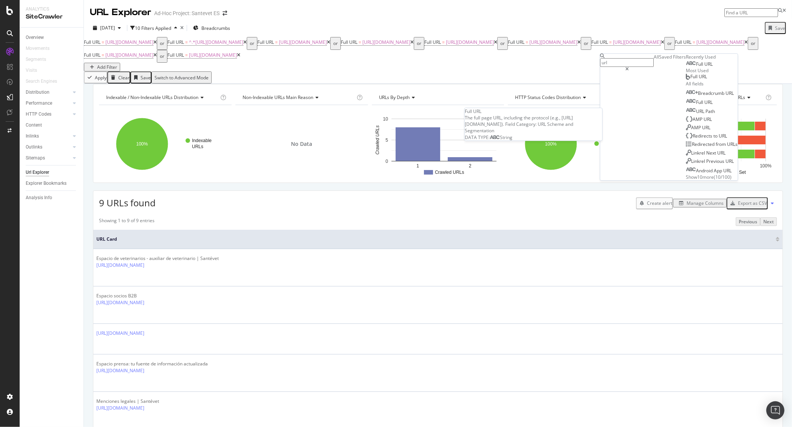
click at [704, 67] on span "URL" at bounding box center [708, 64] width 8 height 6
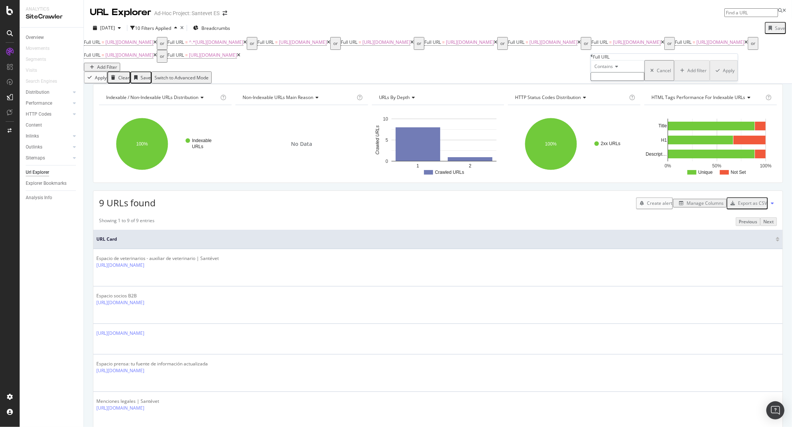
click at [613, 69] on span "Contains" at bounding box center [604, 66] width 19 height 6
click at [610, 79] on span "Equal to" at bounding box center [601, 76] width 17 height 6
click at [644, 81] on input "text" at bounding box center [618, 76] width 54 height 9
paste input "[URL][DOMAIN_NAME]"
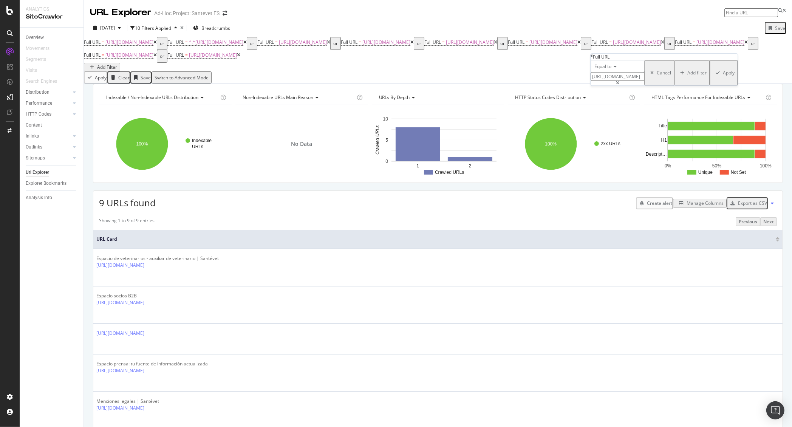
type input "[URL][DOMAIN_NAME]"
click at [726, 76] on div "Apply" at bounding box center [729, 72] width 12 height 6
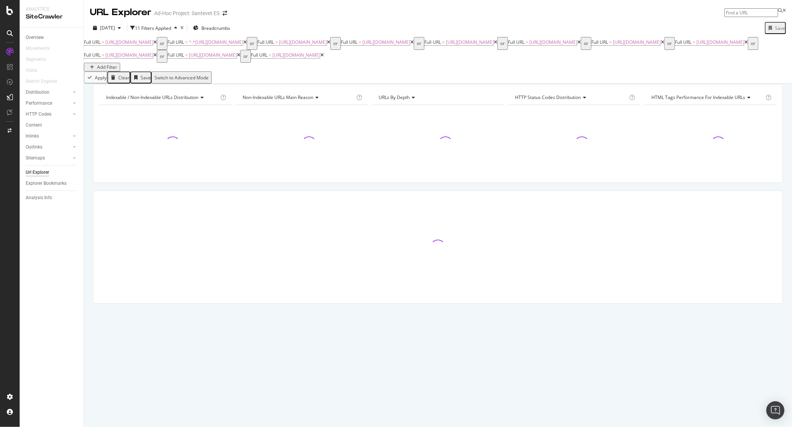
click at [117, 68] on div "Add Filter" at bounding box center [107, 67] width 20 height 6
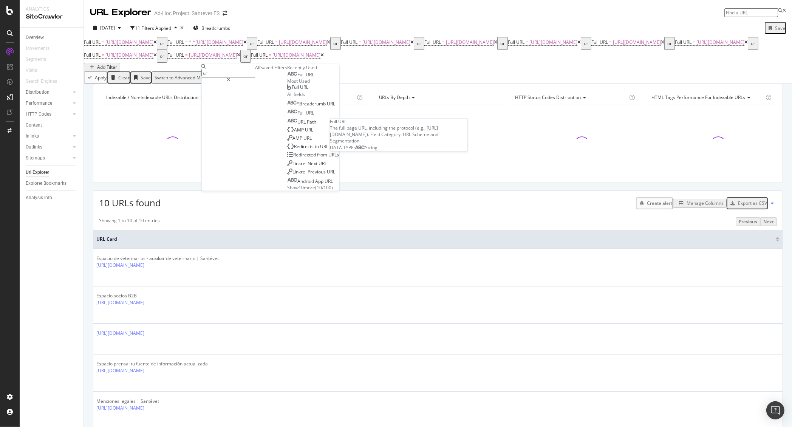
click at [298, 78] on span "Full" at bounding box center [302, 74] width 8 height 6
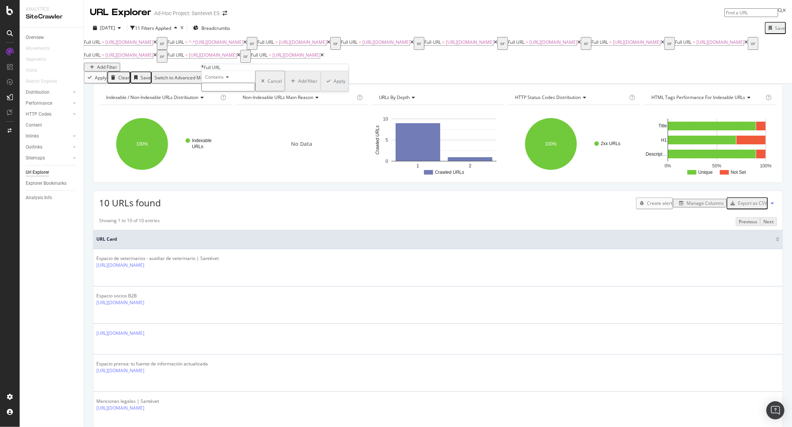
drag, startPoint x: 217, startPoint y: 87, endPoint x: 227, endPoint y: 91, distance: 10.0
click at [218, 80] on span "Contains" at bounding box center [214, 77] width 19 height 6
click at [237, 91] on div "Equal to" at bounding box center [228, 87] width 53 height 8
click at [255, 91] on input "text" at bounding box center [229, 87] width 54 height 9
paste input "[URL][DOMAIN_NAME]"
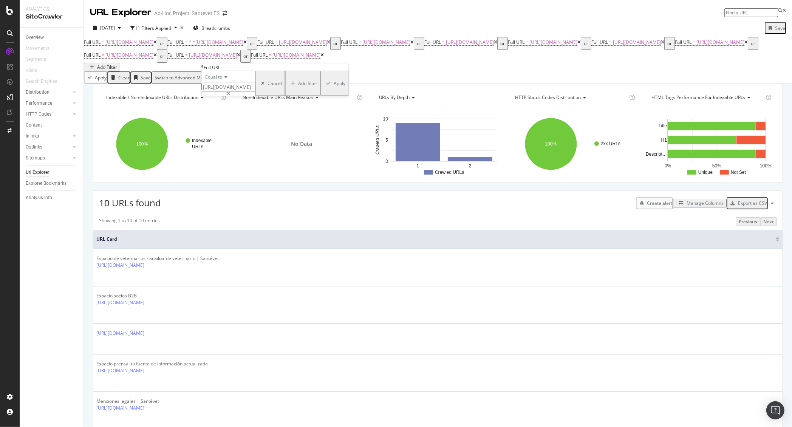
scroll to position [0, 20]
type input "[URL][DOMAIN_NAME]"
drag, startPoint x: 281, startPoint y: 117, endPoint x: 358, endPoint y: 100, distance: 78.5
click at [334, 86] on div "Apply" at bounding box center [340, 83] width 12 height 6
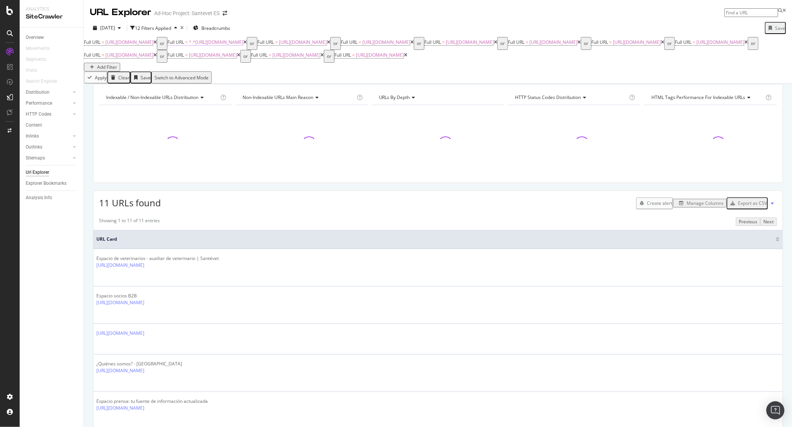
click at [243, 45] on span "^.*https://www.santevet.es/preguntas-frecuentes*.*$" at bounding box center [216, 42] width 54 height 6
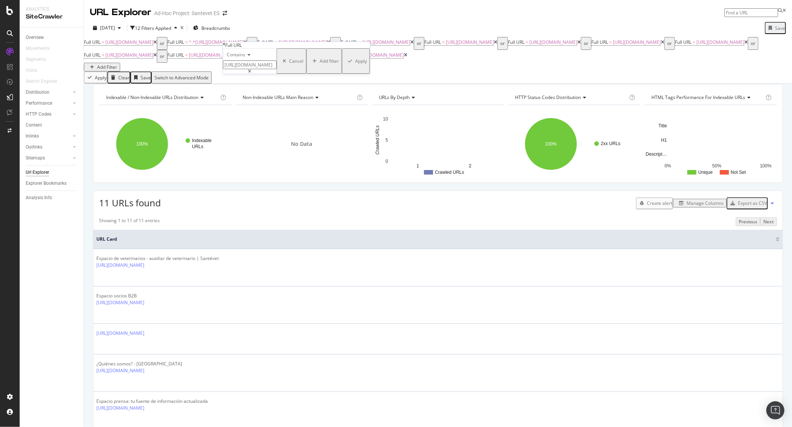
click at [276, 69] on input "https://www.santevet.es/preguntas-frecuentes*" at bounding box center [250, 64] width 54 height 9
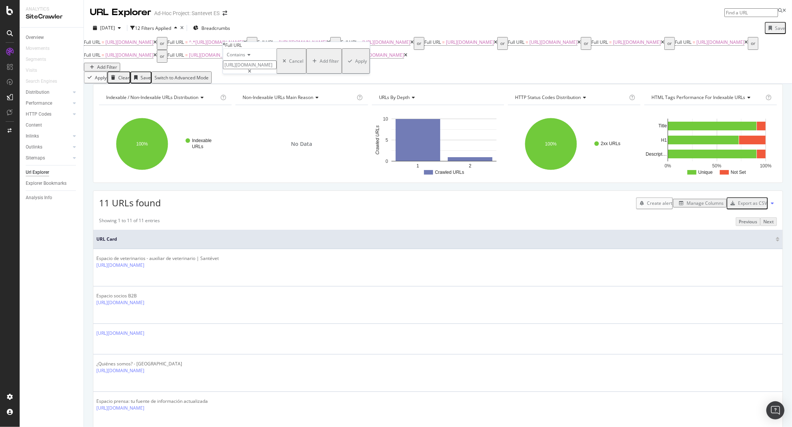
click at [276, 69] on input "https://www.santevet.es/preguntas-frecuentes*" at bounding box center [250, 64] width 54 height 9
drag, startPoint x: 284, startPoint y: 81, endPoint x: 208, endPoint y: 82, distance: 75.5
click at [208, 82] on body "Analytics SiteCrawler Overview Movements Segments Visits Search Engines Distrib…" at bounding box center [396, 213] width 792 height 427
type input "/preguntas-frecuentes*"
click at [355, 64] on div "Apply" at bounding box center [361, 61] width 12 height 6
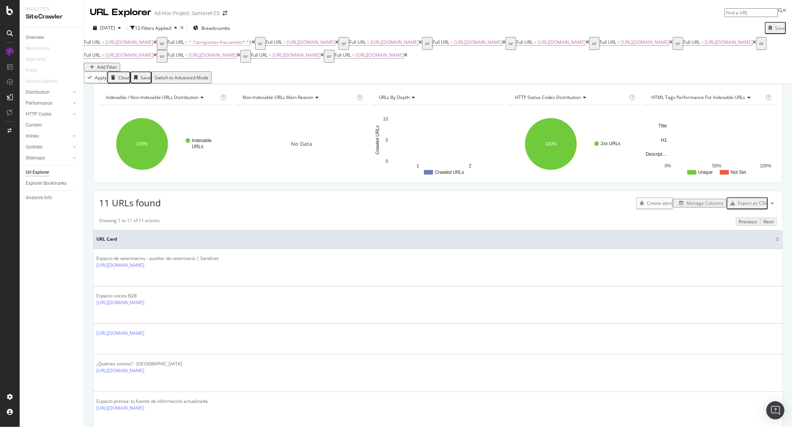
click at [252, 45] on span "^.*/preguntas-frecuentes*.*$" at bounding box center [220, 42] width 63 height 6
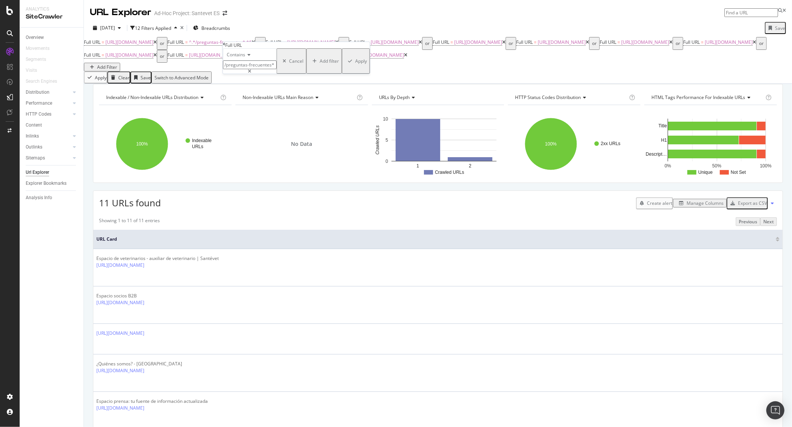
click at [276, 69] on input "/preguntas-frecuentes*" at bounding box center [250, 64] width 54 height 9
type input "/preguntas-frecuentes"
click at [355, 64] on div "Apply" at bounding box center [361, 61] width 12 height 6
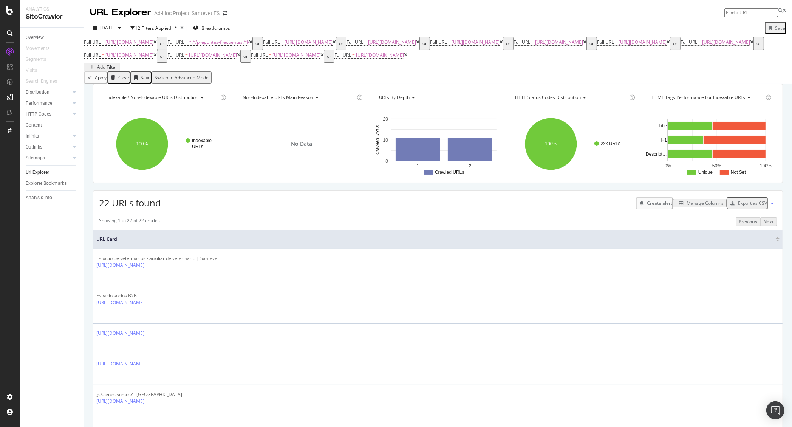
click at [690, 206] on div "Manage Columns" at bounding box center [704, 203] width 37 height 6
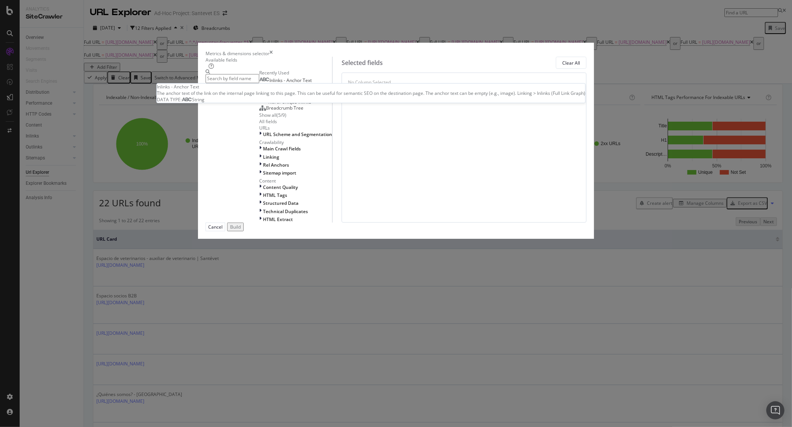
click at [285, 83] on span "Inlinks - Anchor Text" at bounding box center [290, 80] width 42 height 6
click at [279, 91] on span "Source - Full URL" at bounding box center [286, 87] width 35 height 6
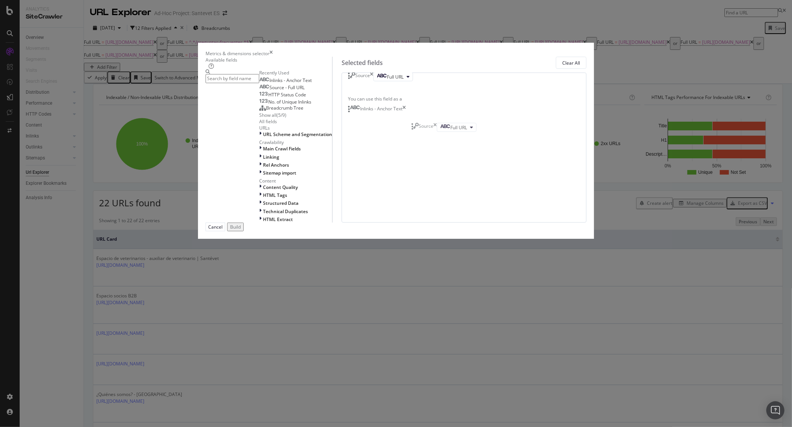
drag, startPoint x: 419, startPoint y: 142, endPoint x: 418, endPoint y: 132, distance: 9.5
click at [418, 128] on body "Analytics SiteCrawler Overview Movements Segments Visits Search Engines Distrib…" at bounding box center [396, 213] width 792 height 427
click at [373, 88] on icon "times" at bounding box center [371, 83] width 3 height 9
click at [406, 86] on icon "times" at bounding box center [403, 83] width 3 height 8
click at [259, 83] on input "modal" at bounding box center [232, 78] width 54 height 9
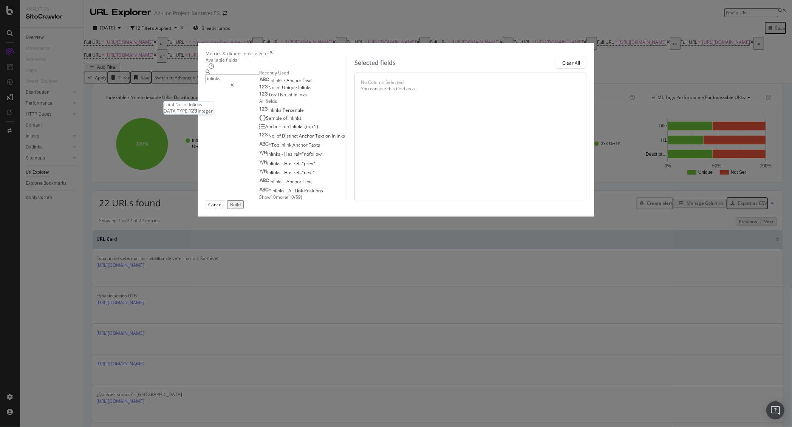
type input "inlinks"
click at [293, 98] on span "Inlinks" at bounding box center [299, 94] width 13 height 6
click at [241, 208] on div "Build" at bounding box center [235, 204] width 11 height 6
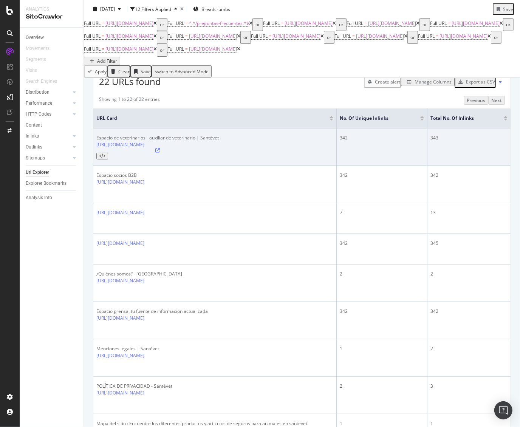
scroll to position [130, 0]
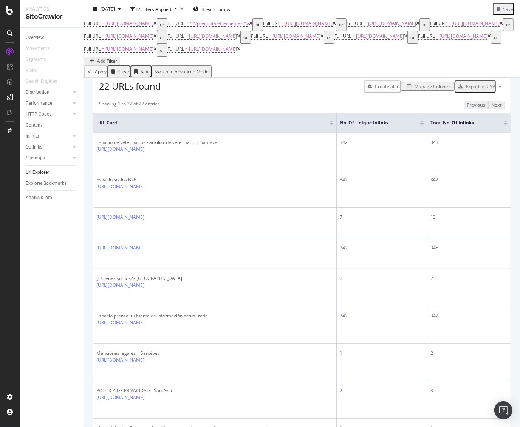
click at [420, 125] on div at bounding box center [422, 124] width 4 height 2
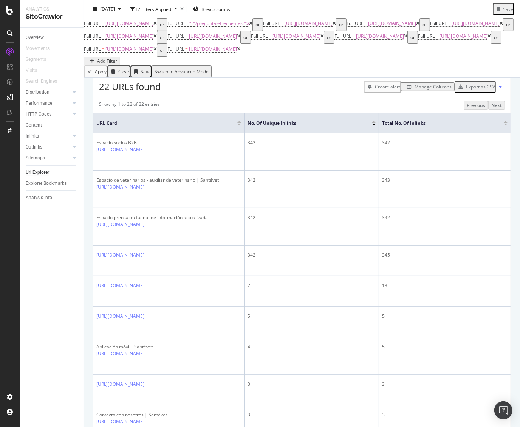
scroll to position [131, 0]
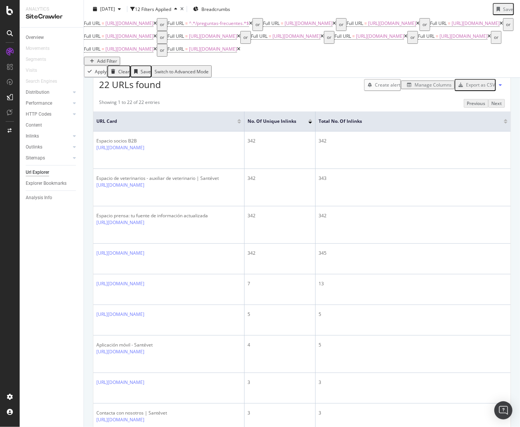
drag, startPoint x: 377, startPoint y: 141, endPoint x: 314, endPoint y: 137, distance: 63.6
click at [314, 131] on span at bounding box center [314, 121] width 5 height 20
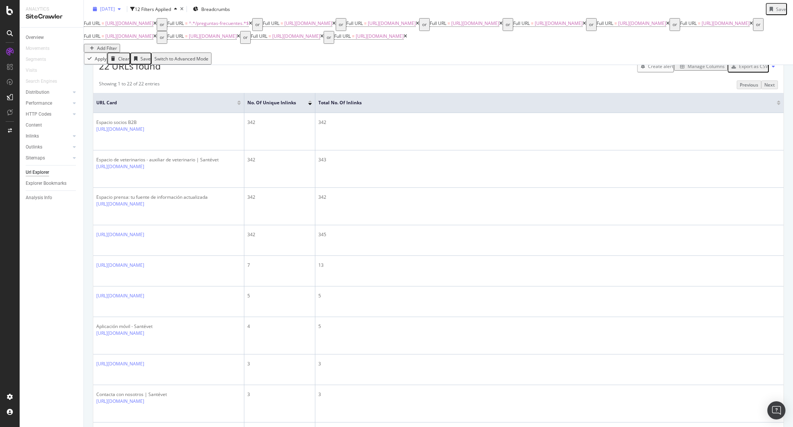
scroll to position [127, 0]
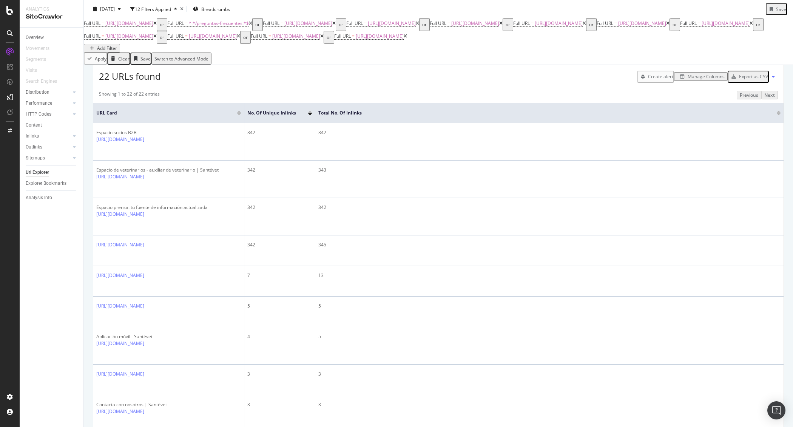
click at [692, 80] on div "Manage Columns" at bounding box center [701, 76] width 48 height 6
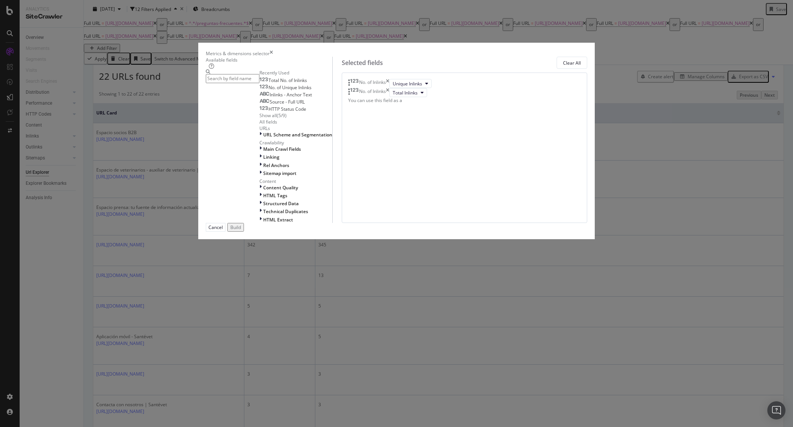
click at [286, 105] on span "Source - Full URL" at bounding box center [287, 102] width 35 height 6
click at [259, 83] on input "modal" at bounding box center [233, 78] width 54 height 9
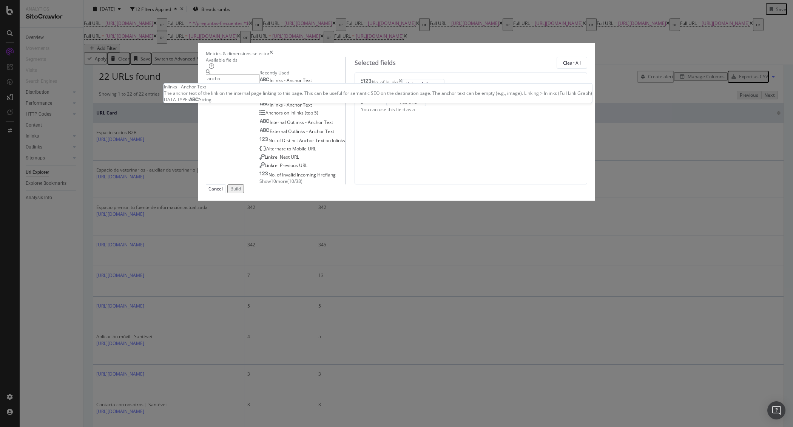
type input "ancho"
click at [303, 83] on span "Text" at bounding box center [307, 80] width 9 height 6
click at [402, 88] on icon "times" at bounding box center [400, 83] width 3 height 9
click at [241, 192] on div "Build" at bounding box center [235, 188] width 11 height 6
